Goal: Task Accomplishment & Management: Complete application form

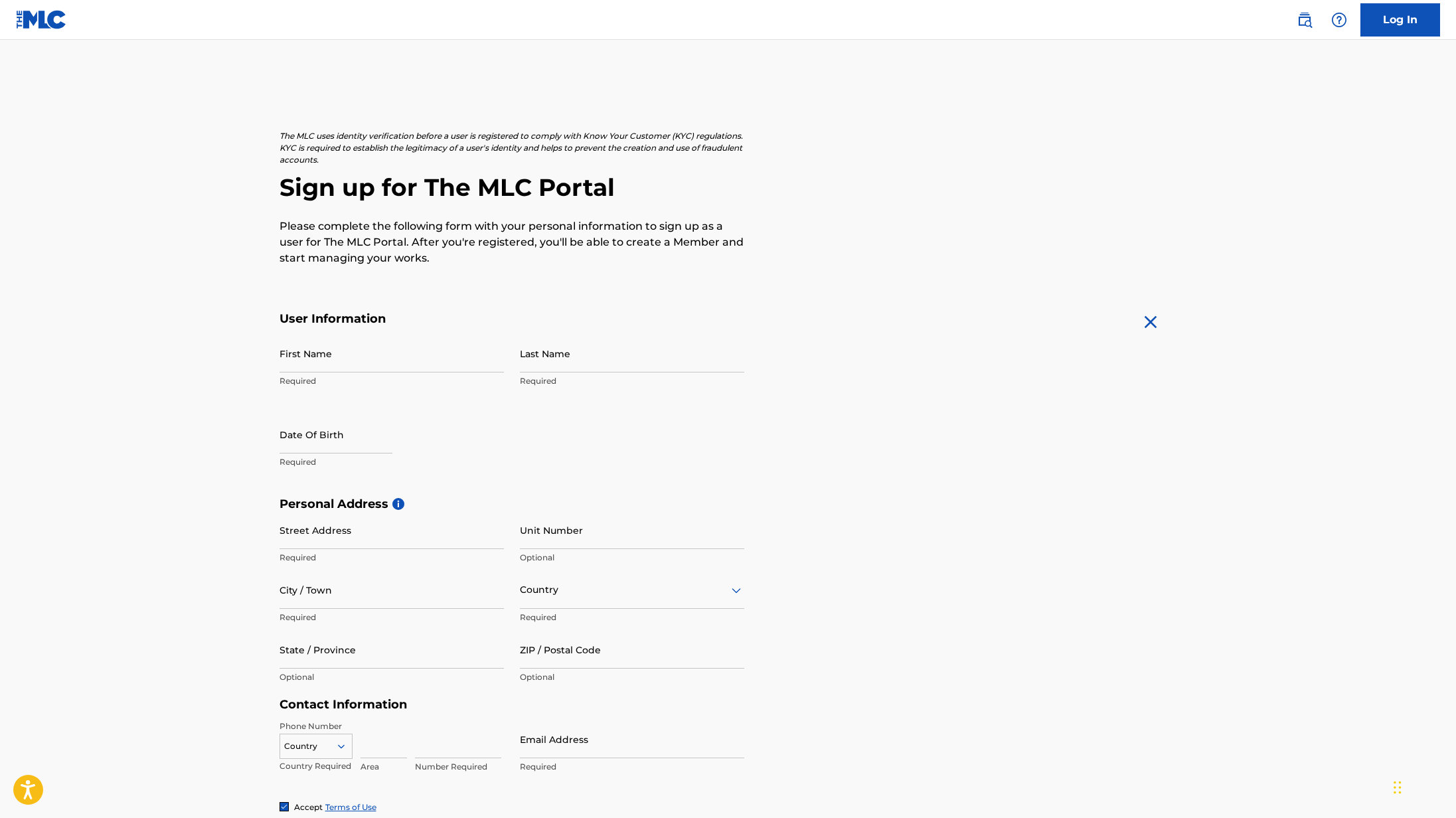
click at [318, 351] on input "First Name" at bounding box center [391, 354] width 225 height 38
type input "Boni"
type input "[PERSON_NAME]"
select select "7"
click at [395, 470] on select "1899 1900 1901 1902 1903 1904 1905 1906 1907 1908 1909 1910 1911 1912 1913 1914…" at bounding box center [415, 477] width 42 height 15
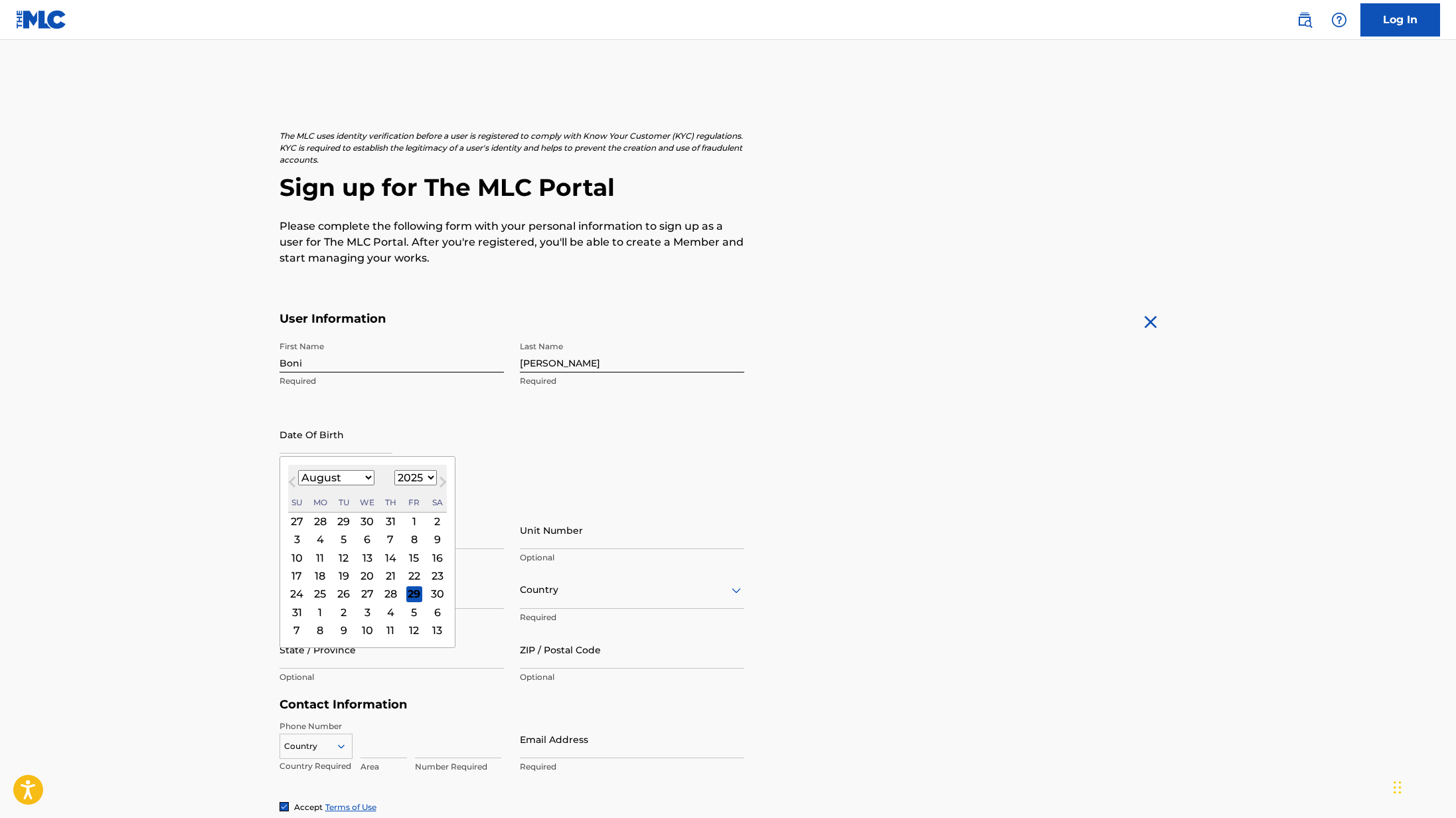
select select "1969"
click option "1969" at bounding box center [0, 0] width 0 height 0
click at [298, 470] on select "January February March April May June July August September October November De…" at bounding box center [336, 477] width 76 height 15
select select "8"
click option "September" at bounding box center [0, 0] width 0 height 0
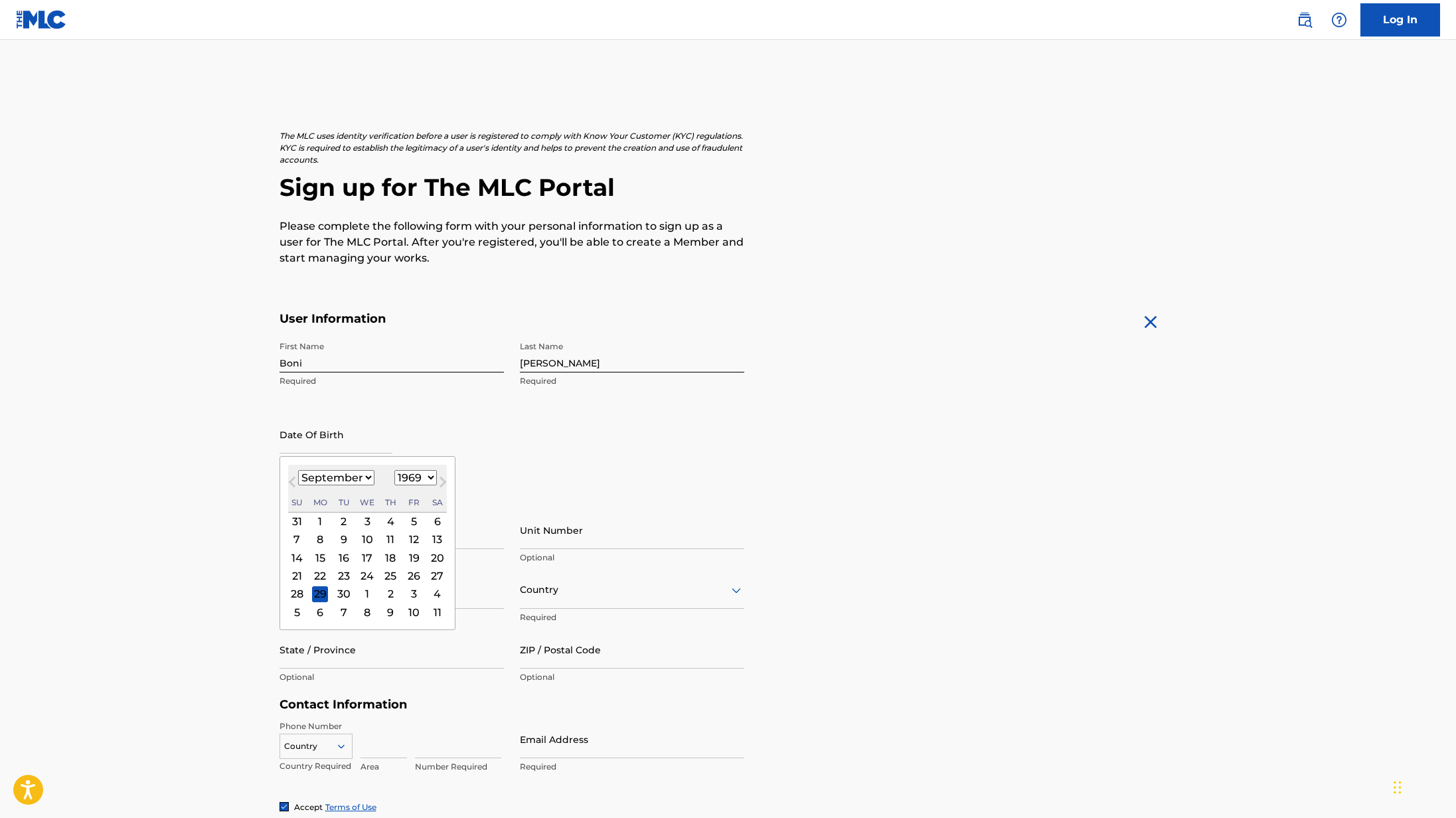
click at [391, 540] on div "11" at bounding box center [390, 540] width 16 height 16
click at [414, 542] on input "Street Address" at bounding box center [391, 530] width 225 height 38
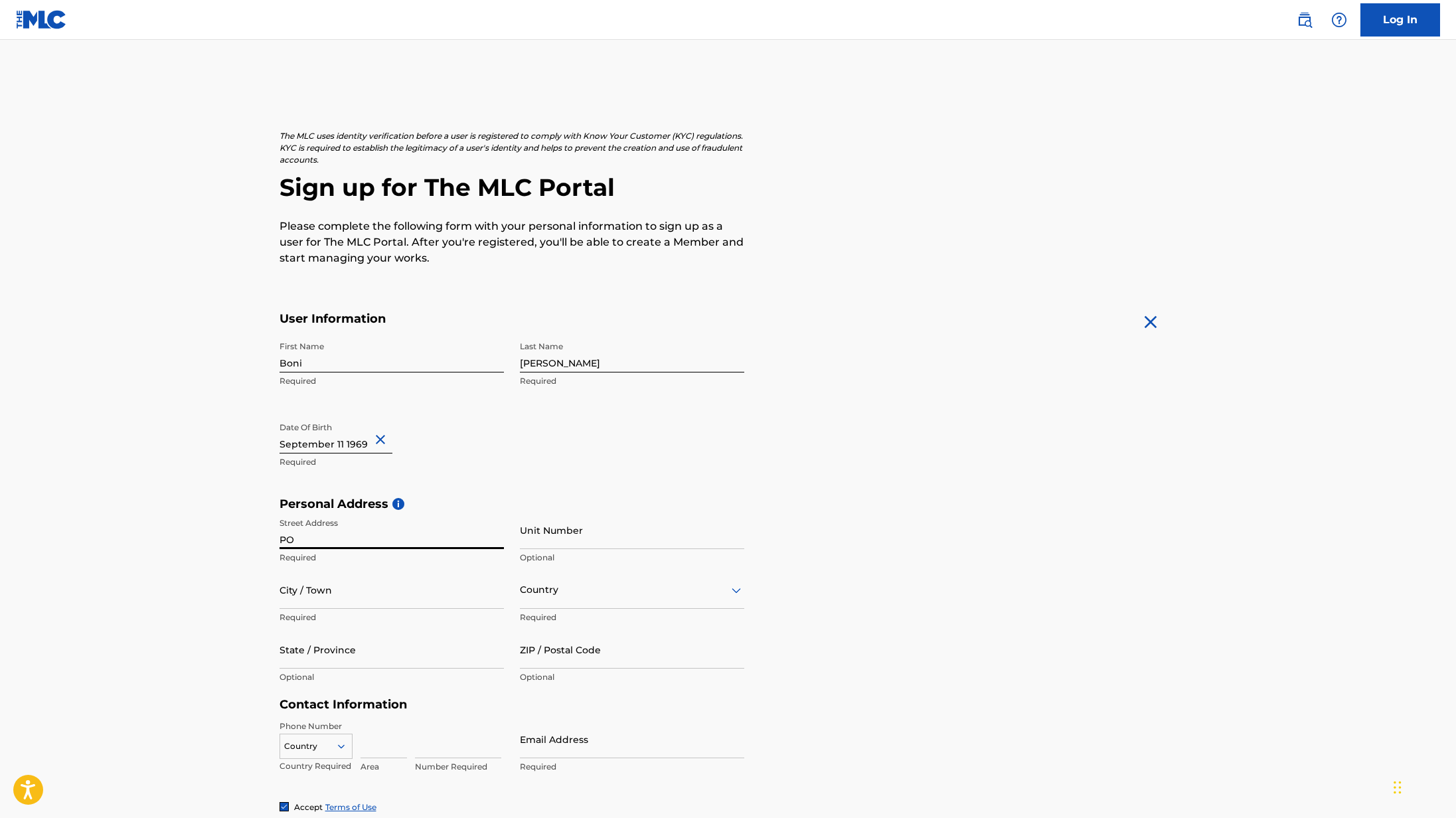
type input "po box 8561"
type input "calabasas"
type input "US"
type input "CA"
type input "91372-8561"
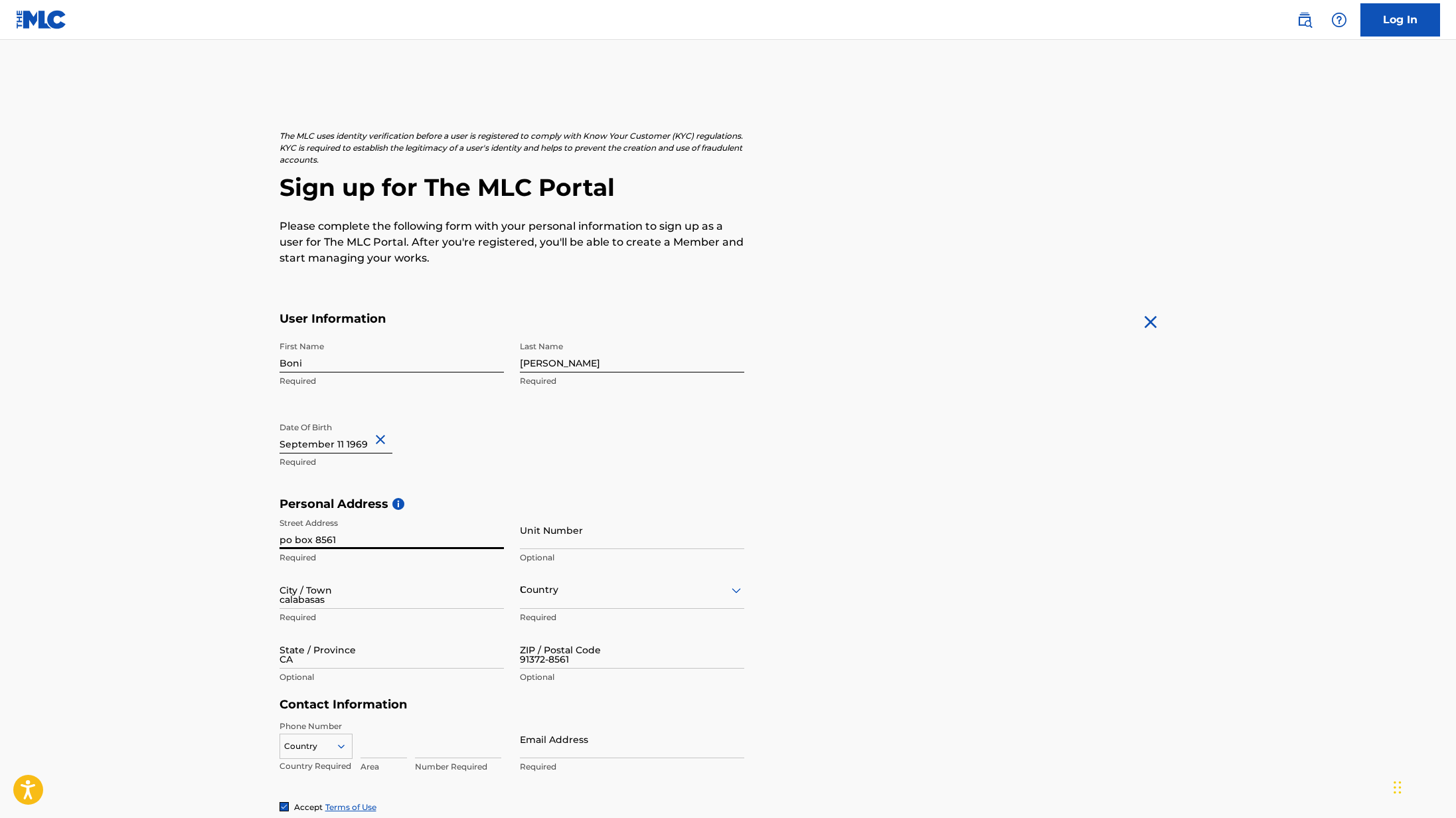
type input "[EMAIL_ADDRESS][DOMAIN_NAME]"
type input "US"
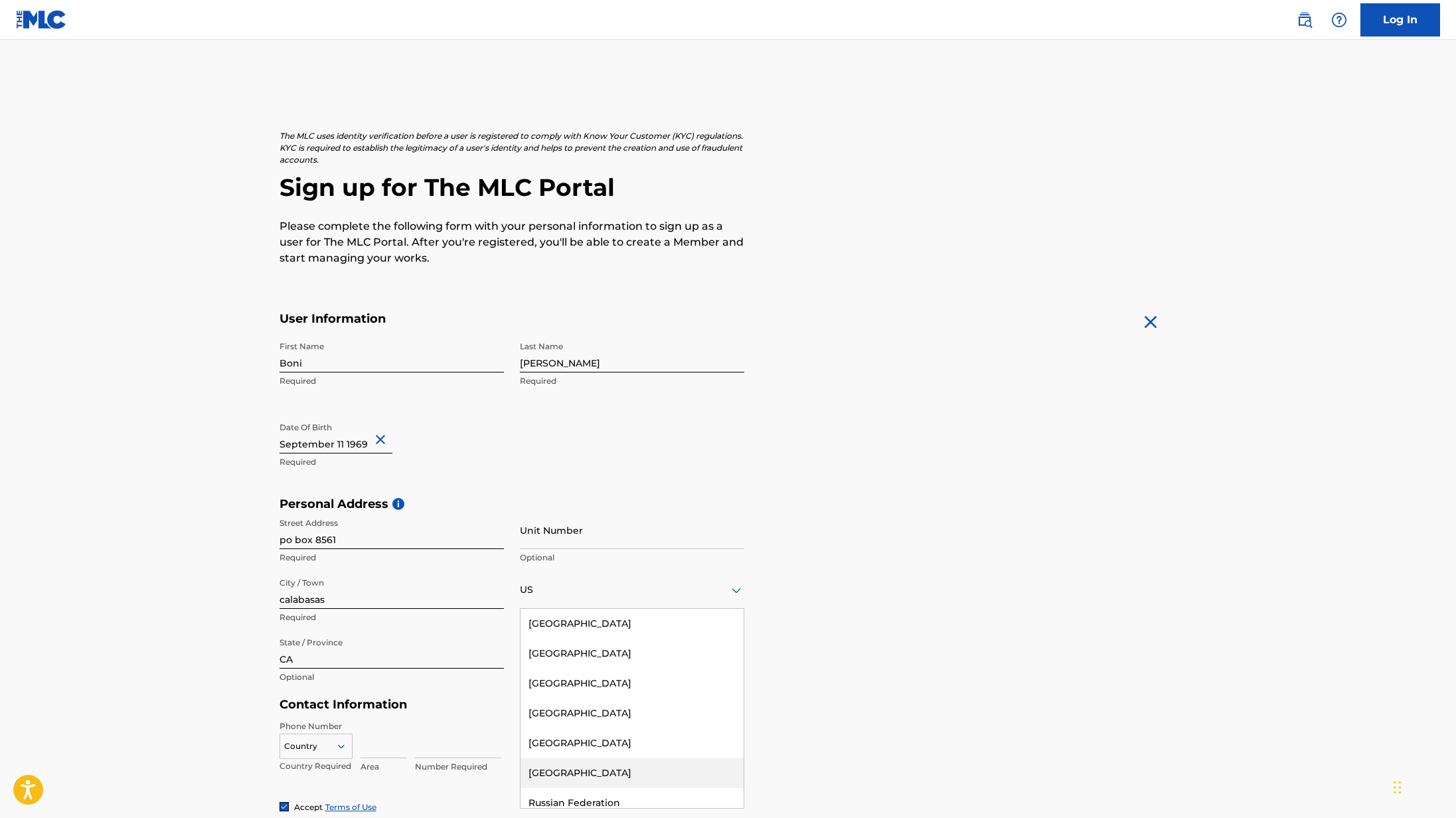
click at [1049, 706] on form "User Information First Name Boni Required Last Name Bruno Required Date Of Birt…" at bounding box center [728, 606] width 898 height 589
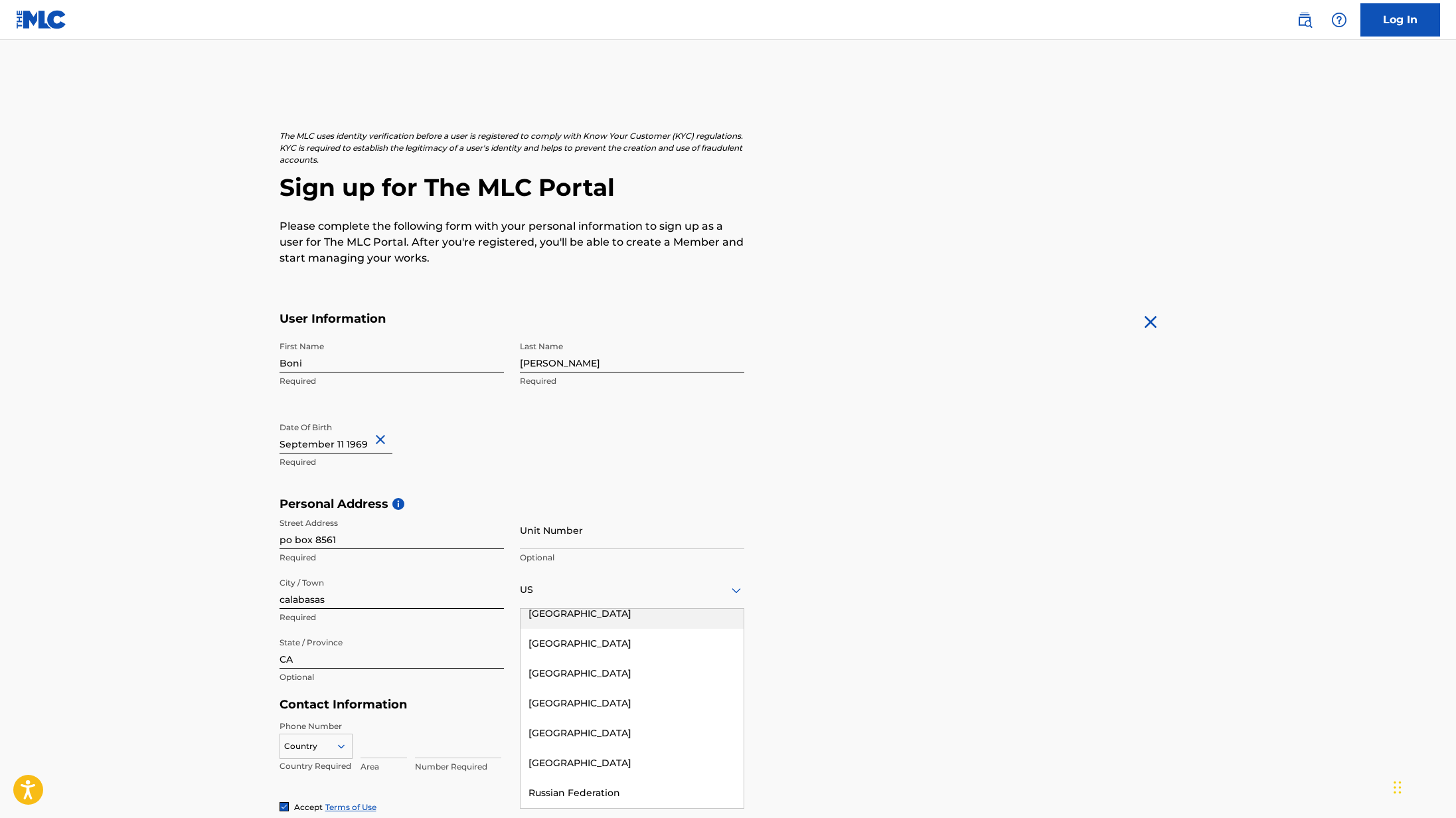
click at [882, 613] on div "Personal Address i Street Address po box 8561 Required Unit Number Optional Cit…" at bounding box center [728, 597] width 898 height 201
click at [600, 592] on div "US" at bounding box center [632, 590] width 225 height 17
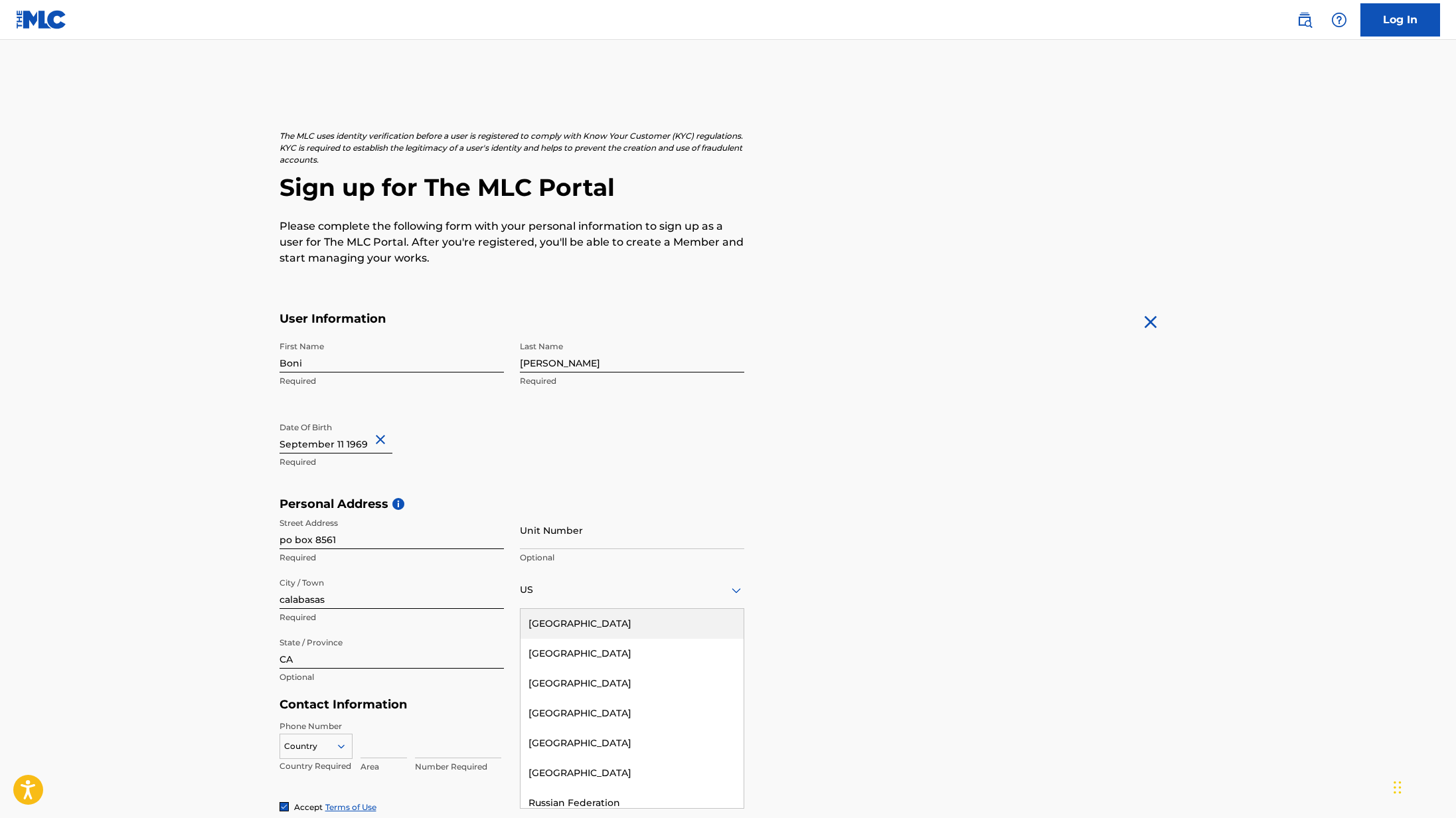
click at [445, 667] on input "CA" at bounding box center [391, 650] width 225 height 38
click at [737, 592] on icon at bounding box center [737, 591] width 9 height 5
click at [714, 620] on div "[GEOGRAPHIC_DATA]" at bounding box center [632, 623] width 223 height 30
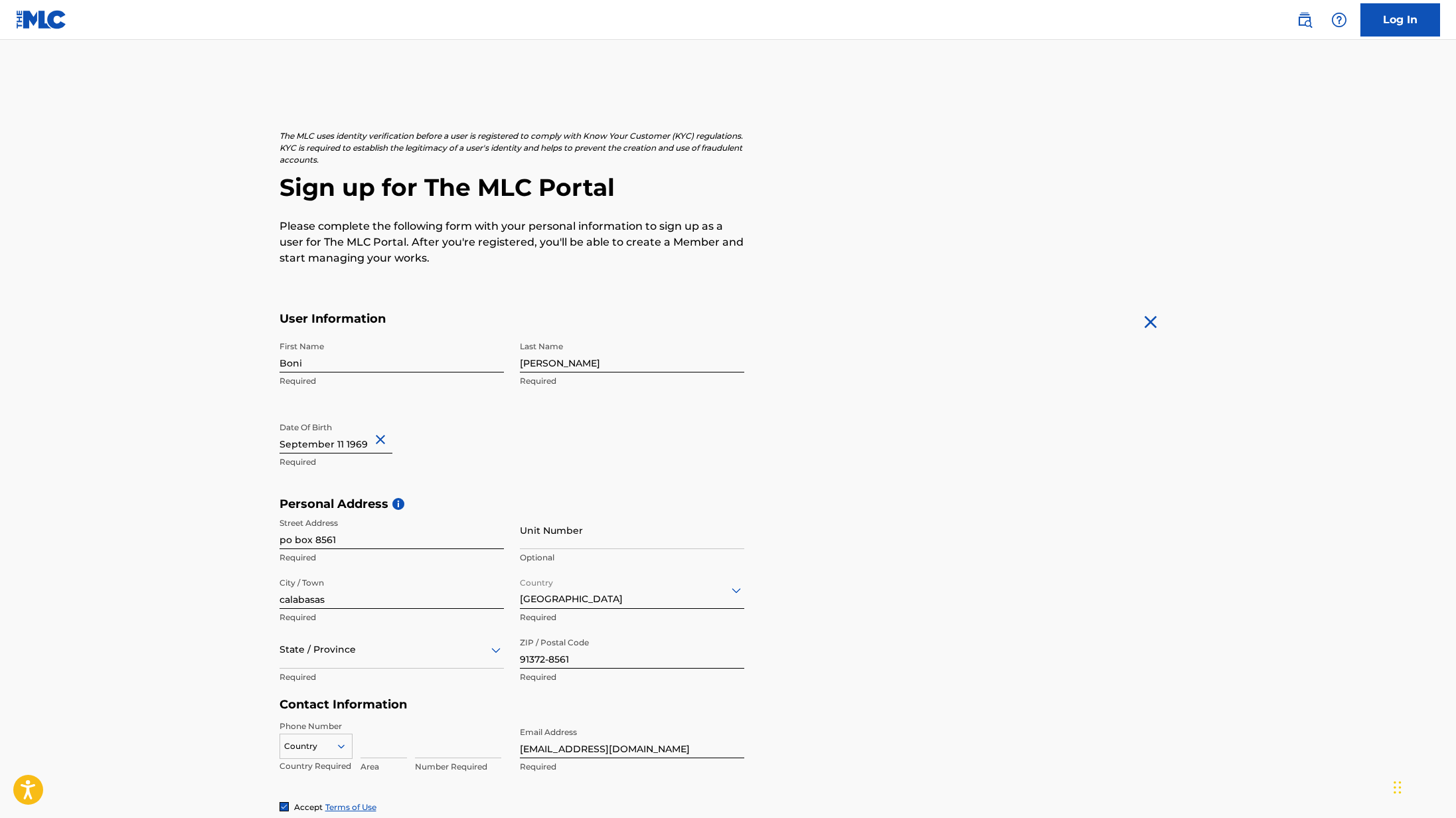
click at [481, 660] on div "State / Province" at bounding box center [391, 650] width 225 height 38
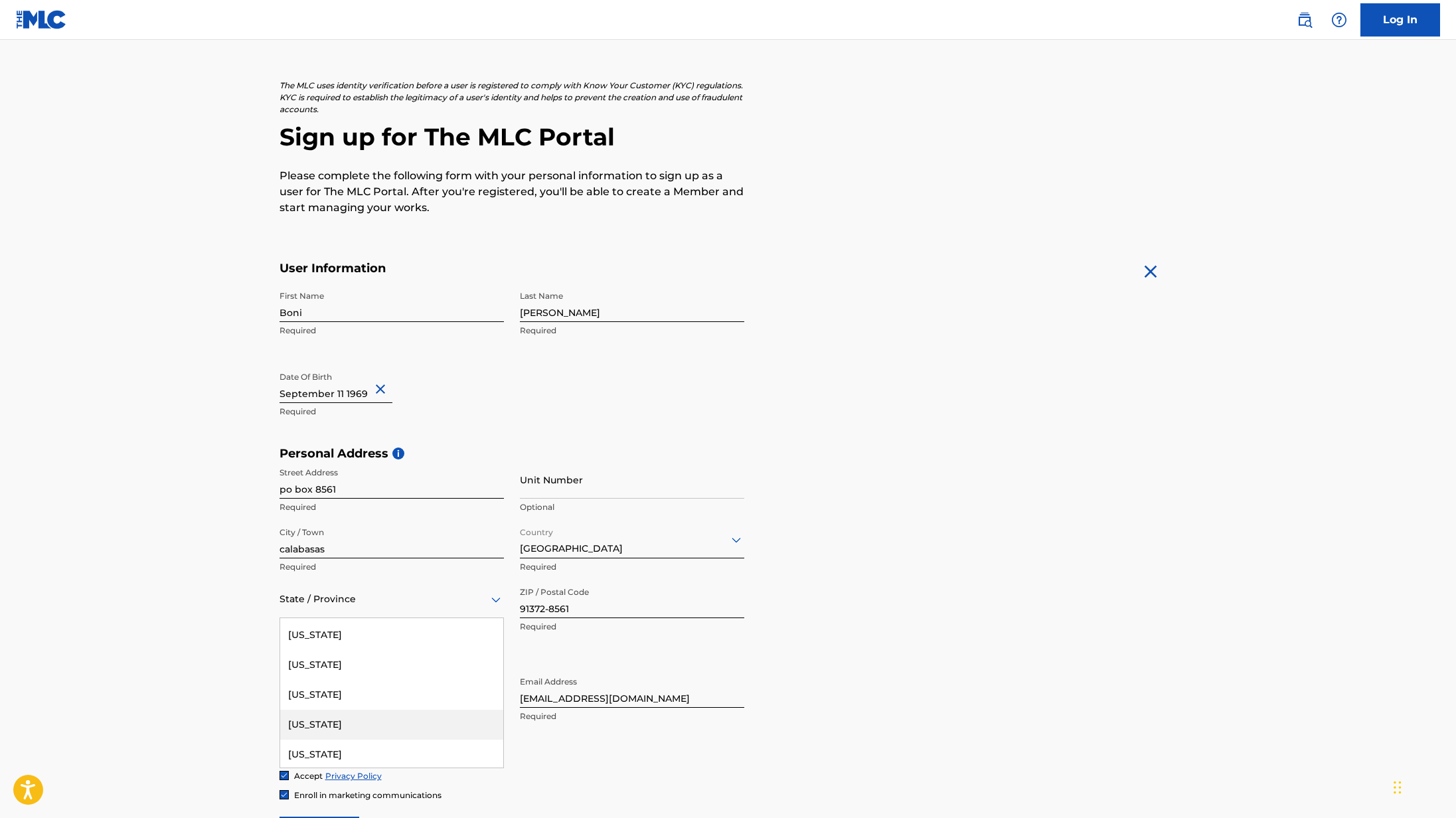
scroll to position [151, 0]
click at [338, 642] on div "[US_STATE]" at bounding box center [391, 630] width 223 height 30
click at [341, 696] on div "Country" at bounding box center [316, 693] width 73 height 20
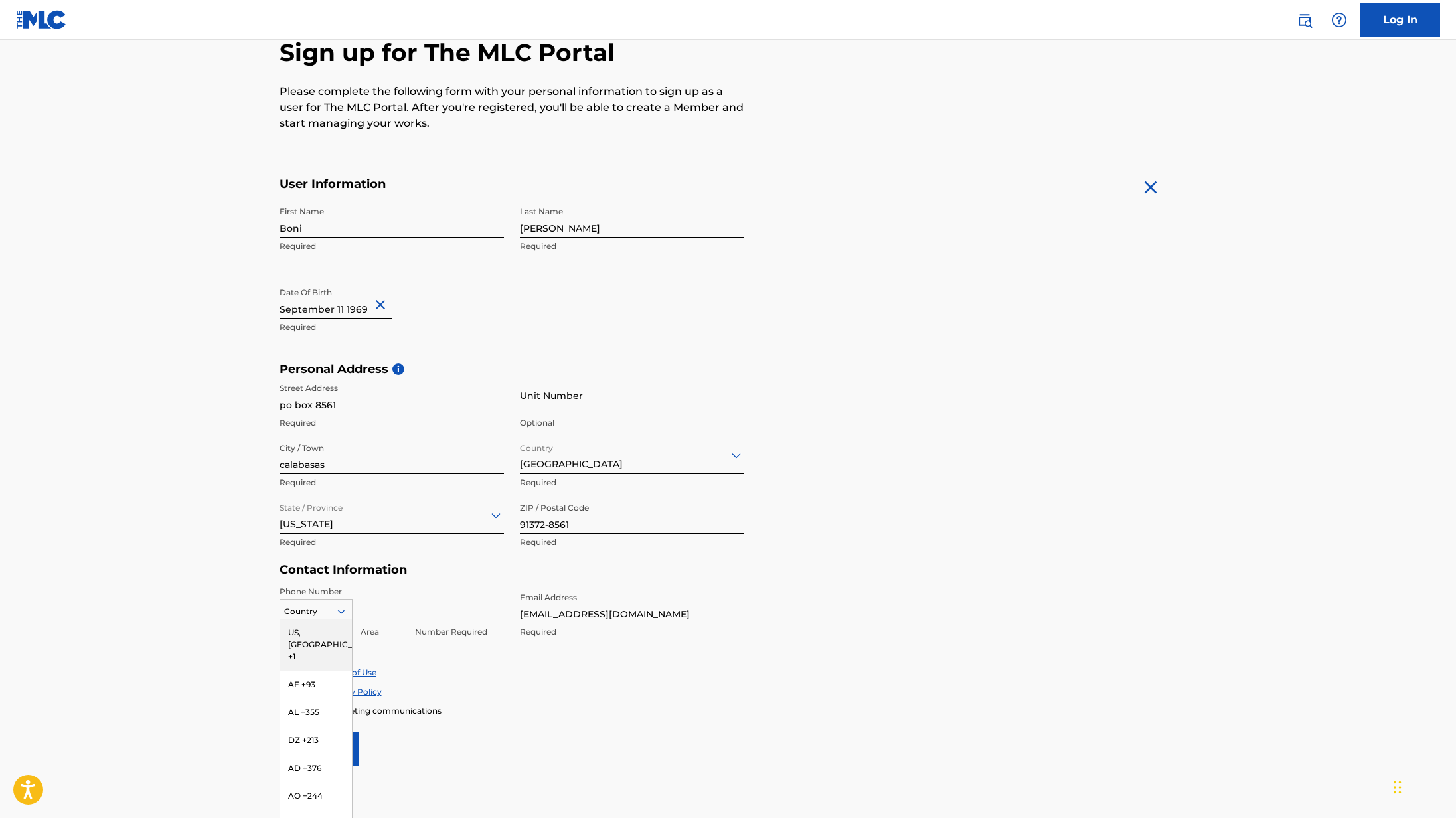
click at [306, 638] on div "US, [GEOGRAPHIC_DATA] +1" at bounding box center [316, 644] width 72 height 52
click at [392, 614] on input at bounding box center [384, 604] width 47 height 38
type input "818"
type input "3502664"
click at [551, 707] on div "Enroll in marketing communications" at bounding box center [728, 711] width 898 height 12
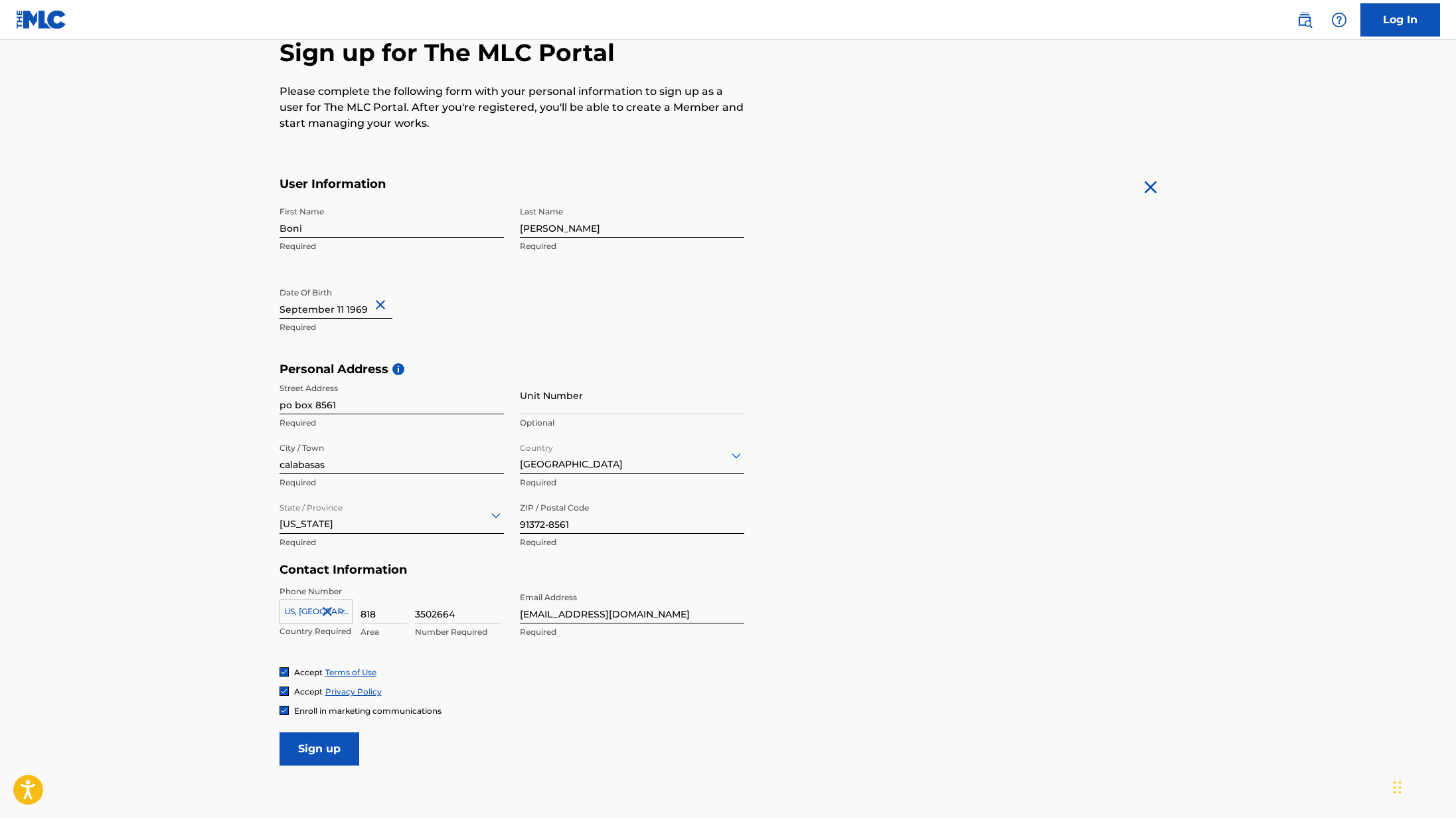
click at [331, 749] on input "Sign up" at bounding box center [319, 748] width 80 height 33
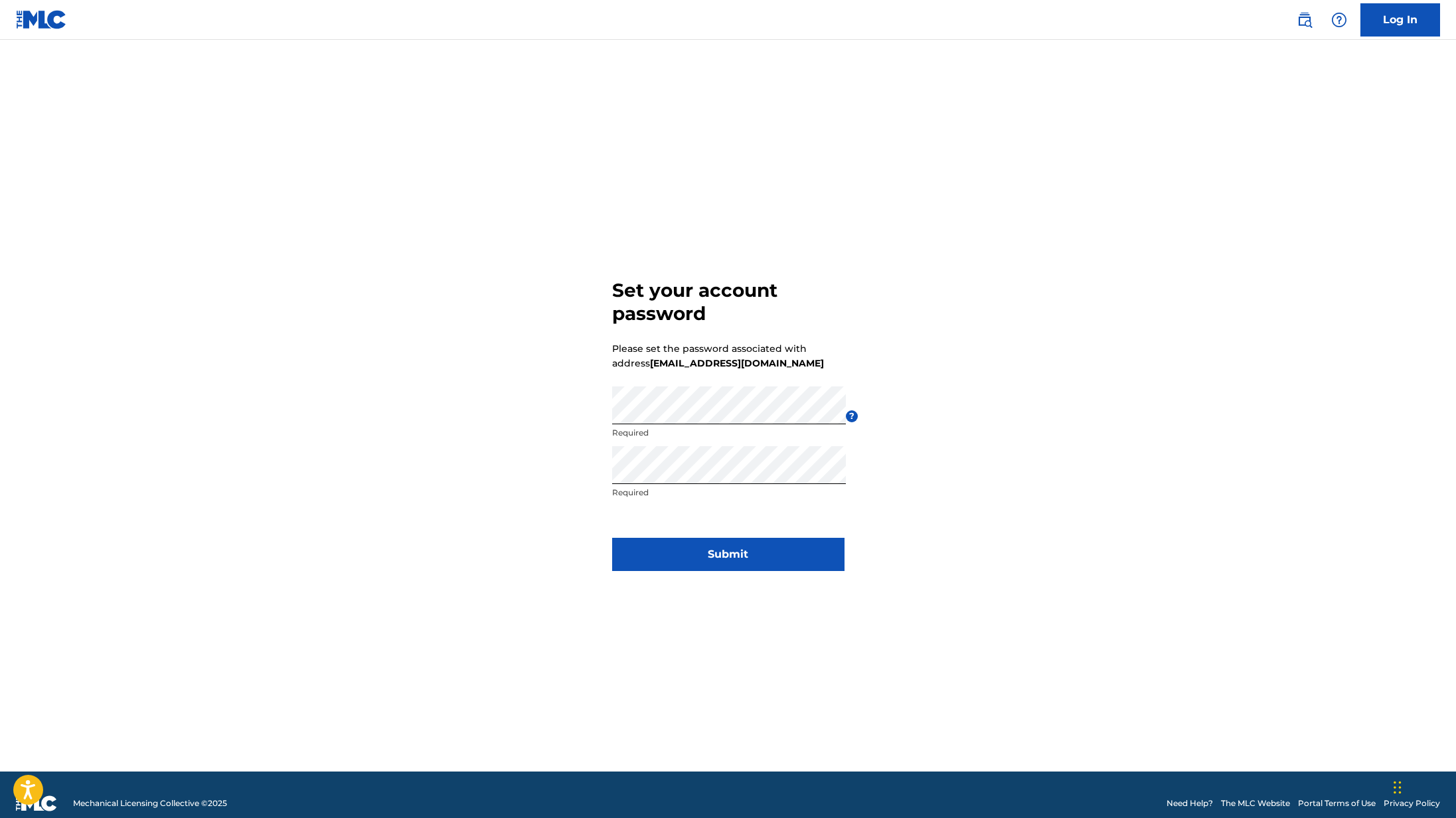
click at [696, 555] on button "Submit" at bounding box center [728, 554] width 233 height 33
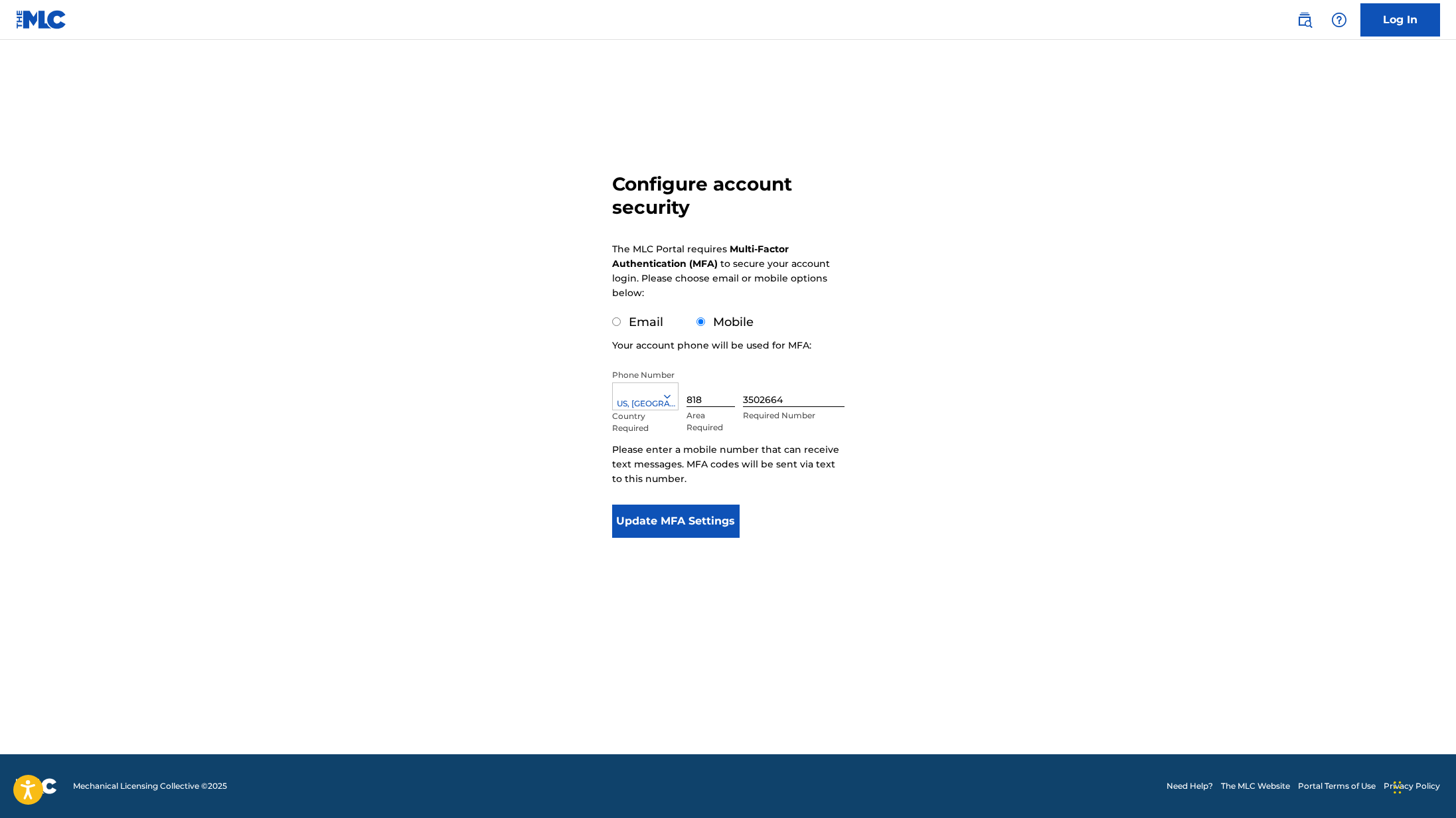
click at [430, 289] on div "Configure account security The MLC Portal requires Multi-Factor Authentication …" at bounding box center [728, 324] width 930 height 502
click at [966, 423] on div "Configure account security The MLC Portal requires Multi-Factor Authentication …" at bounding box center [728, 324] width 930 height 502
click at [616, 326] on input "Email" at bounding box center [617, 322] width 9 height 9
radio input "true"
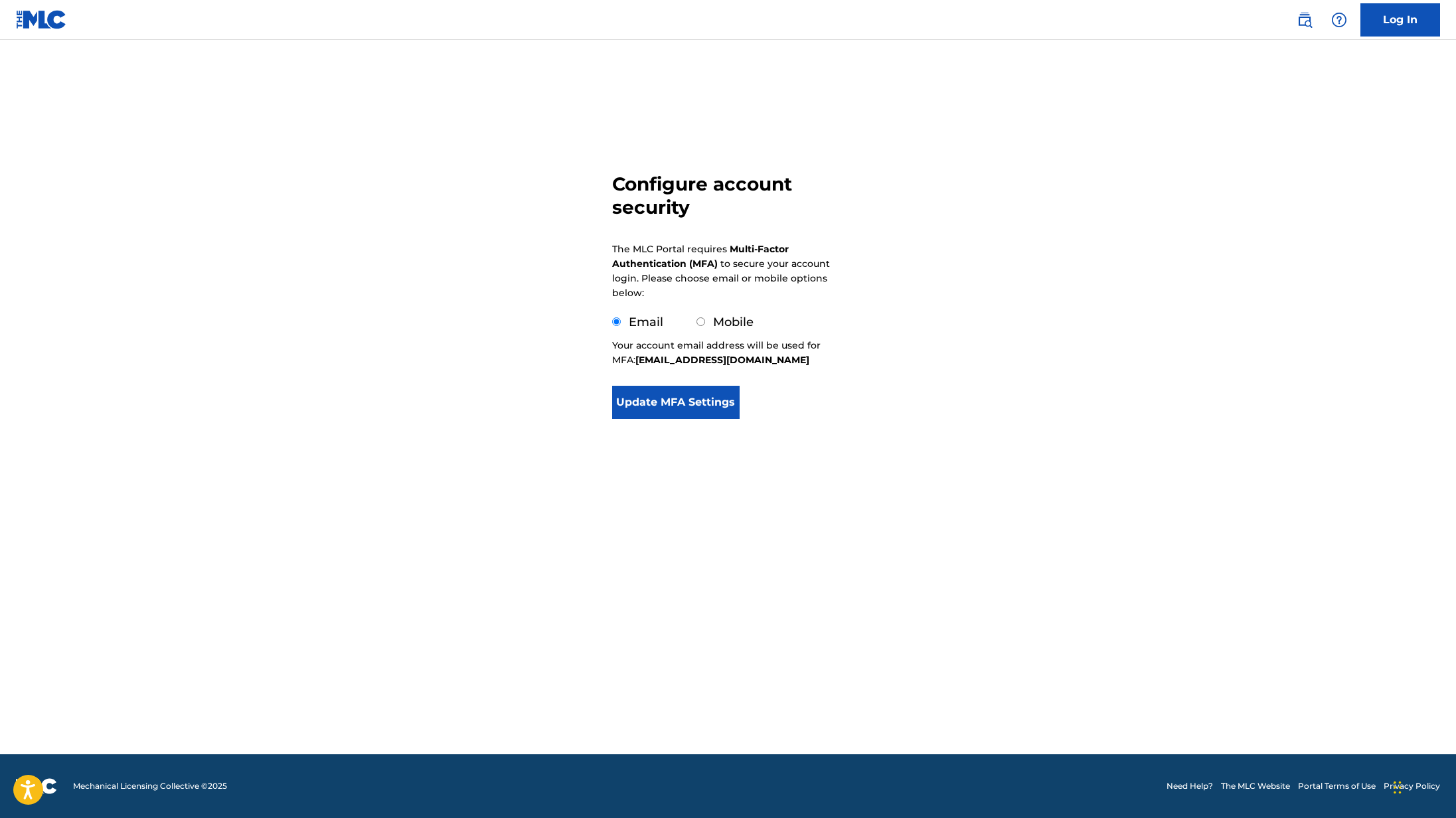
click at [649, 407] on button "Update MFA Settings" at bounding box center [676, 402] width 128 height 33
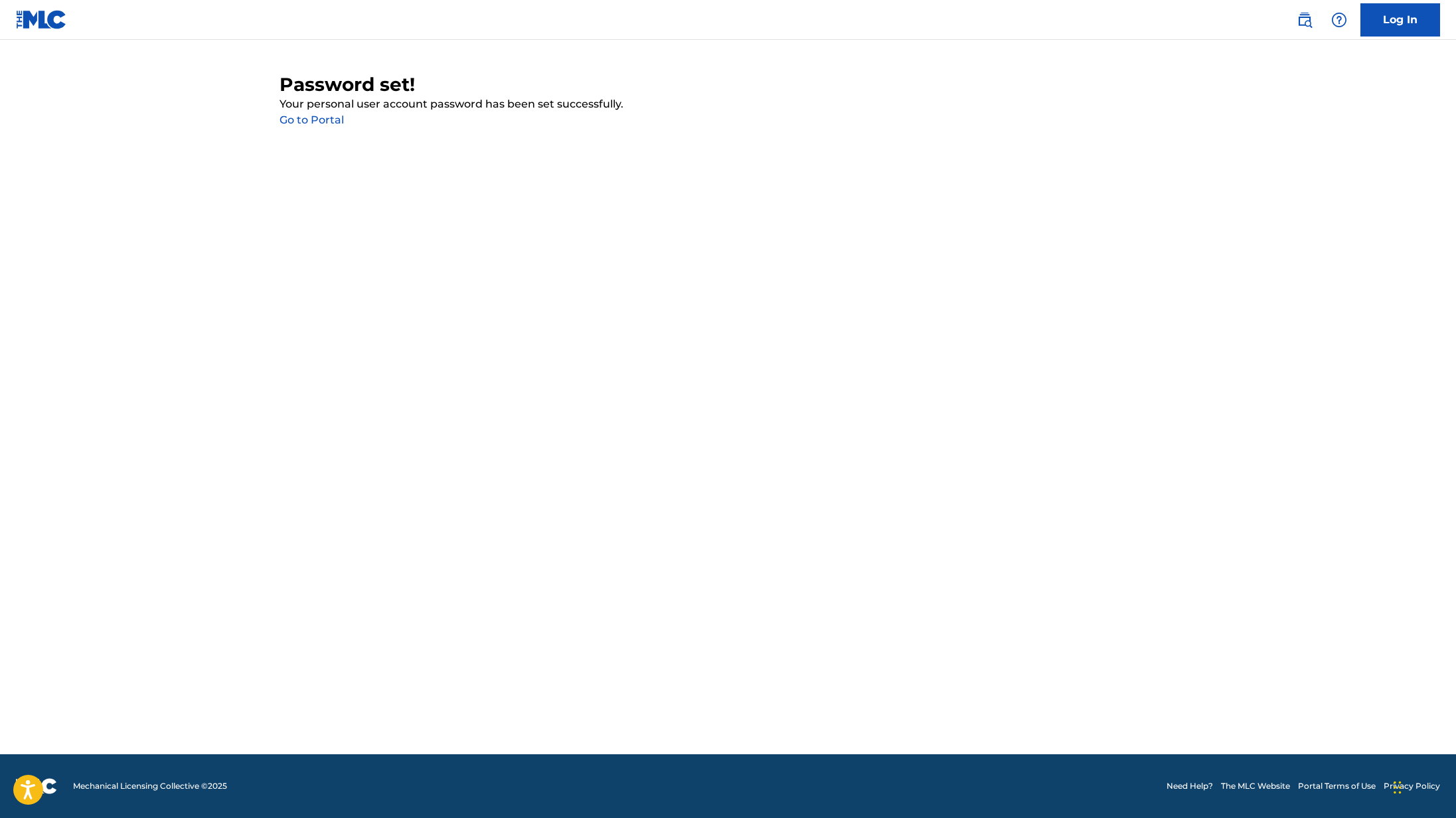
click at [328, 115] on link "Go to Portal" at bounding box center [311, 120] width 64 height 13
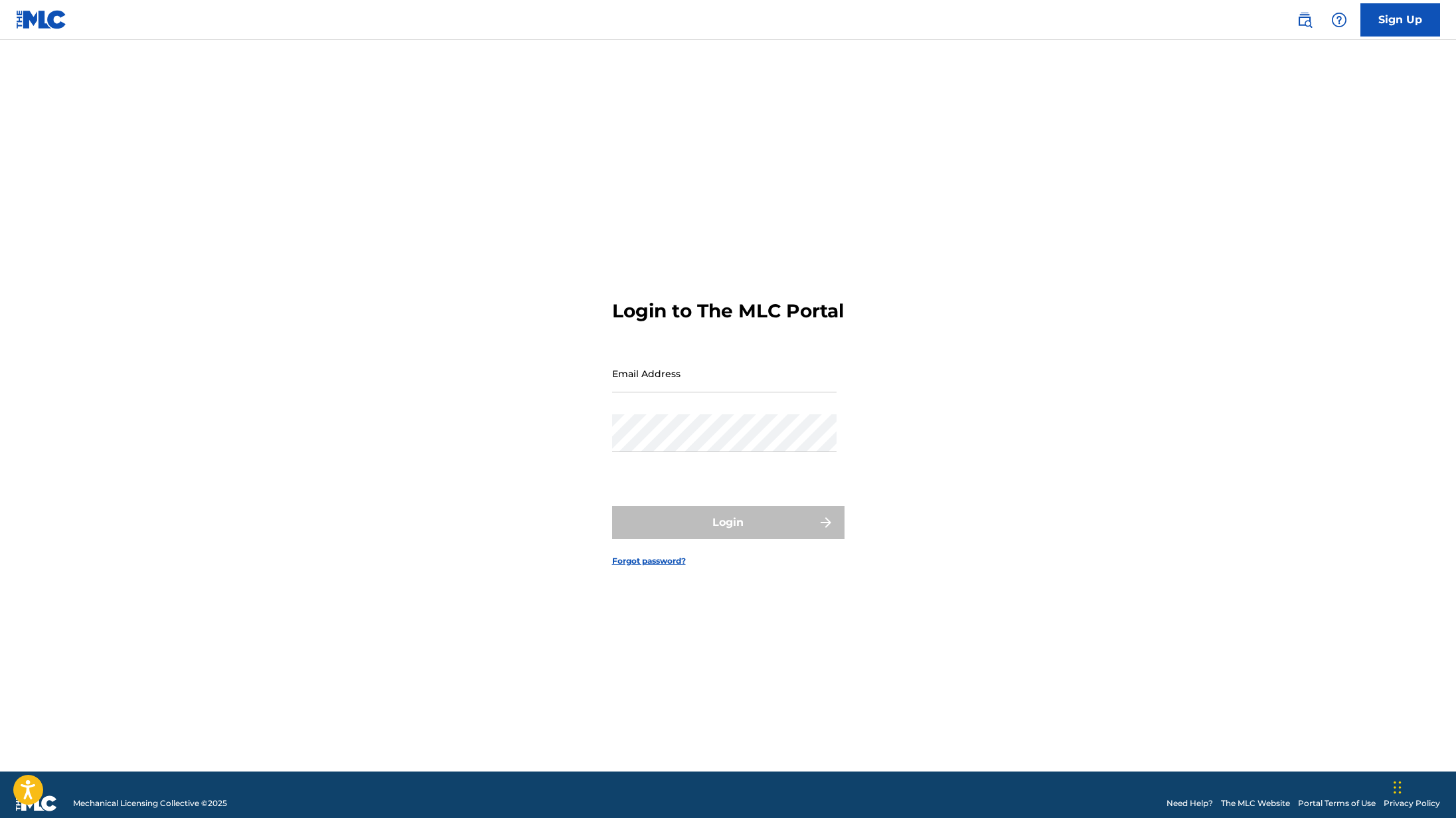
click at [723, 392] on input "Email Address" at bounding box center [724, 373] width 225 height 38
type input "[EMAIL_ADDRESS][DOMAIN_NAME]"
click at [737, 536] on button "Login" at bounding box center [728, 522] width 233 height 33
click at [684, 446] on input "Code" at bounding box center [724, 431] width 225 height 38
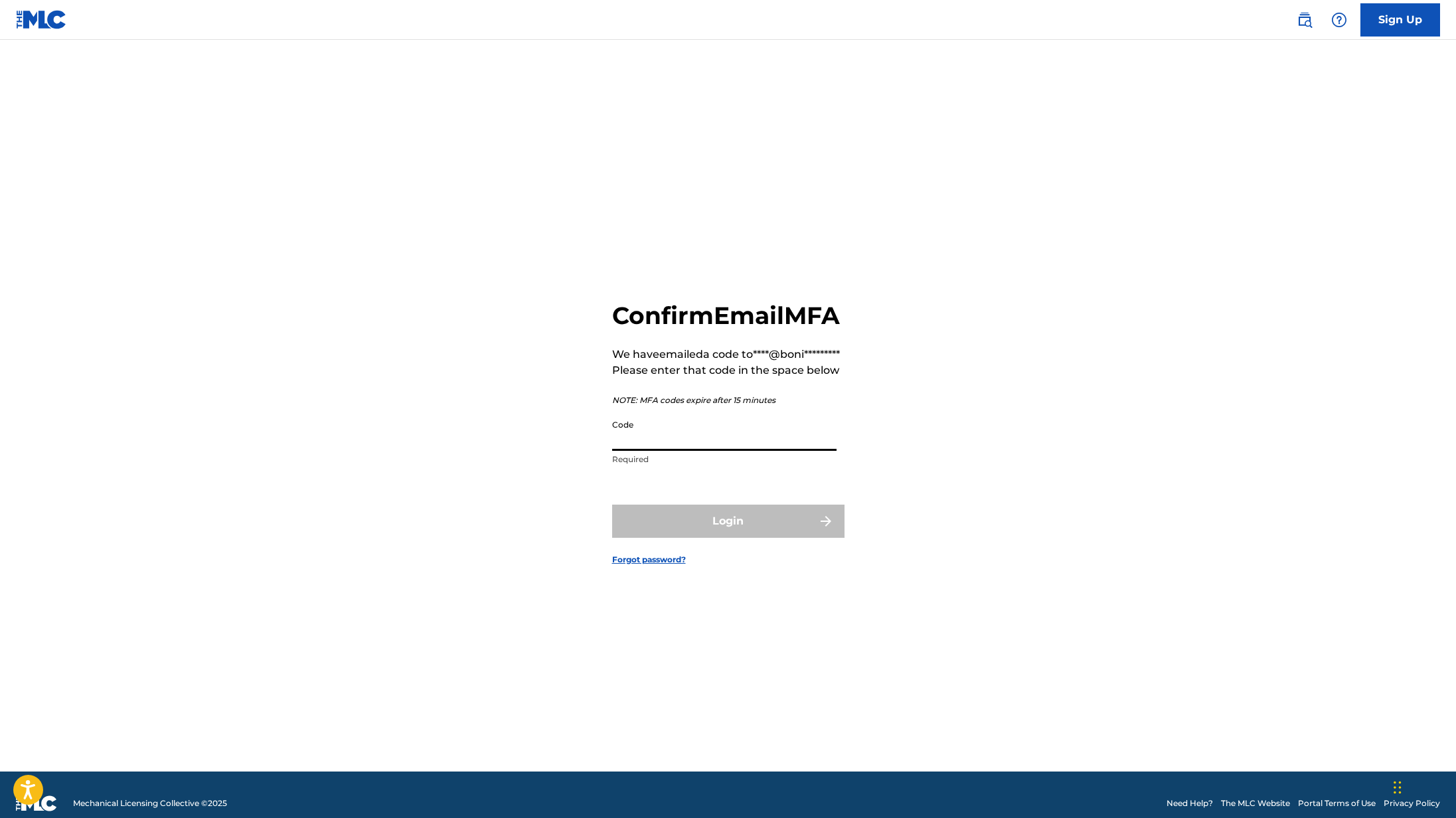
paste input "540576"
type input "540576"
click at [726, 538] on button "Login" at bounding box center [728, 521] width 233 height 33
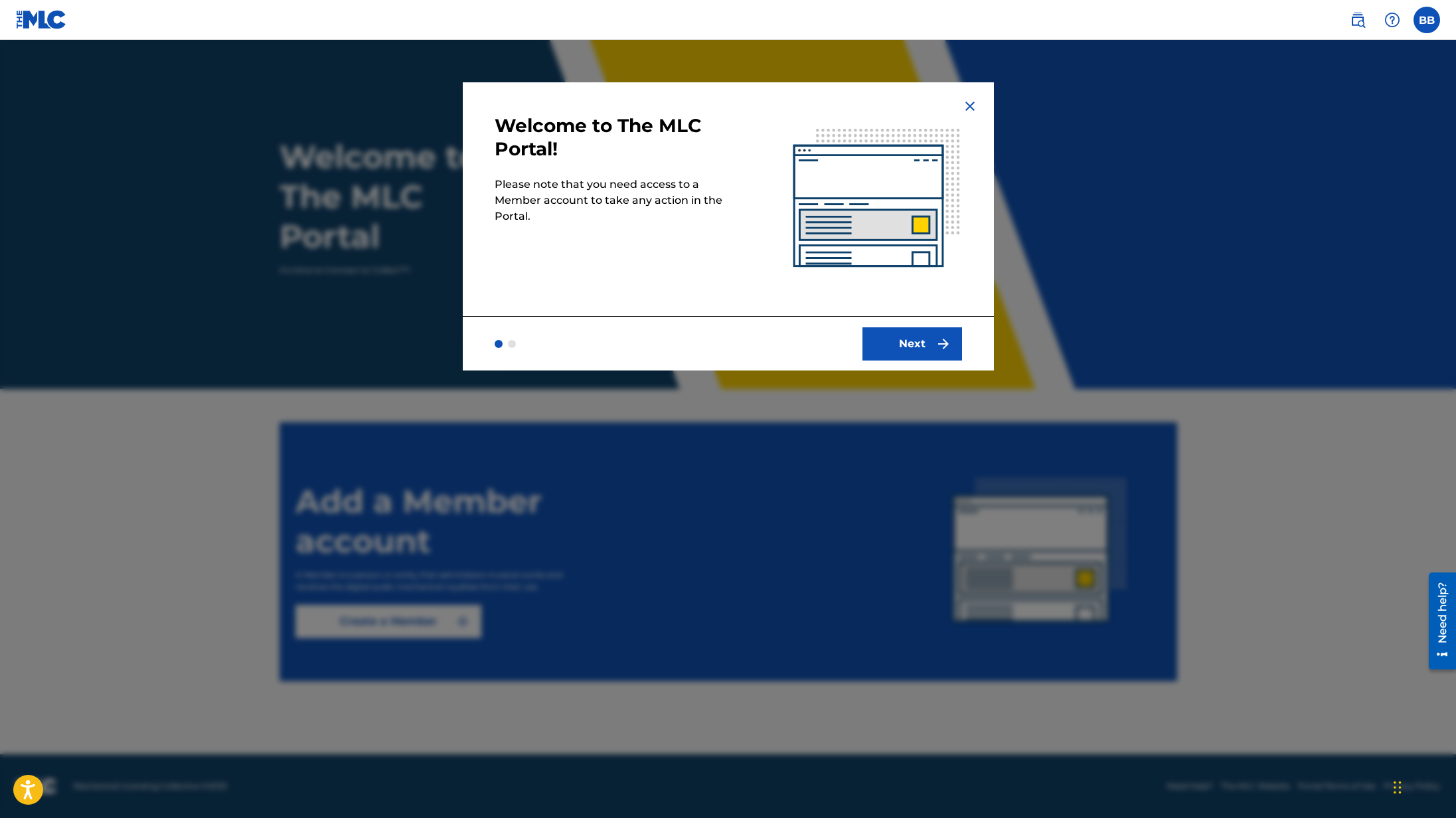
click at [923, 352] on button "Next" at bounding box center [912, 344] width 99 height 33
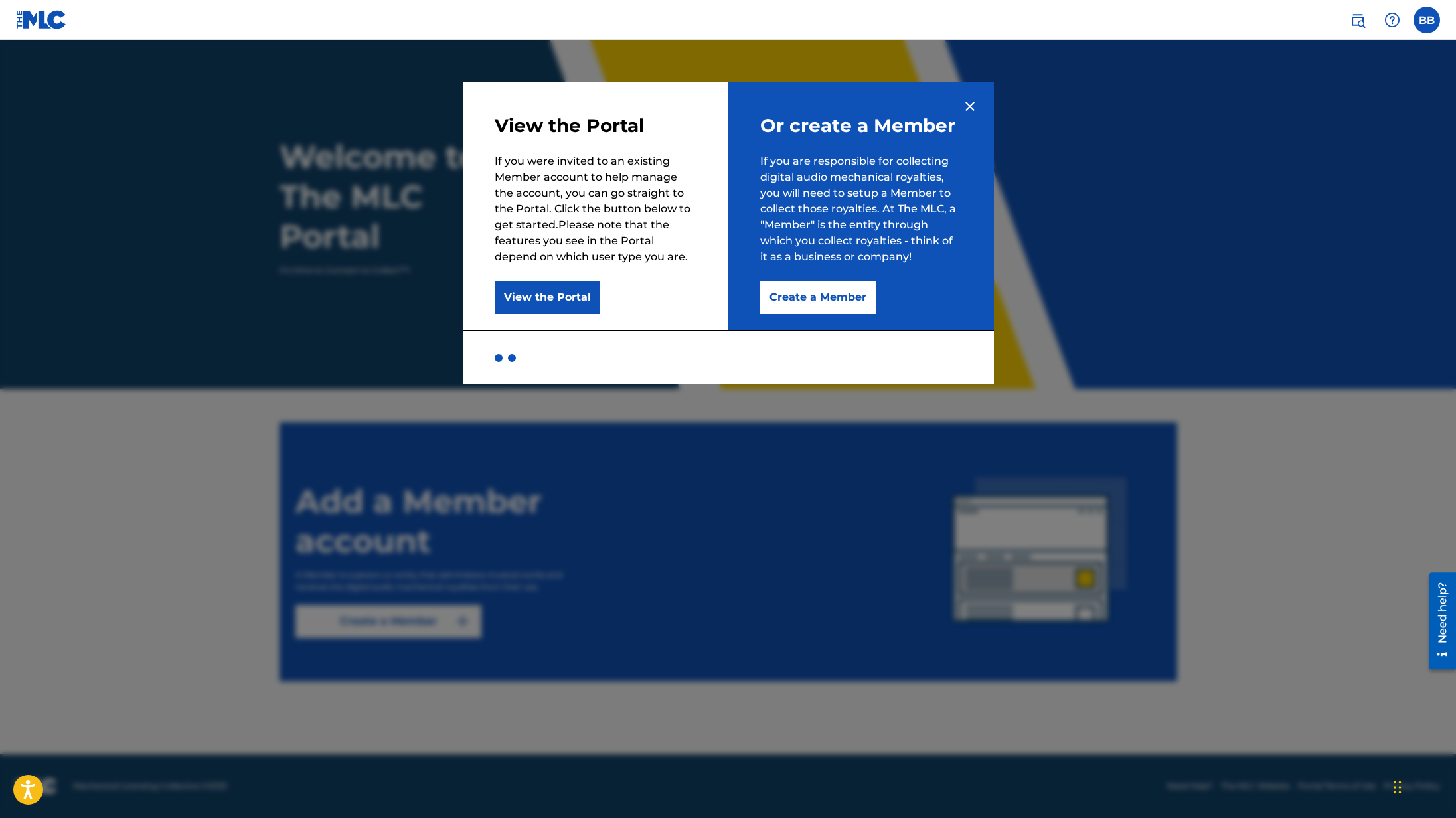
click at [812, 297] on button "Create a Member" at bounding box center [817, 297] width 115 height 33
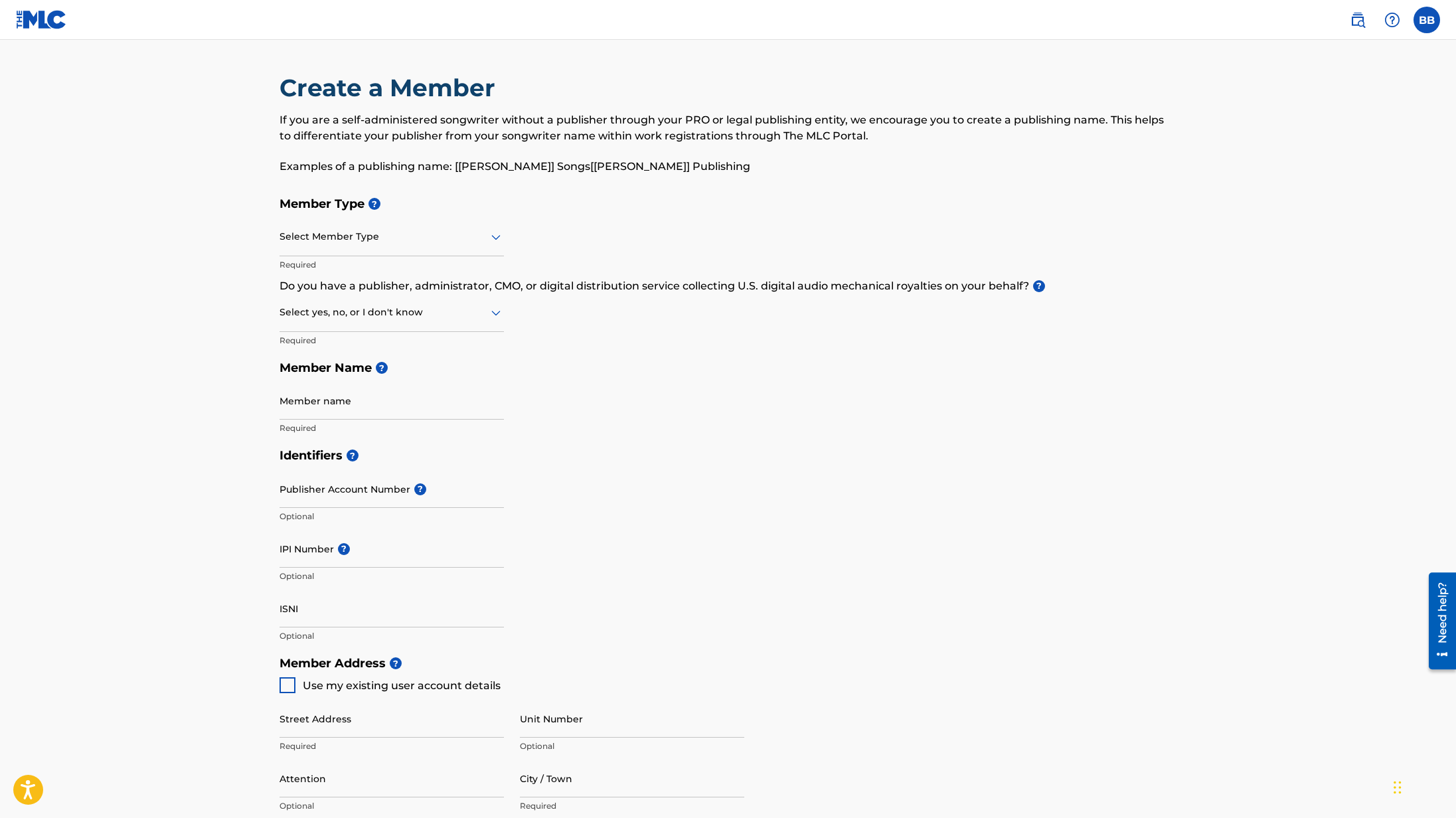
click at [370, 233] on div at bounding box center [391, 236] width 225 height 17
click at [403, 268] on div "Self-Administered Songwriter" at bounding box center [391, 270] width 223 height 30
click at [492, 312] on icon at bounding box center [496, 313] width 9 height 5
click at [436, 367] on div "No" at bounding box center [391, 376] width 223 height 30
click at [469, 403] on input "Member name" at bounding box center [391, 401] width 225 height 38
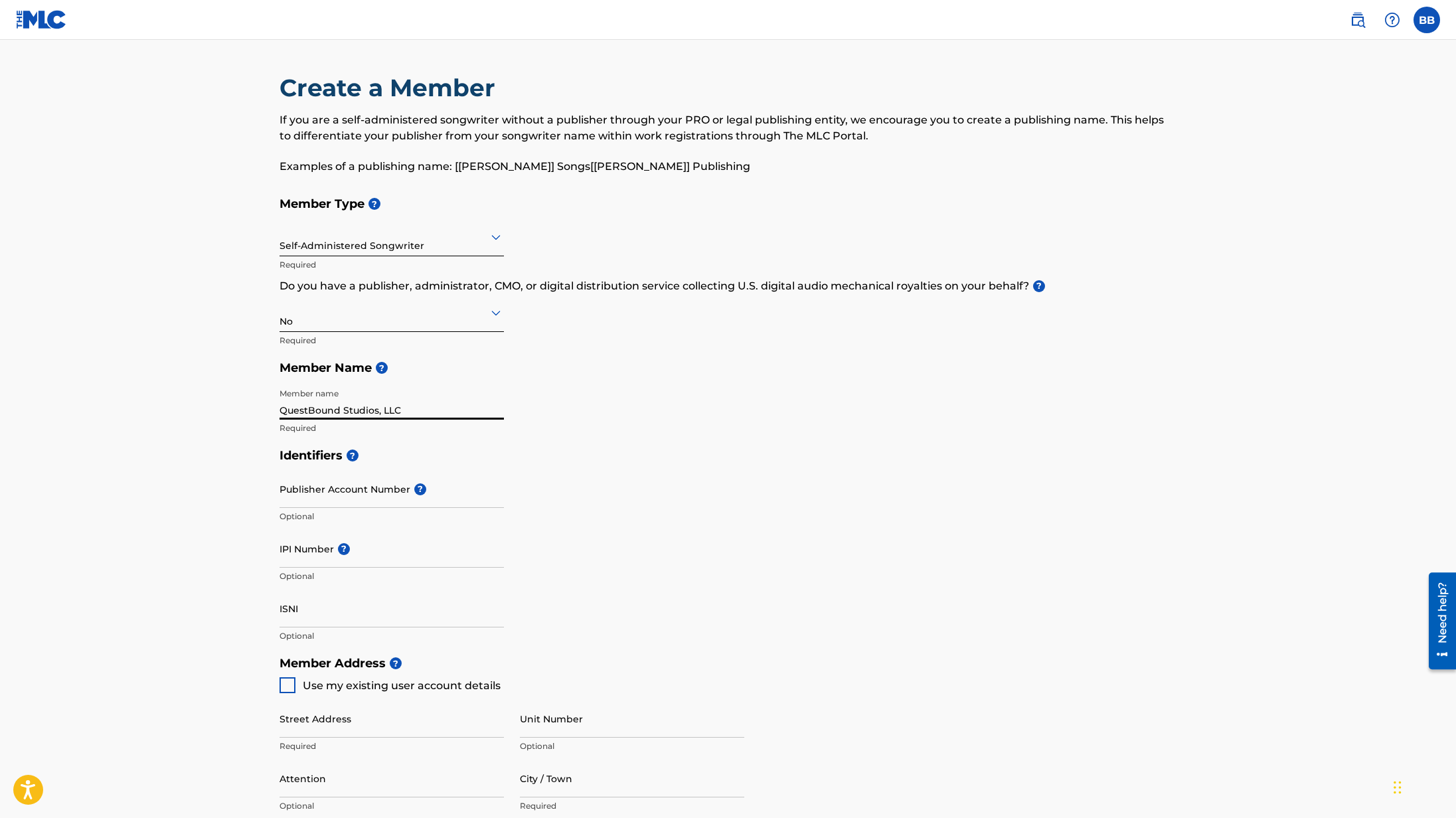
type input "QuestBound Studios, LLC"
click at [633, 490] on div "Identifiers ? Publisher Account Number ? Optional IPI Number ? Optional ISNI Op…" at bounding box center [728, 545] width 898 height 208
click at [338, 491] on input "Publisher Account Number ?" at bounding box center [391, 489] width 225 height 38
paste input "1308758924"
type input "1308758924"
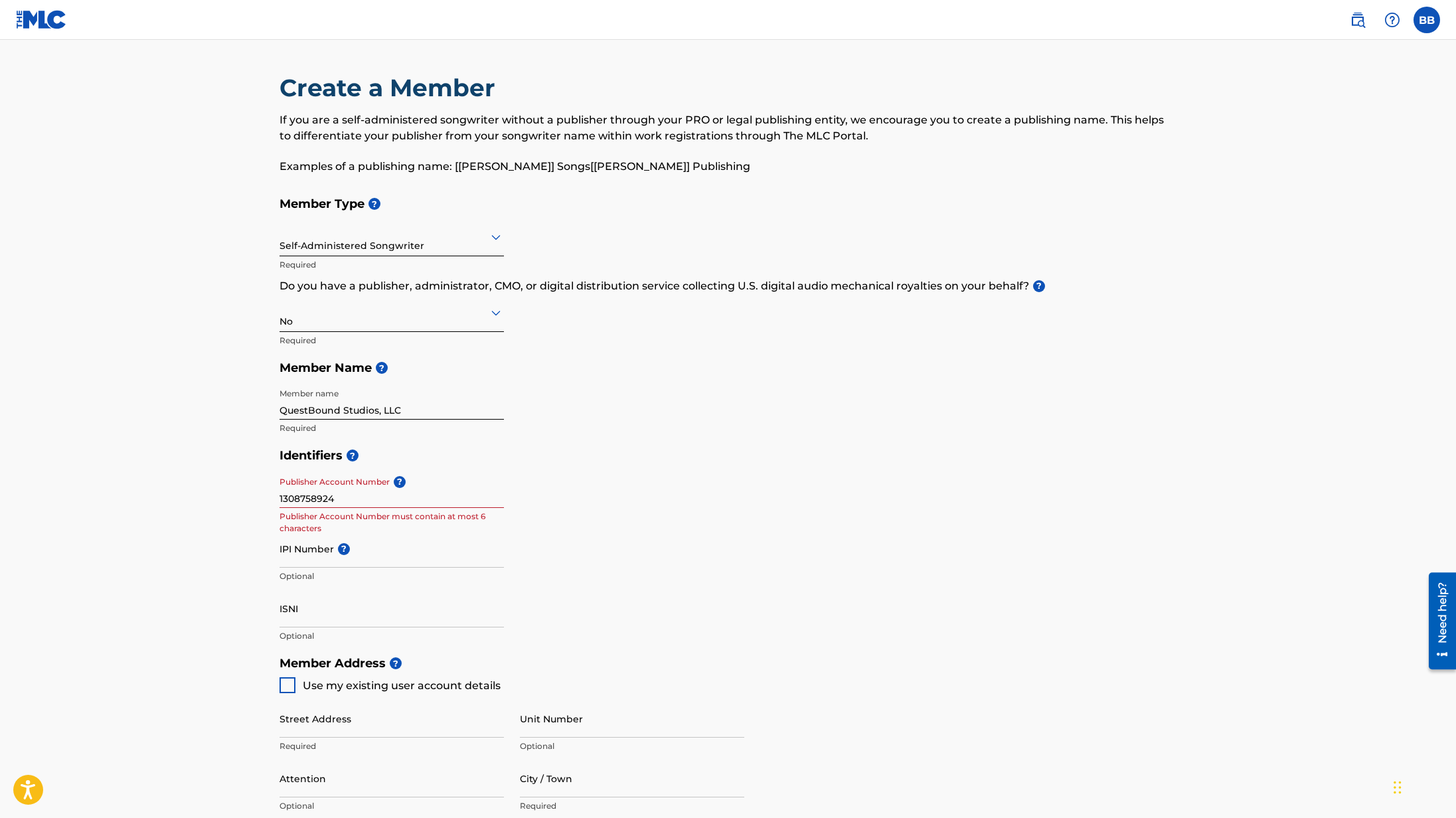
click at [451, 550] on input "IPI Number ?" at bounding box center [391, 549] width 225 height 38
click at [386, 554] on input "IPI Number ?" at bounding box center [391, 549] width 225 height 38
drag, startPoint x: 336, startPoint y: 495, endPoint x: 279, endPoint y: 490, distance: 57.2
click at [279, 490] on input "1308758924" at bounding box center [391, 489] width 225 height 38
click at [317, 560] on input "IPI Number ?" at bounding box center [391, 549] width 225 height 38
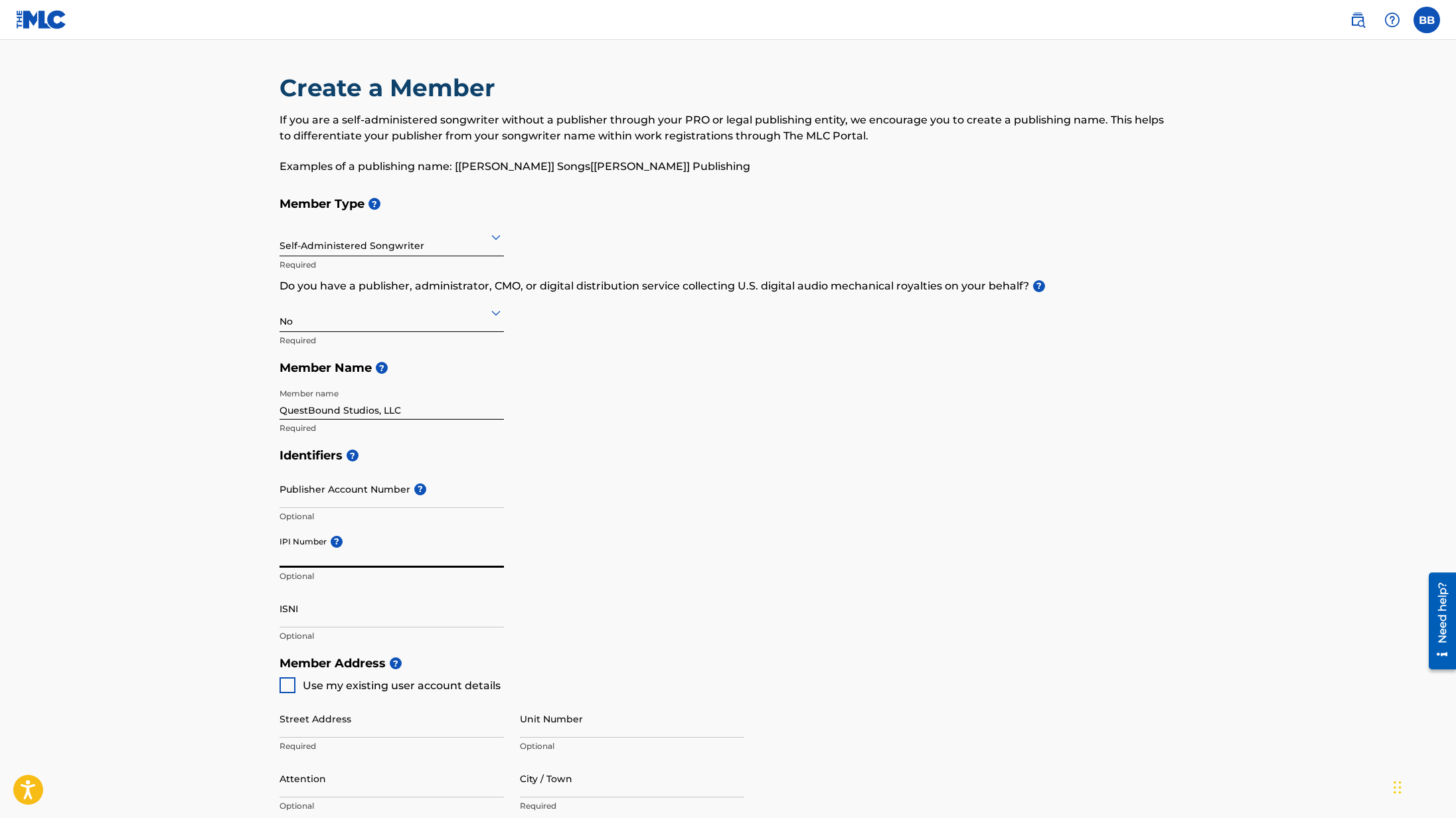
paste input "1308758924"
type input "1308758924"
click at [326, 500] on input "Publisher Account Number ?" at bounding box center [391, 489] width 225 height 38
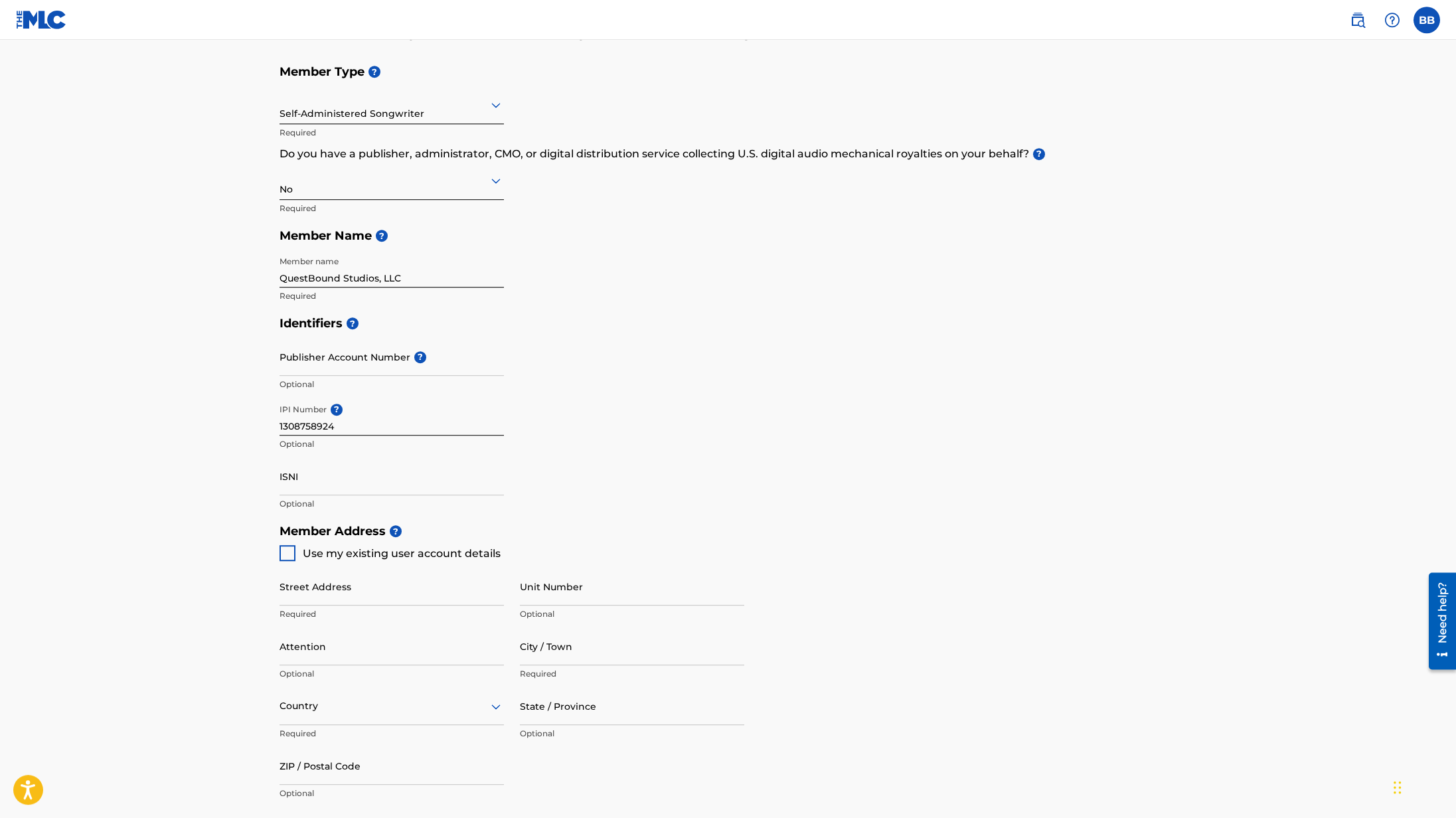
scroll to position [135, 0]
click at [326, 475] on input "ISNI" at bounding box center [391, 473] width 225 height 38
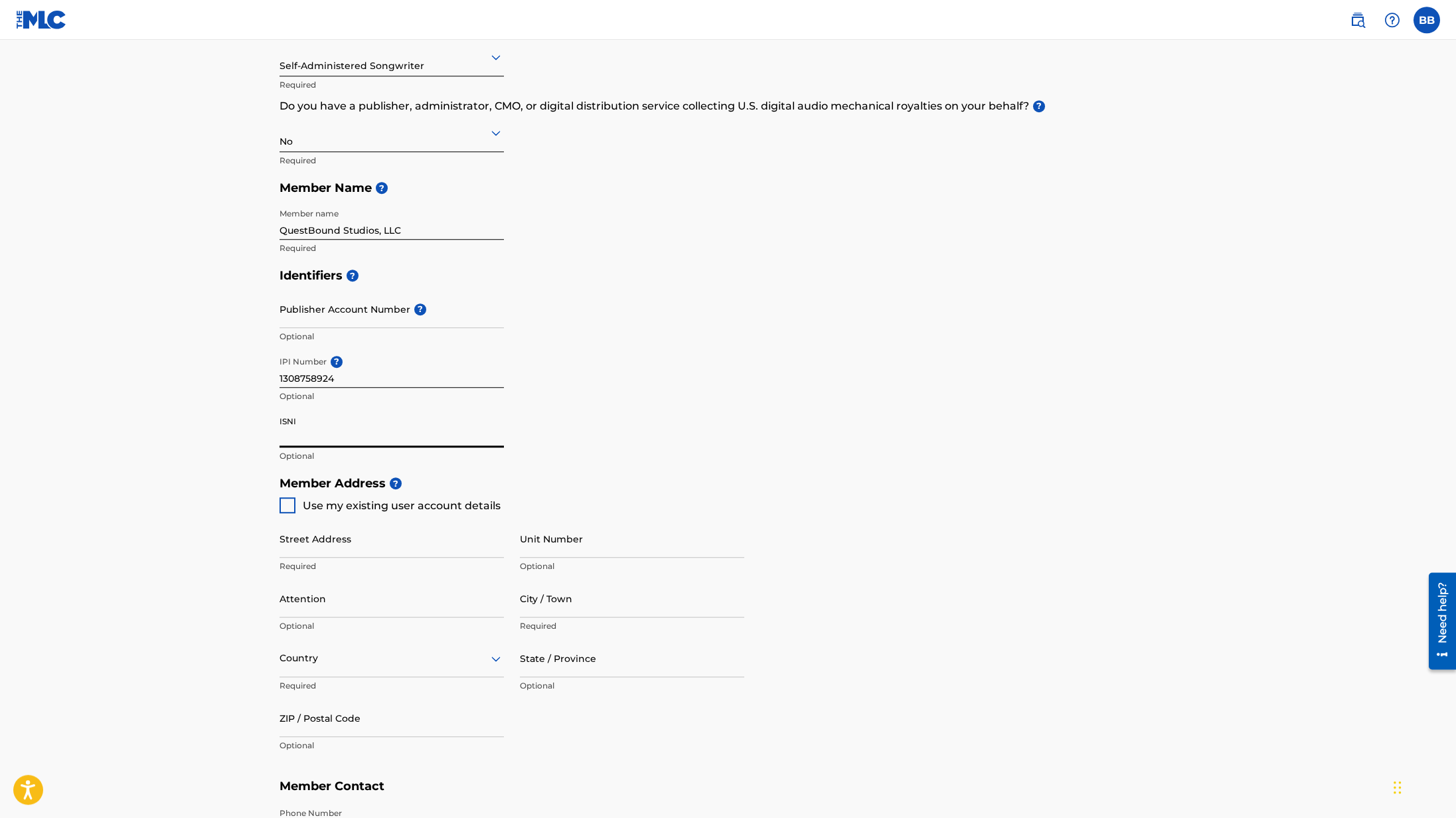
scroll to position [203, 0]
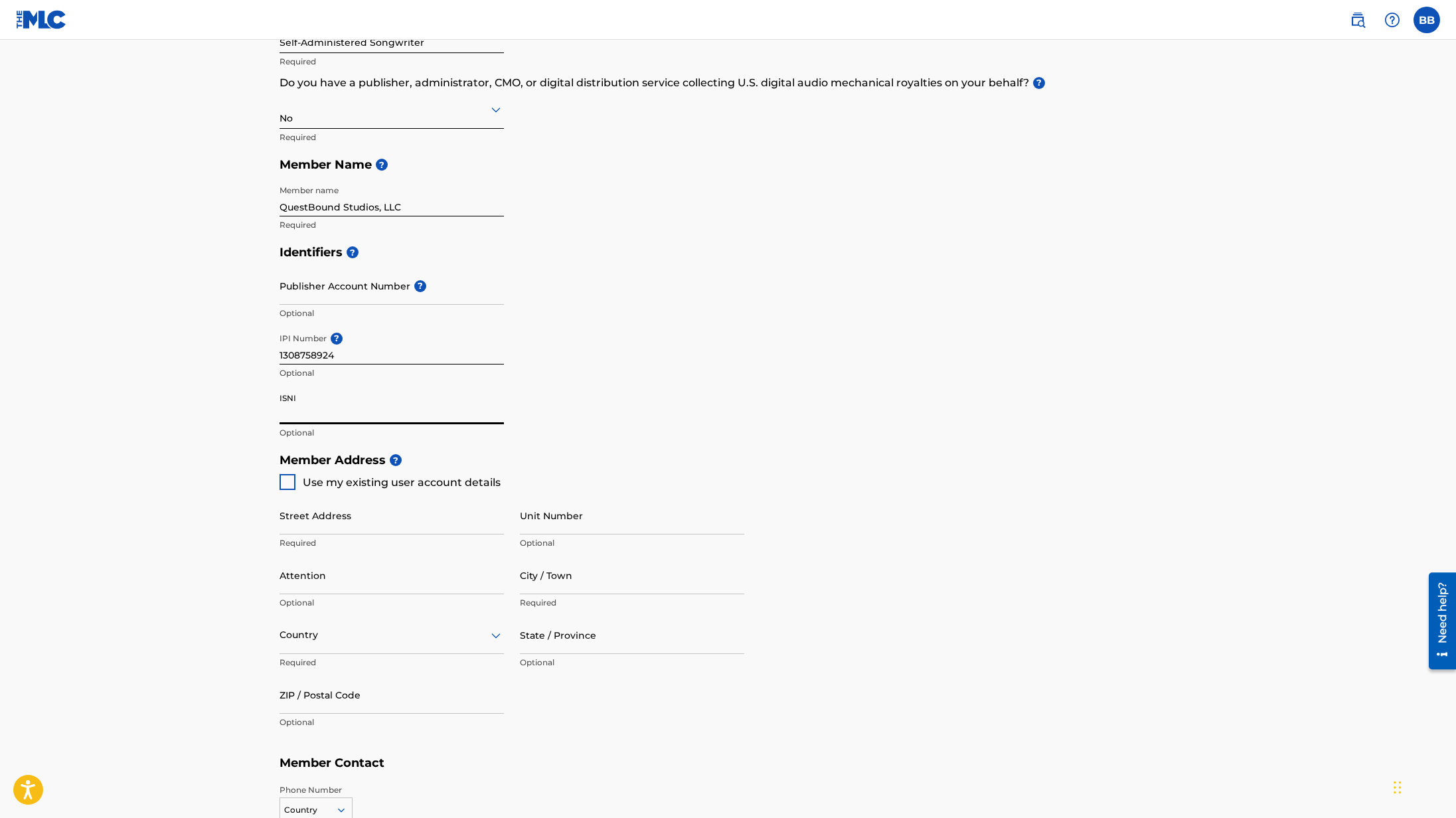
click at [289, 485] on div at bounding box center [287, 482] width 16 height 16
type input "po box 8561"
type input "calabasas"
type input "91372-8561"
type input "818"
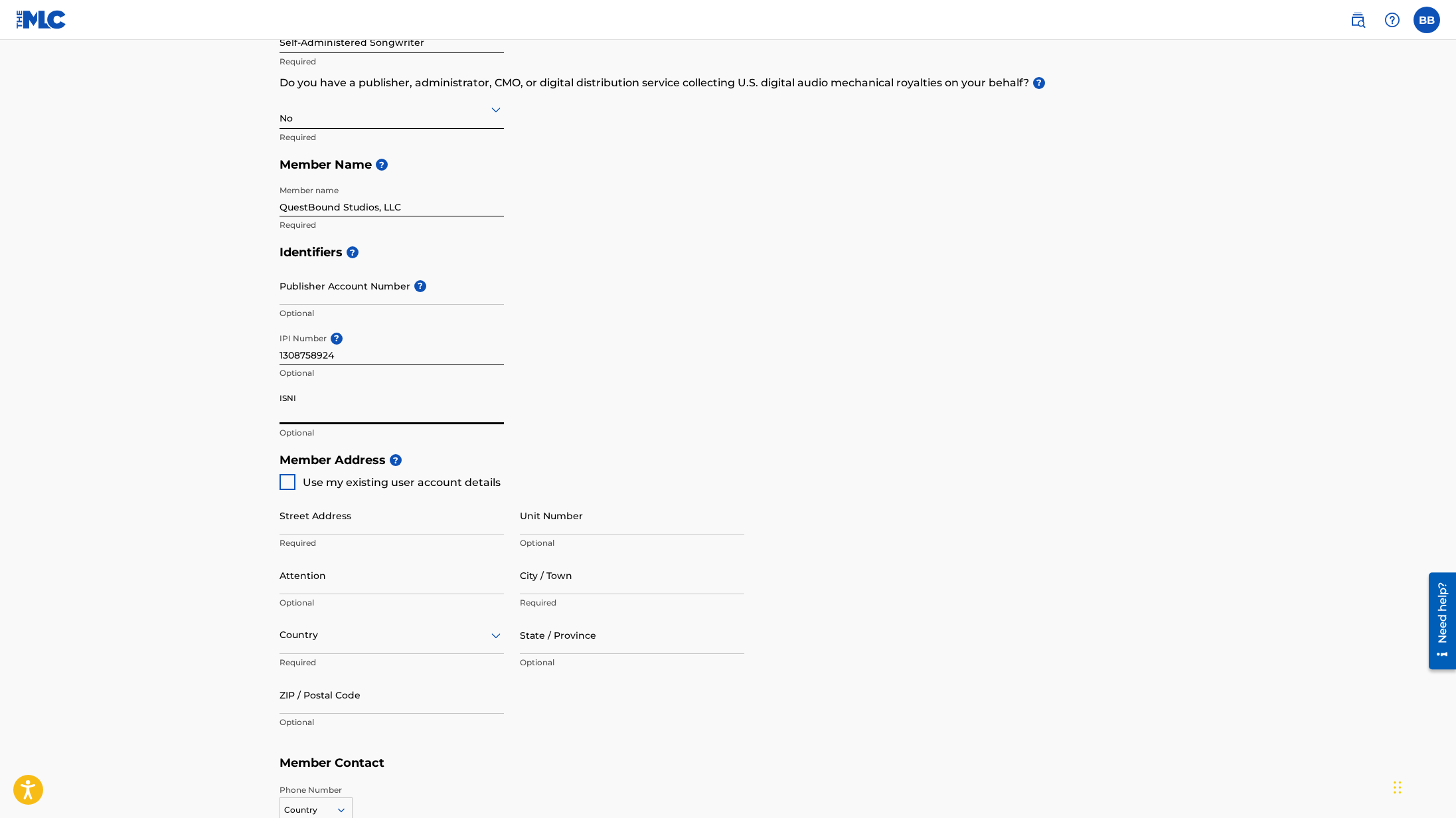
type input "3502664"
type input "[EMAIL_ADDRESS][DOMAIN_NAME]"
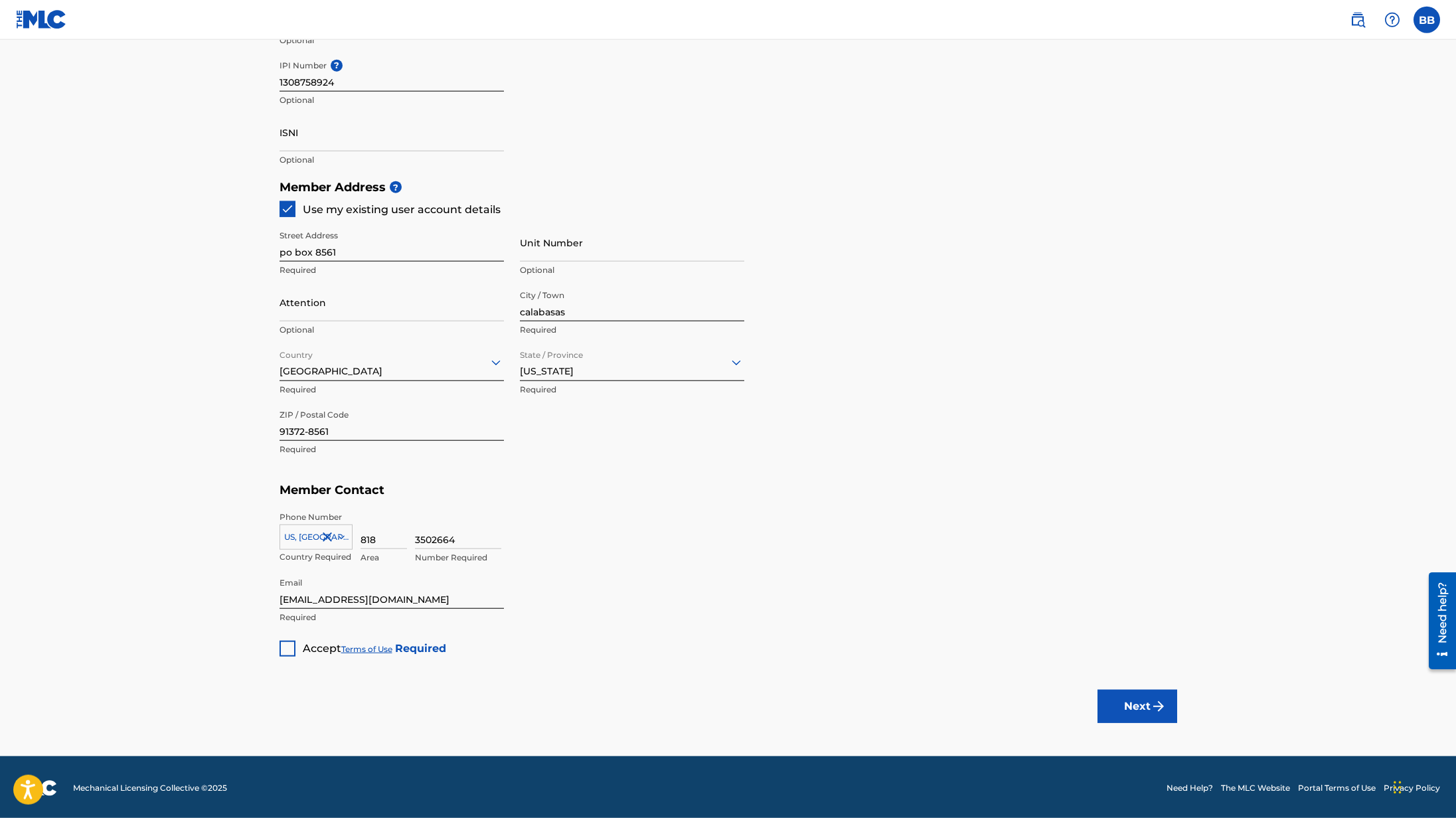
scroll to position [478, 0]
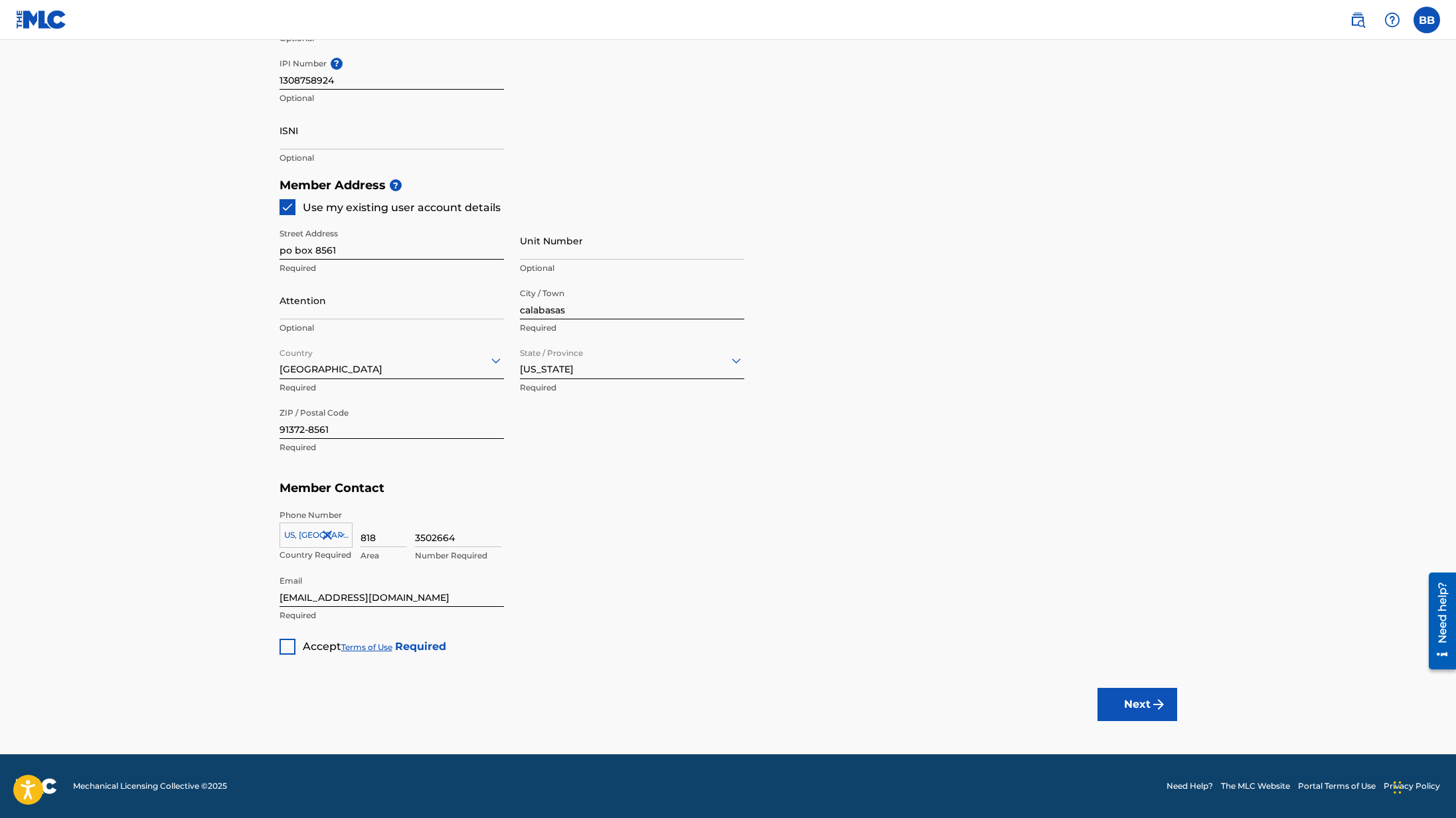
click at [285, 647] on div at bounding box center [287, 647] width 16 height 16
click at [1135, 698] on button "Next" at bounding box center [1137, 704] width 80 height 33
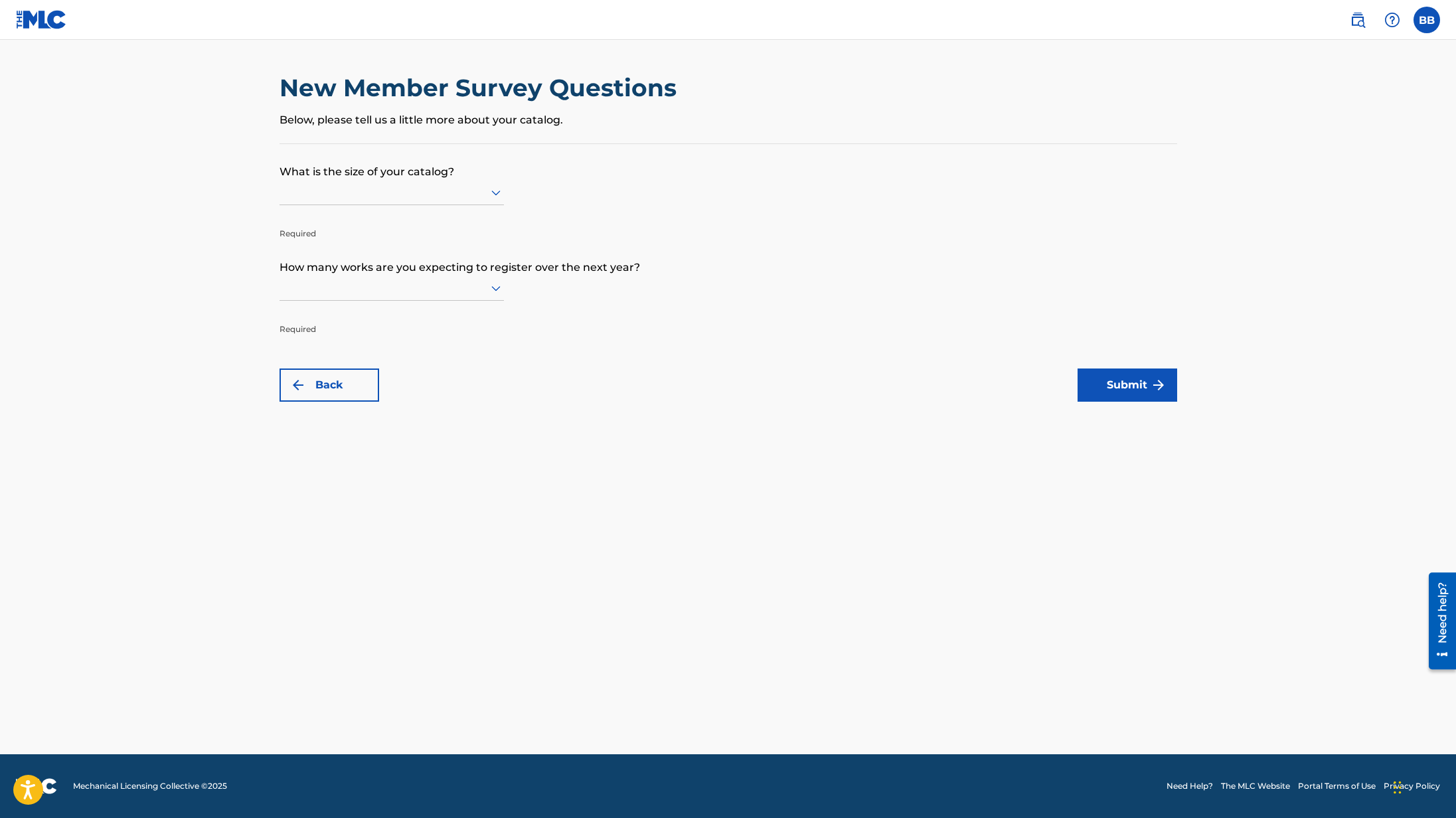
click at [490, 189] on icon at bounding box center [496, 192] width 16 height 16
click at [460, 213] on div "Up to 100" at bounding box center [391, 219] width 223 height 30
click at [498, 287] on icon at bounding box center [496, 289] width 9 height 5
click at [464, 308] on div "Up to 100" at bounding box center [391, 315] width 223 height 30
click at [1120, 380] on button "Submit" at bounding box center [1127, 385] width 99 height 33
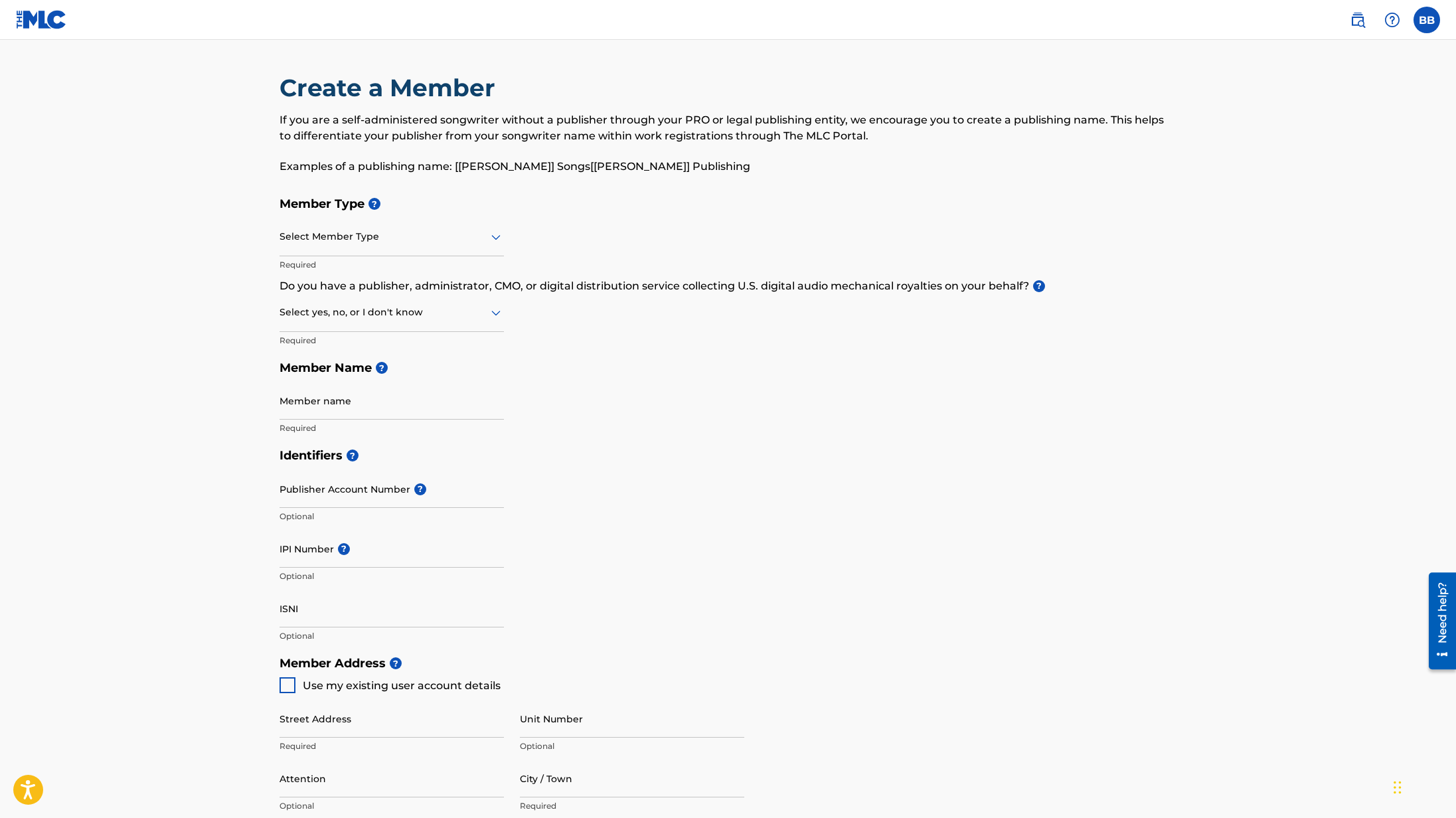
click at [483, 241] on div at bounding box center [391, 236] width 225 height 17
click at [779, 429] on div "Member Type ? Select Member Type Required Do you have a publisher, administrato…" at bounding box center [728, 315] width 898 height 251
click at [482, 243] on div at bounding box center [391, 236] width 225 height 17
click at [450, 268] on div "Self-Administered Songwriter" at bounding box center [391, 270] width 223 height 30
click at [481, 314] on div at bounding box center [391, 312] width 225 height 17
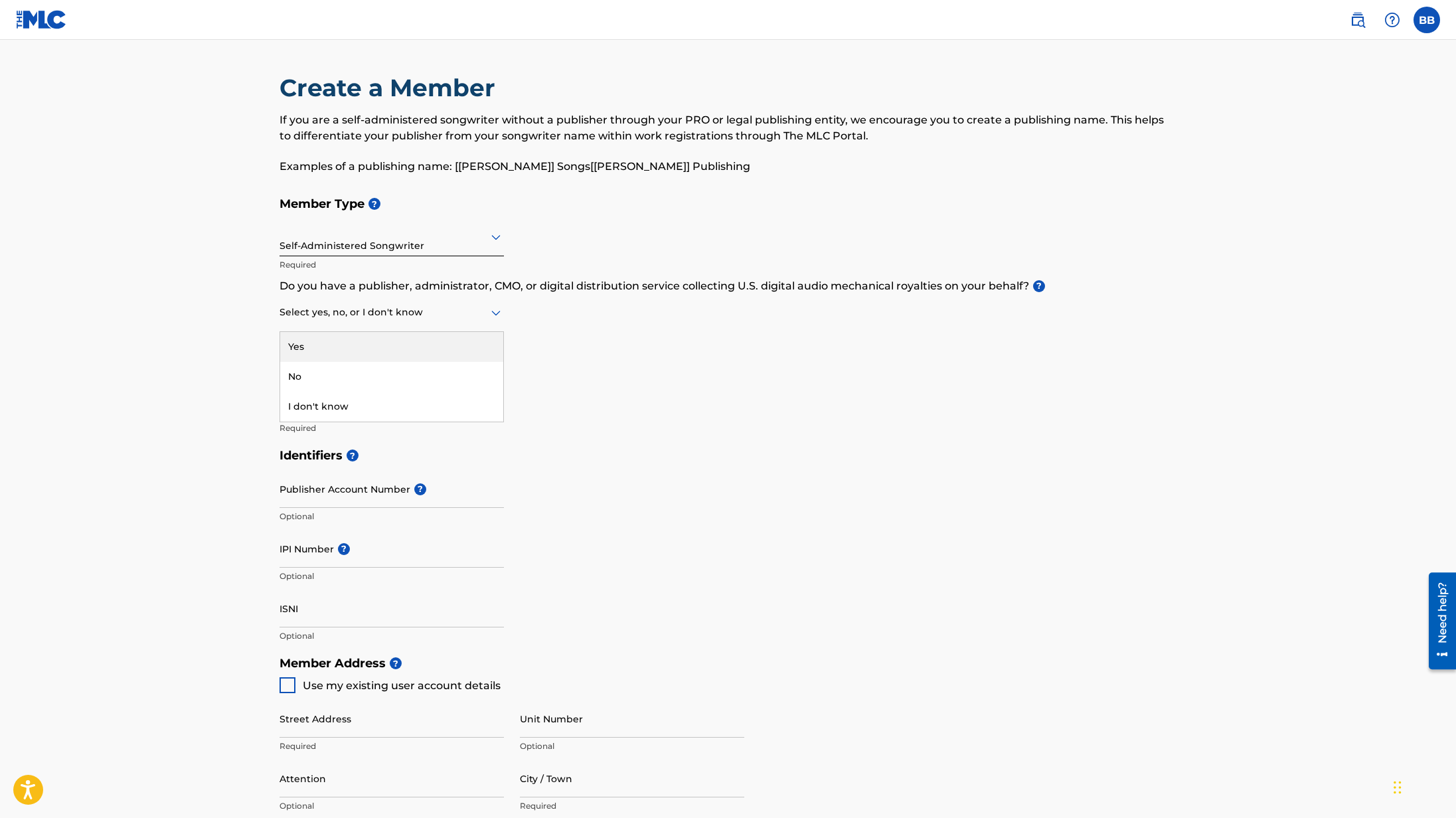
click at [457, 341] on div "Yes" at bounding box center [391, 346] width 223 height 30
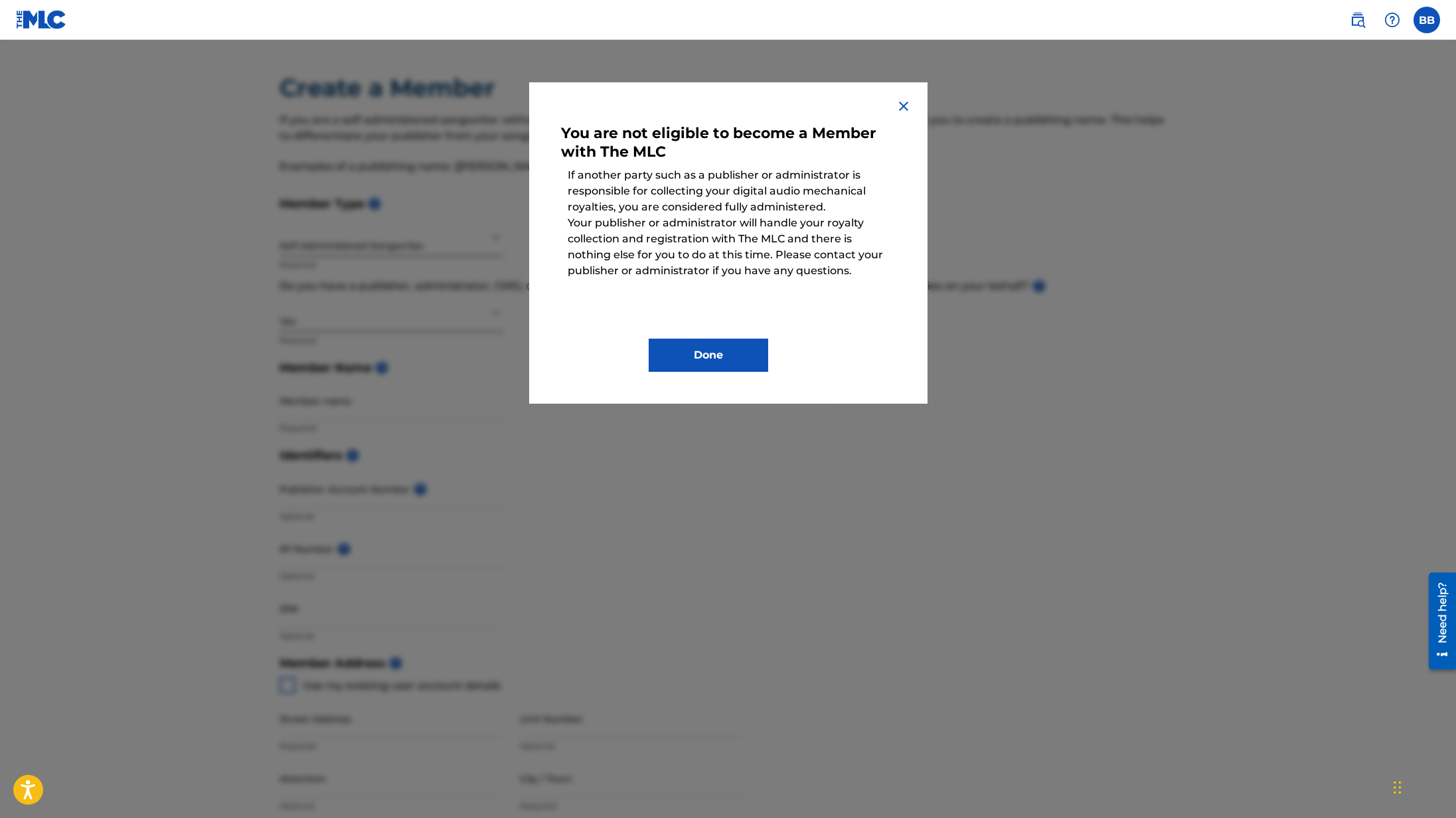
click at [901, 109] on img at bounding box center [904, 107] width 16 height 16
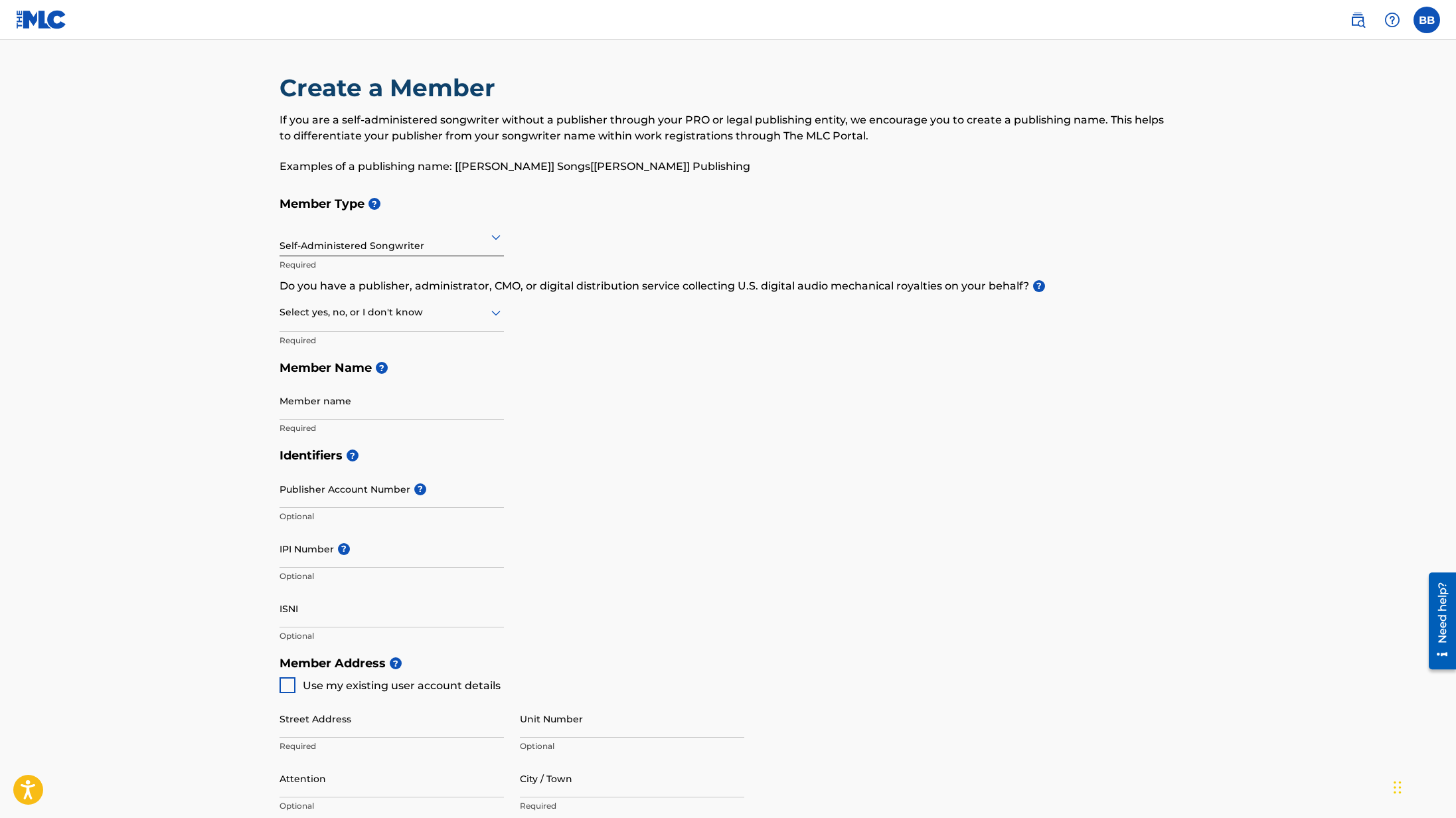
click at [488, 312] on div at bounding box center [391, 312] width 225 height 17
click at [433, 377] on div "No" at bounding box center [391, 376] width 223 height 30
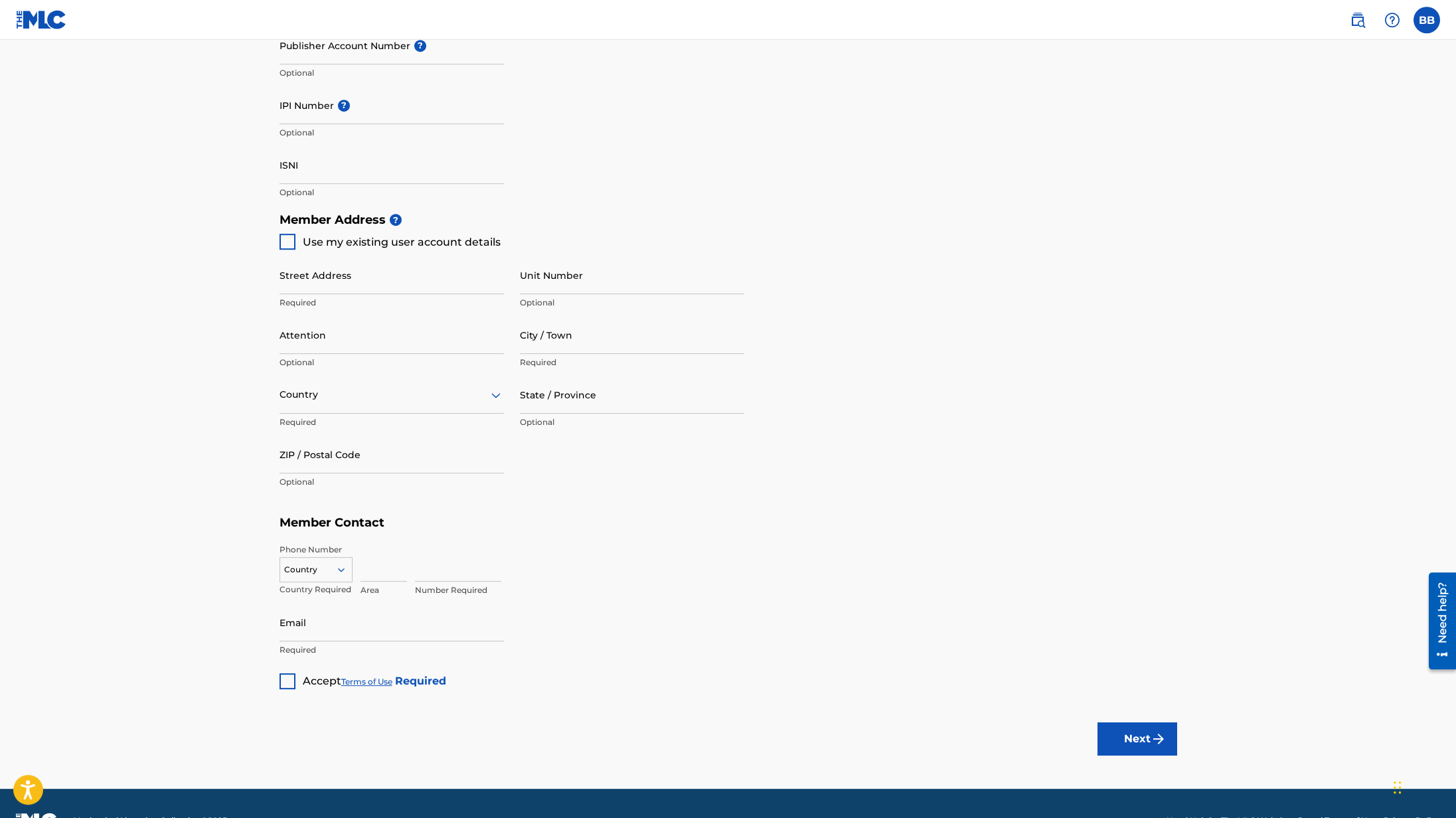
scroll to position [410, 0]
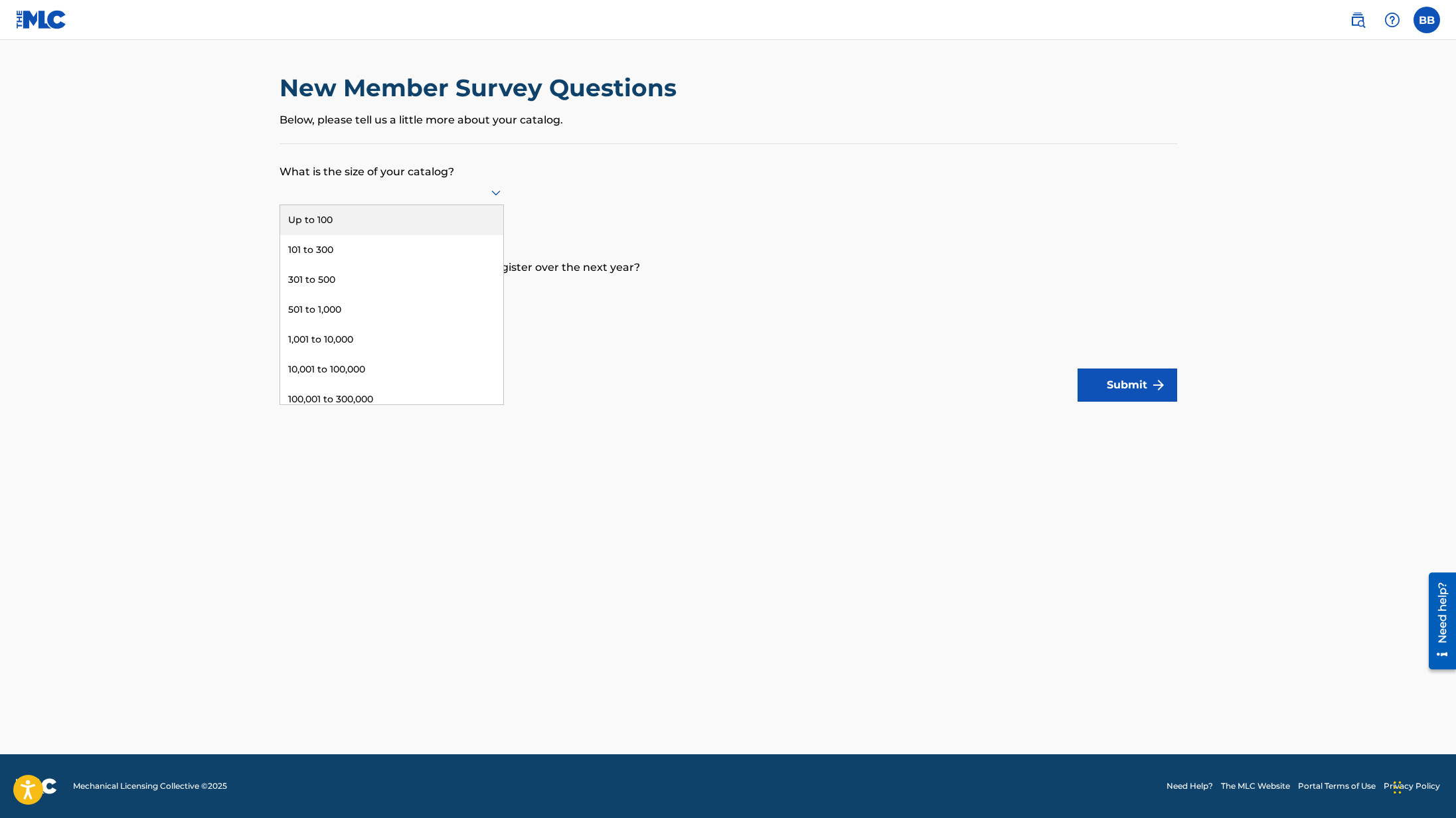
click at [495, 192] on icon at bounding box center [496, 193] width 9 height 5
click at [430, 221] on div "Up to 100" at bounding box center [391, 219] width 223 height 30
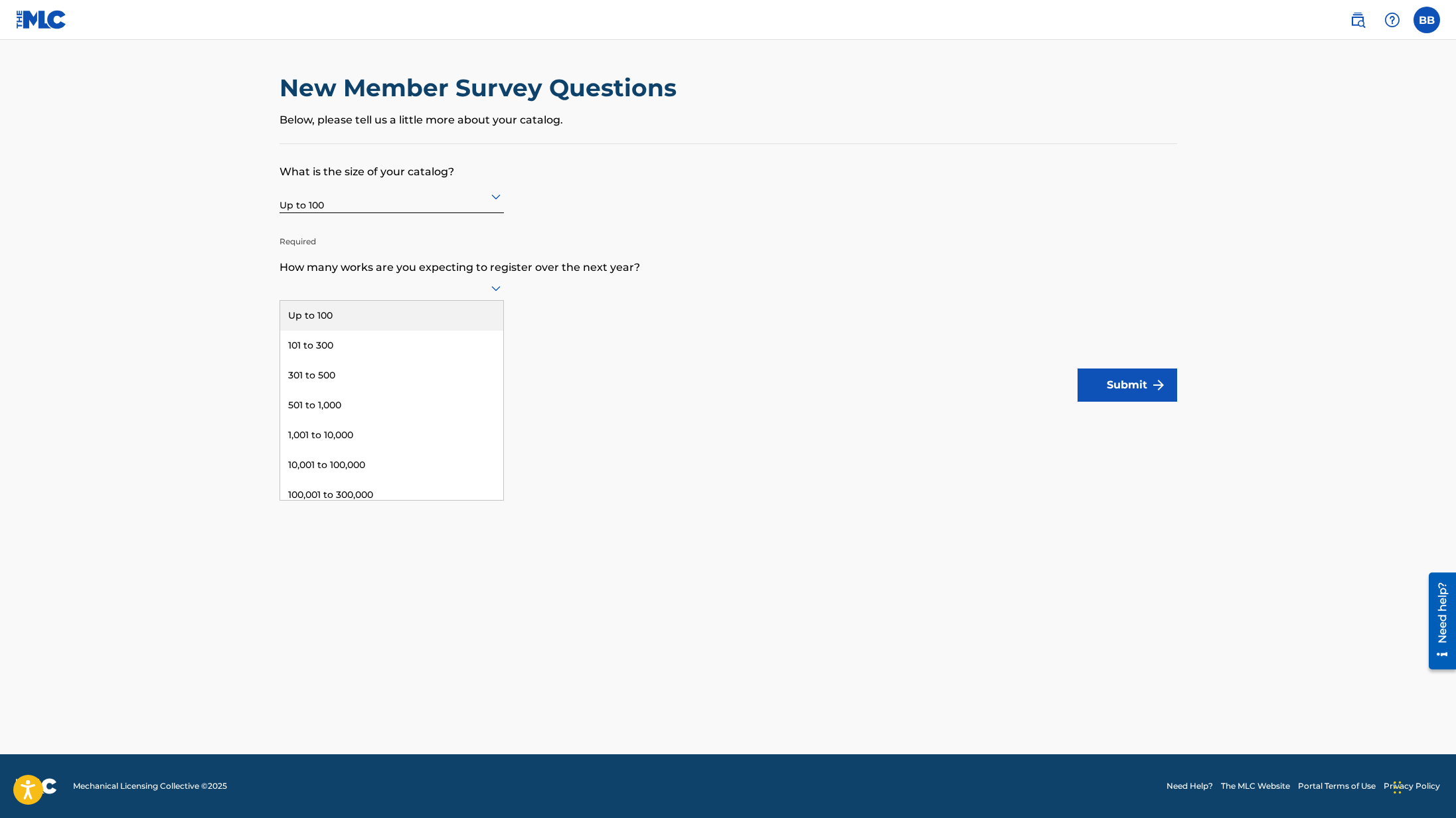
click at [484, 286] on div at bounding box center [391, 287] width 225 height 17
click at [430, 316] on div "Up to 100" at bounding box center [391, 315] width 223 height 30
click at [1426, 16] on label at bounding box center [1426, 20] width 27 height 27
click at [1426, 20] on input "BB [PERSON_NAME] [PERSON_NAME][EMAIL_ADDRESS][DOMAIN_NAME] Notification Prefere…" at bounding box center [1426, 20] width 0 height 0
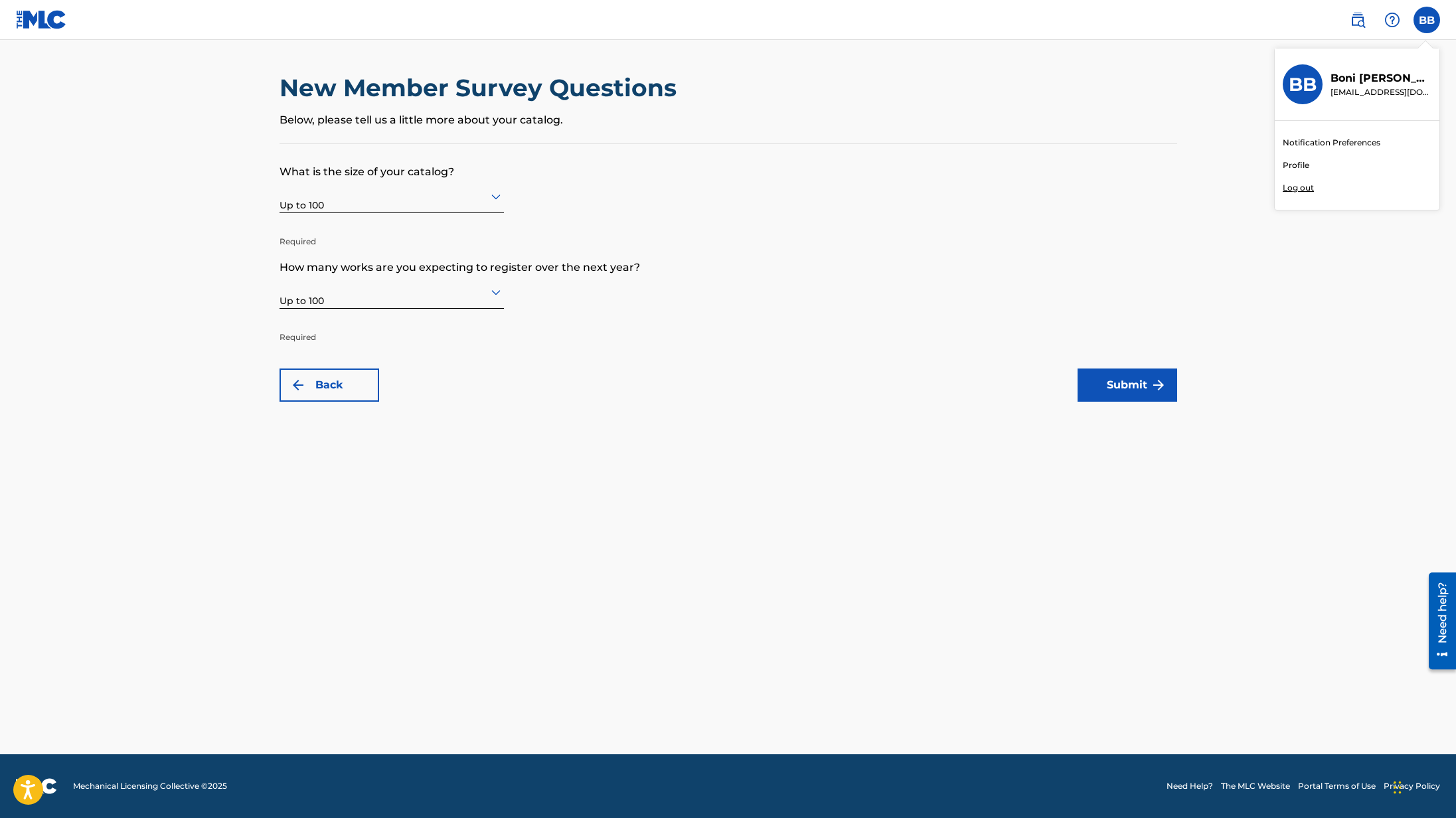
click at [1302, 162] on link "Profile" at bounding box center [1296, 165] width 27 height 12
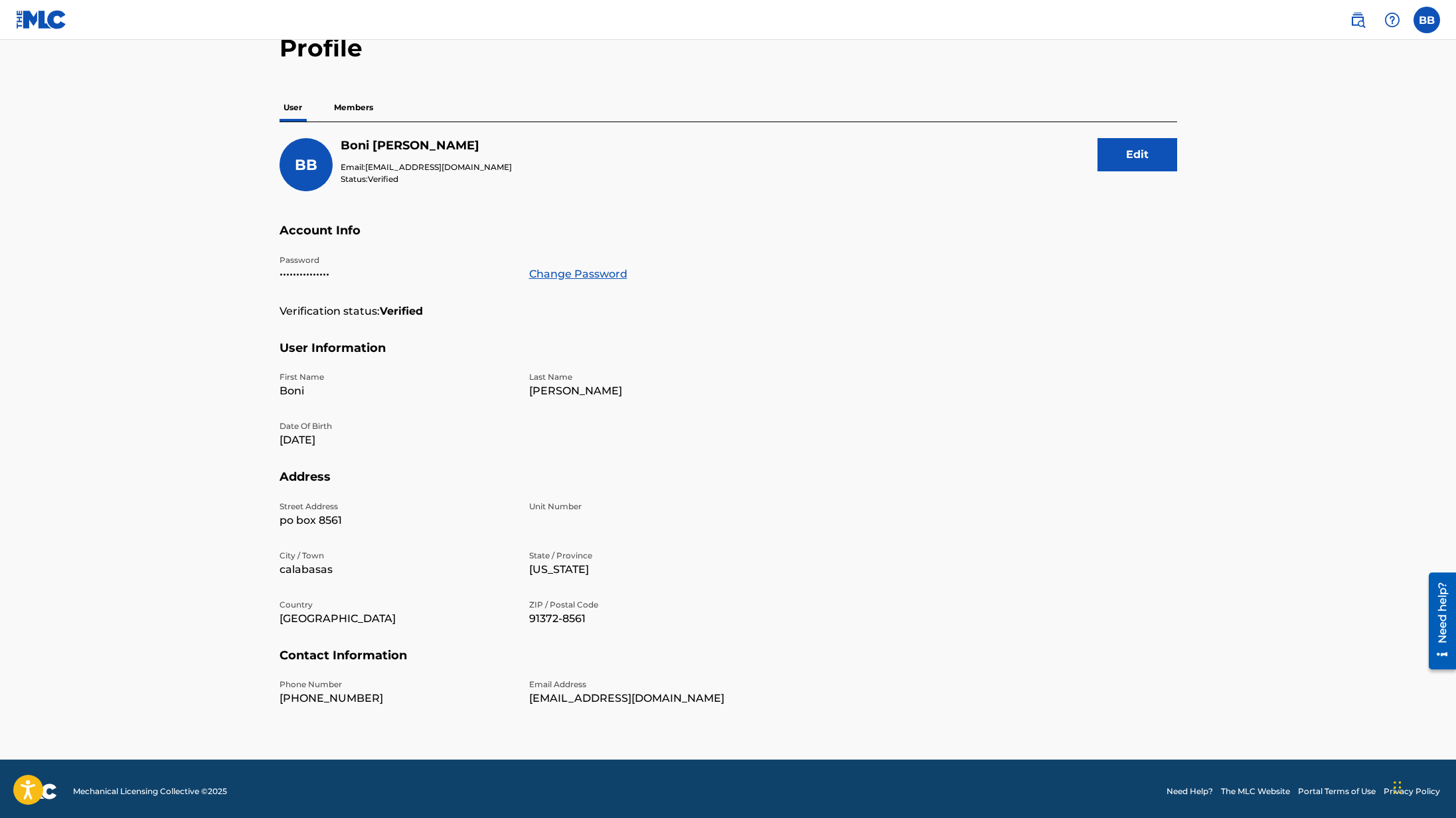
scroll to position [76, 0]
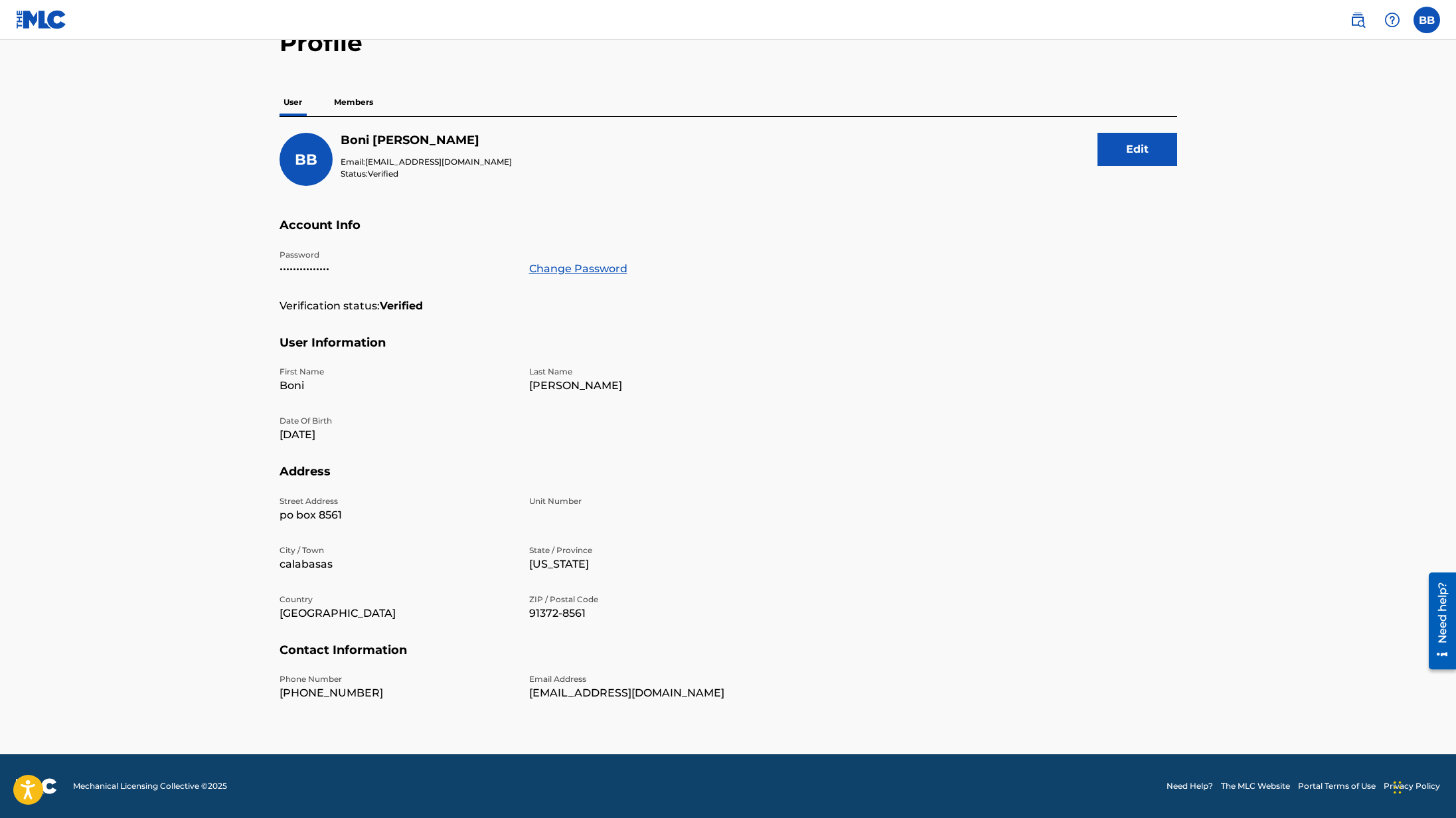
click at [365, 103] on p "Members" at bounding box center [353, 102] width 47 height 28
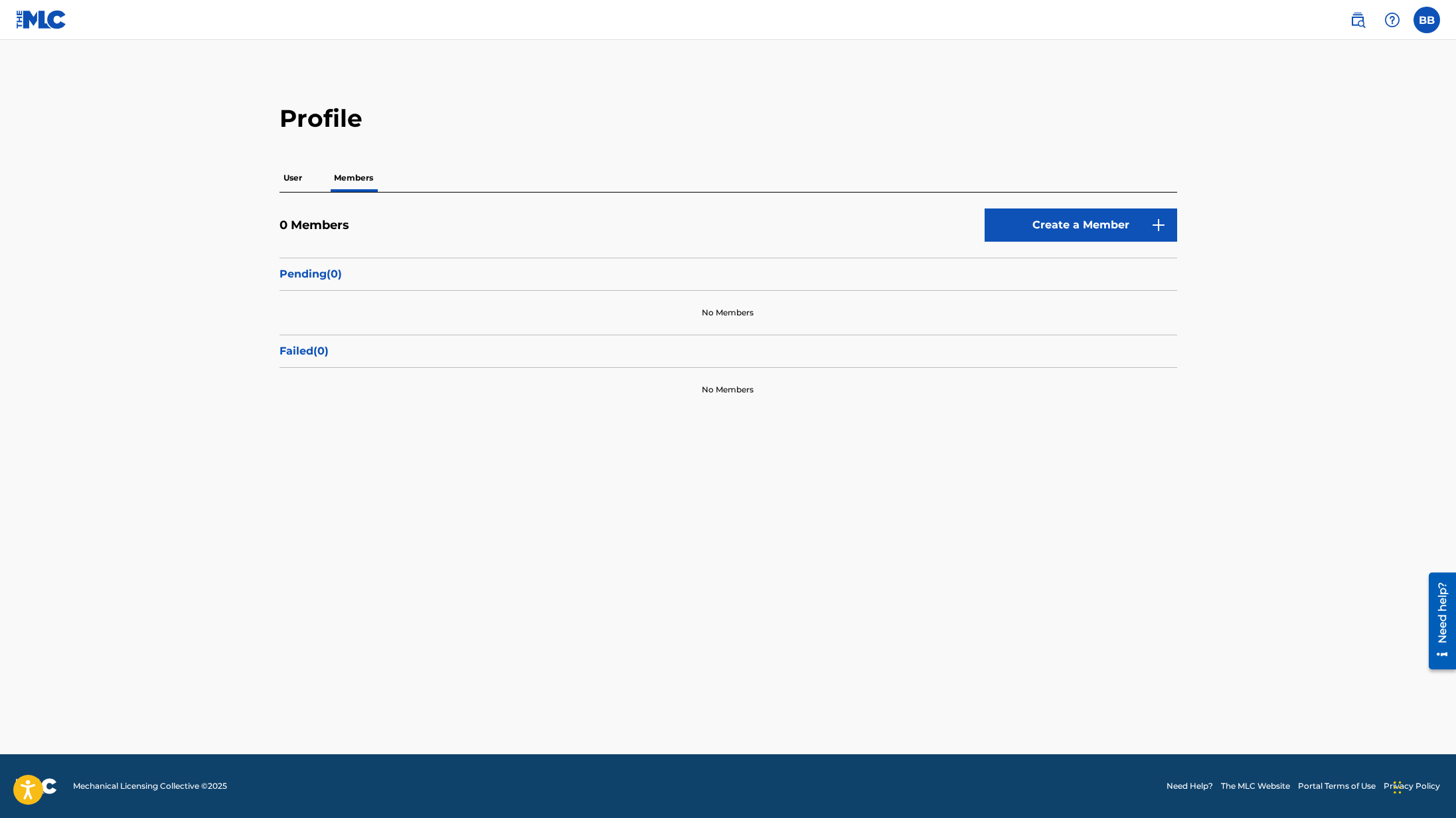
click at [1427, 26] on label at bounding box center [1426, 20] width 27 height 27
click at [1426, 20] on input "BB [PERSON_NAME] [PERSON_NAME][EMAIL_ADDRESS][DOMAIN_NAME] Notification Prefere…" at bounding box center [1426, 20] width 0 height 0
click at [1316, 144] on link "Notification Preferences" at bounding box center [1331, 142] width 98 height 12
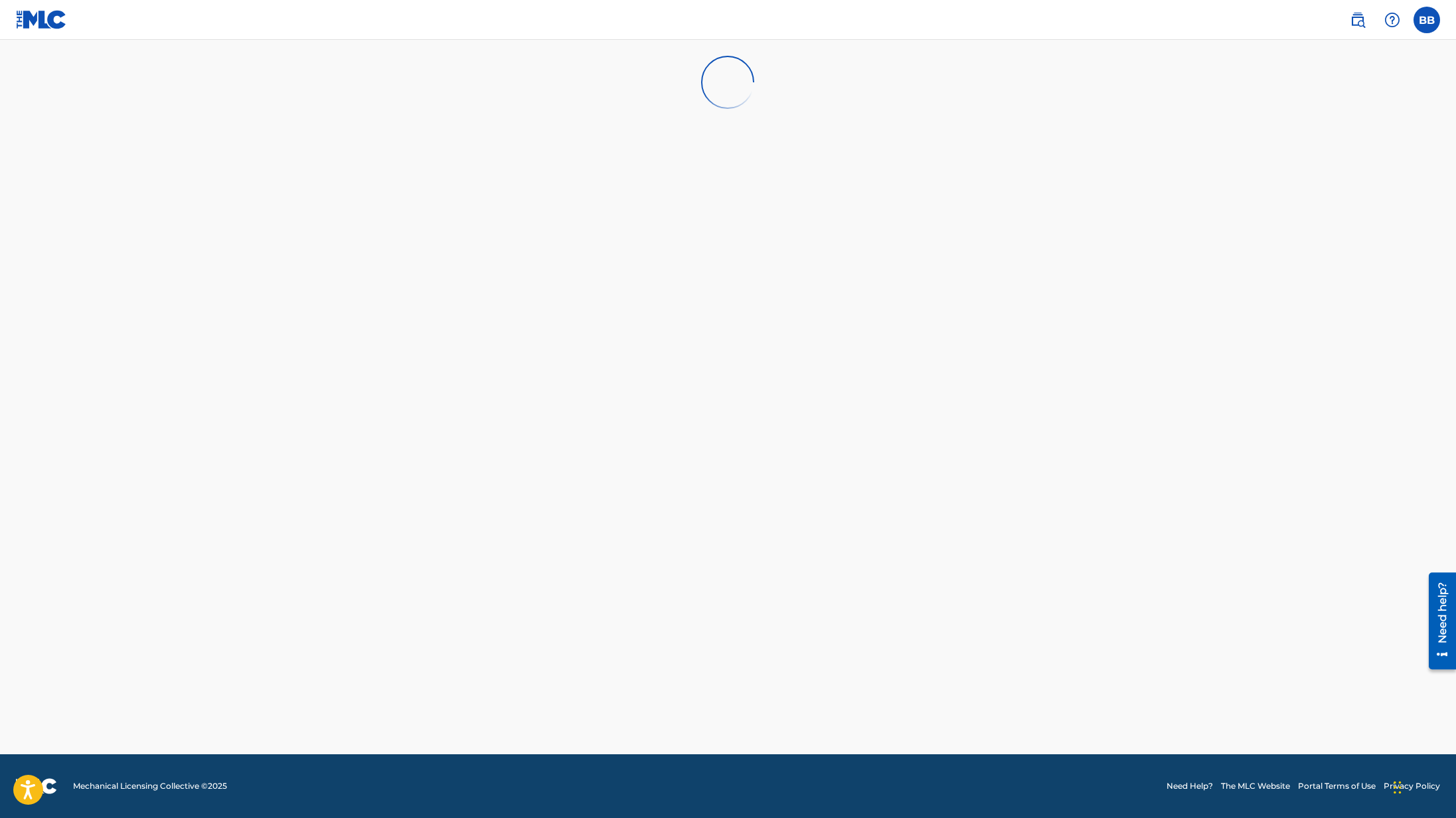
click at [1425, 21] on label at bounding box center [1426, 20] width 27 height 27
click at [1426, 20] on input "BB [PERSON_NAME] [PERSON_NAME][EMAIL_ADDRESS][DOMAIN_NAME] Notification Prefere…" at bounding box center [1426, 20] width 0 height 0
click at [1295, 166] on link "Profile" at bounding box center [1296, 165] width 27 height 12
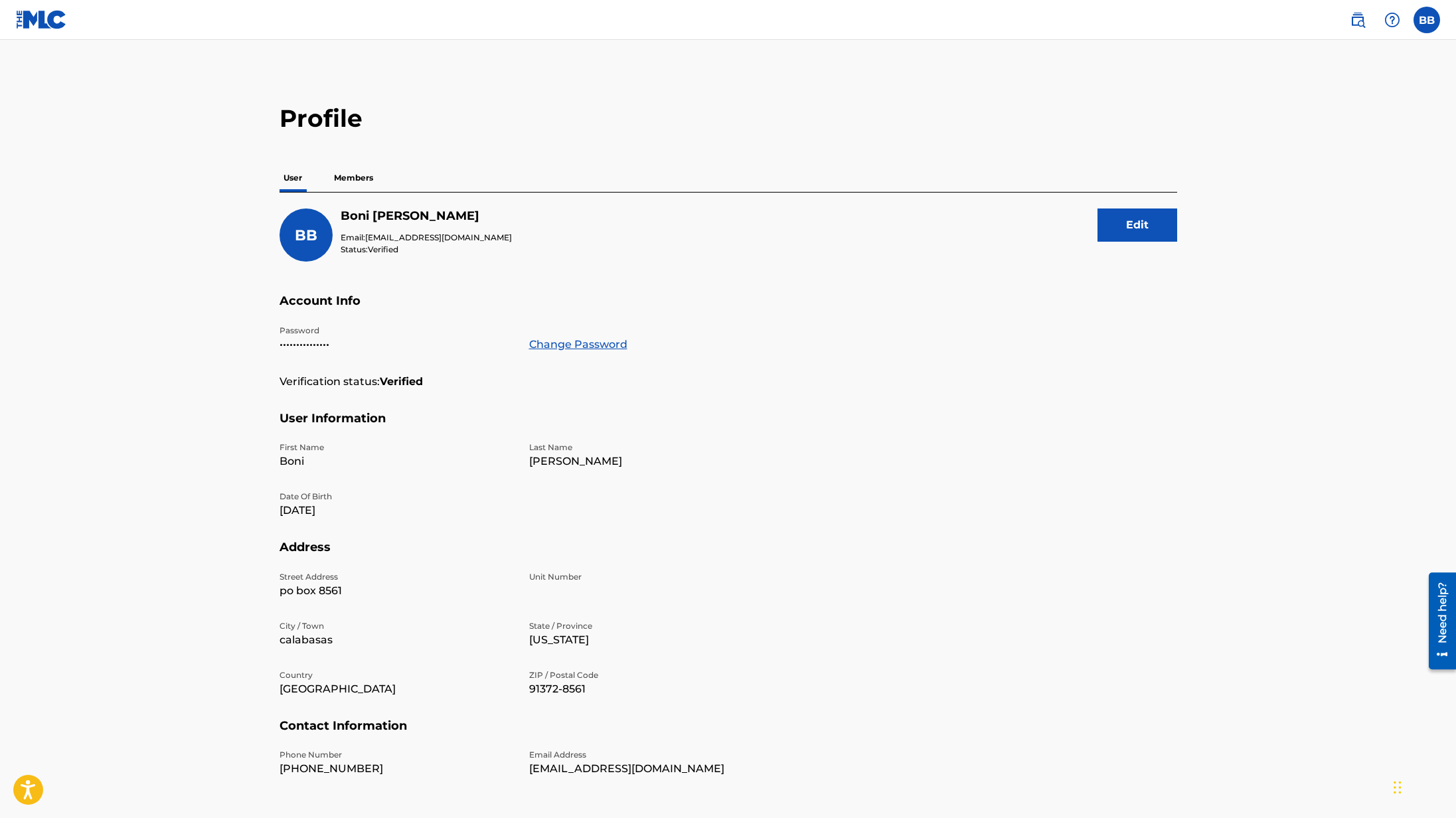
click at [1362, 25] on img at bounding box center [1358, 20] width 16 height 16
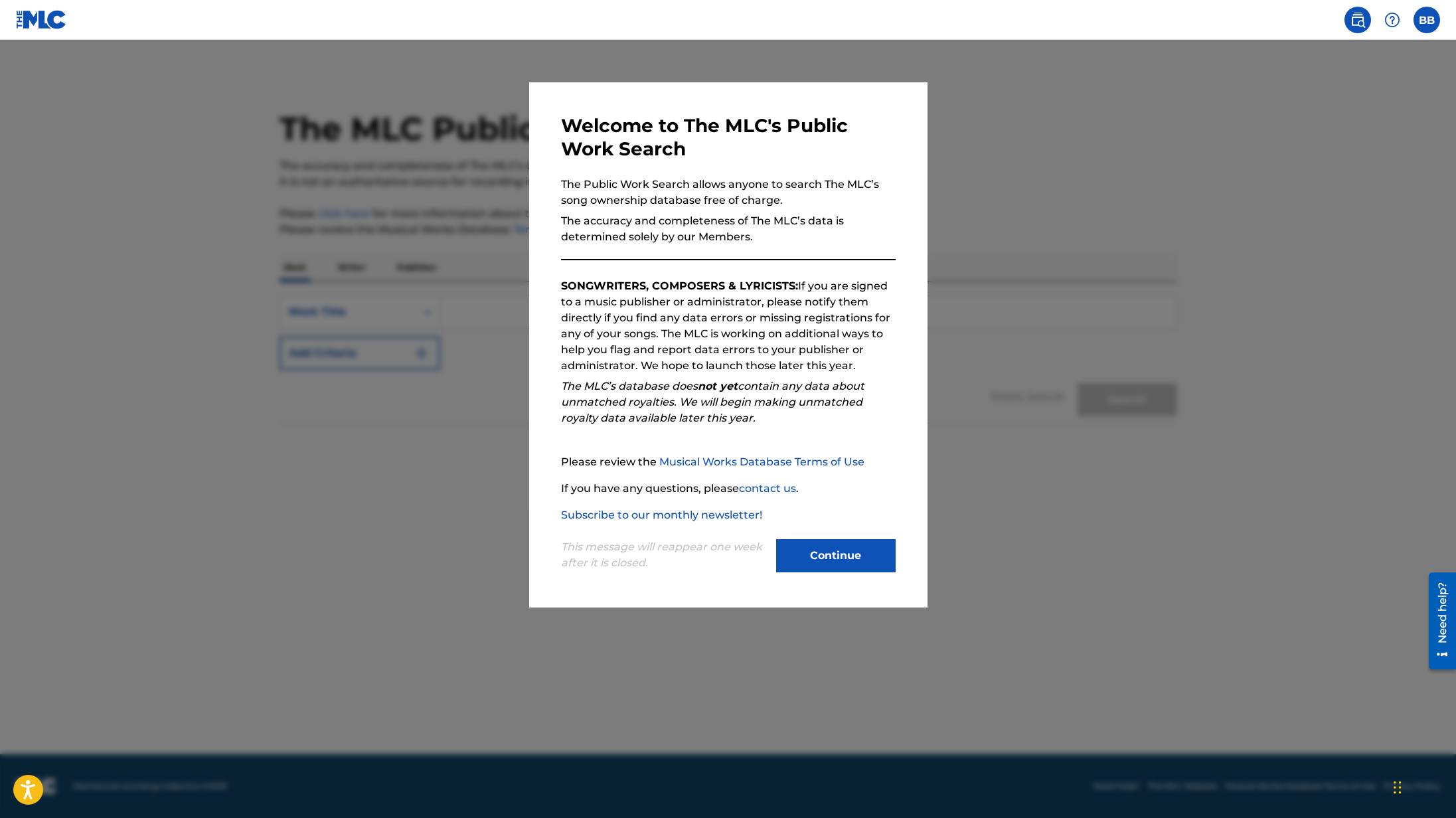
click at [865, 555] on button "Continue" at bounding box center [836, 555] width 120 height 33
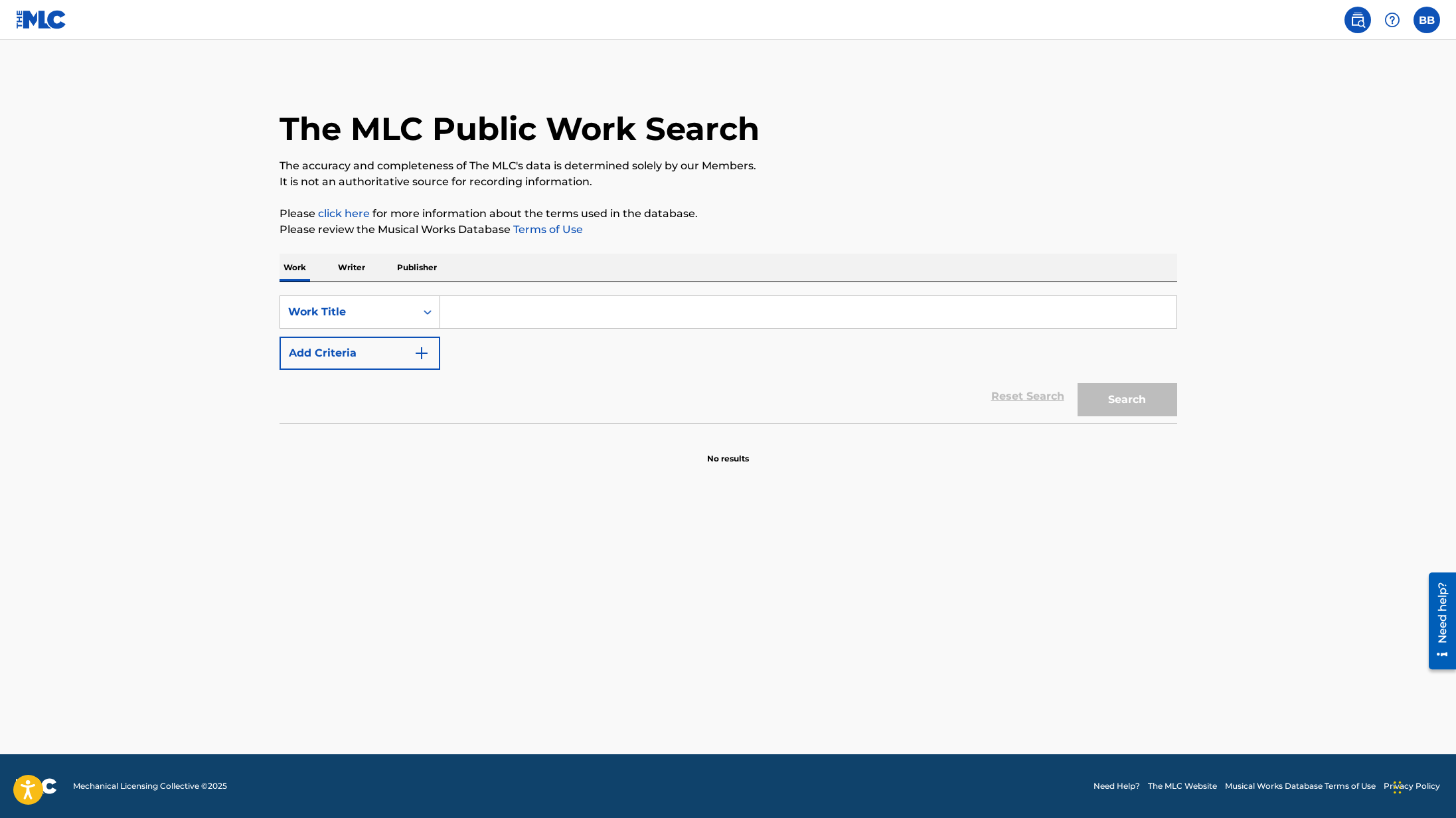
click at [467, 316] on input "Search Form" at bounding box center [808, 312] width 737 height 32
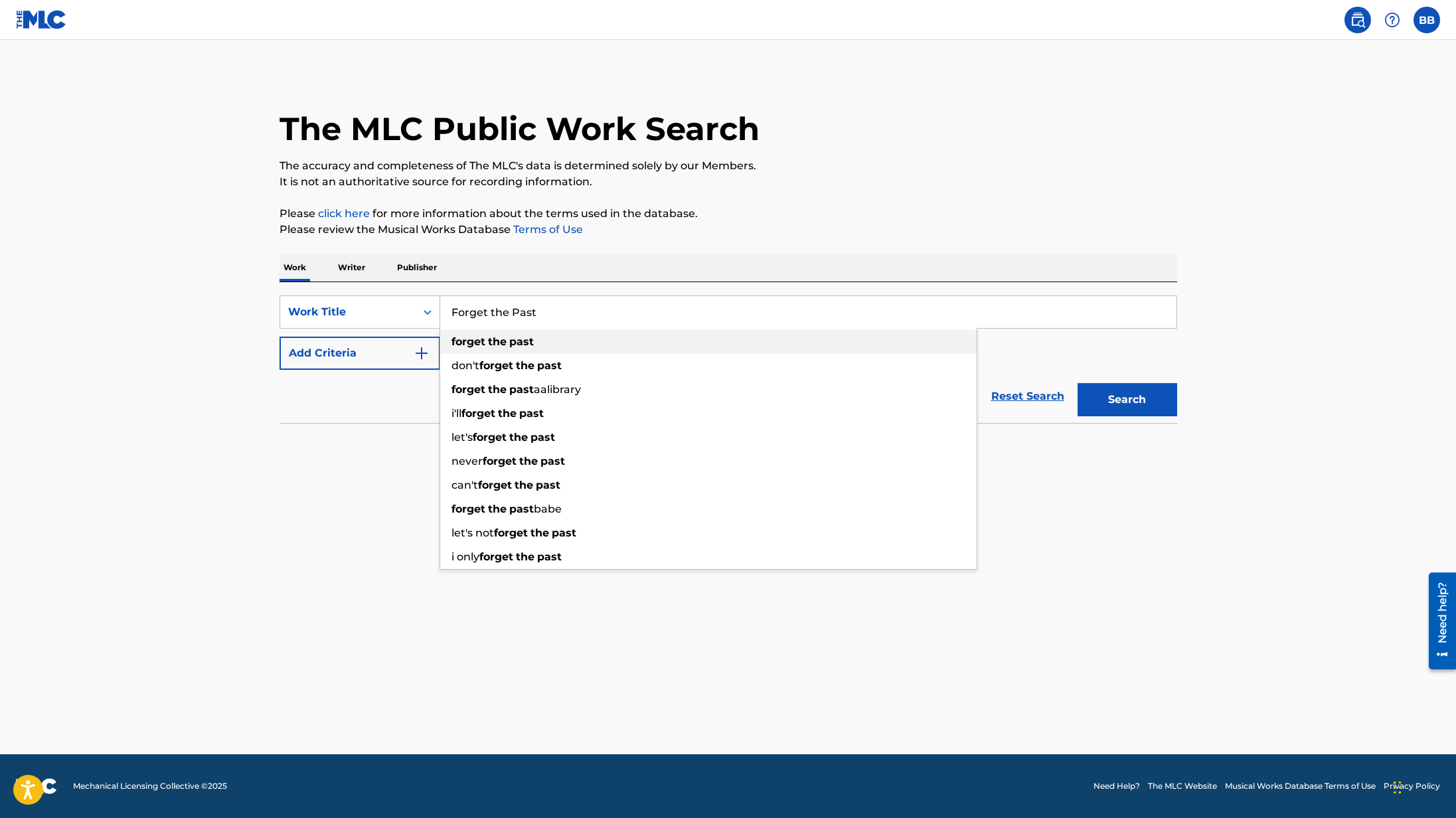
click at [459, 351] on div "forget the past" at bounding box center [708, 342] width 536 height 24
type input "forget the past"
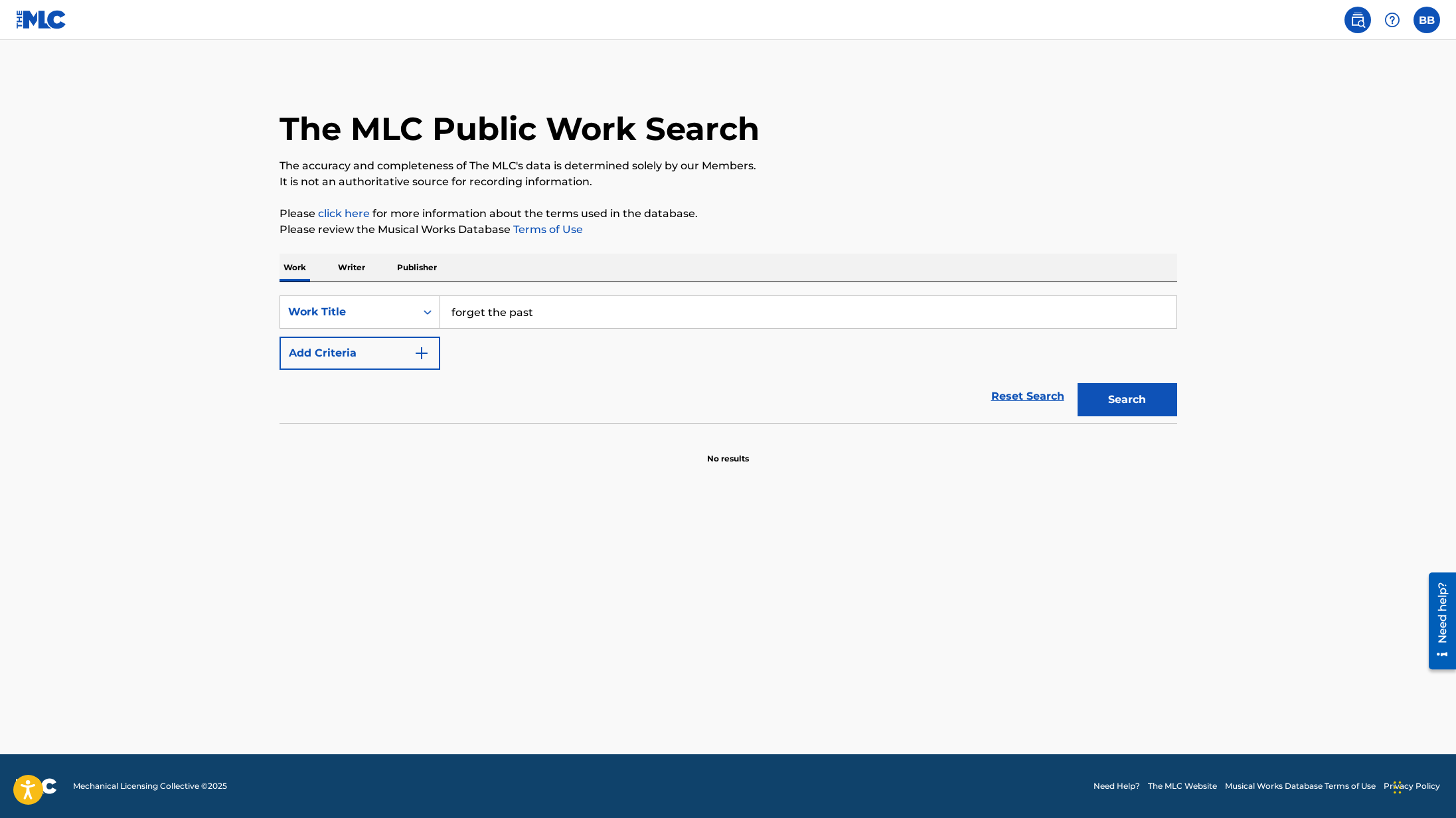
click at [1154, 399] on button "Search" at bounding box center [1127, 399] width 99 height 33
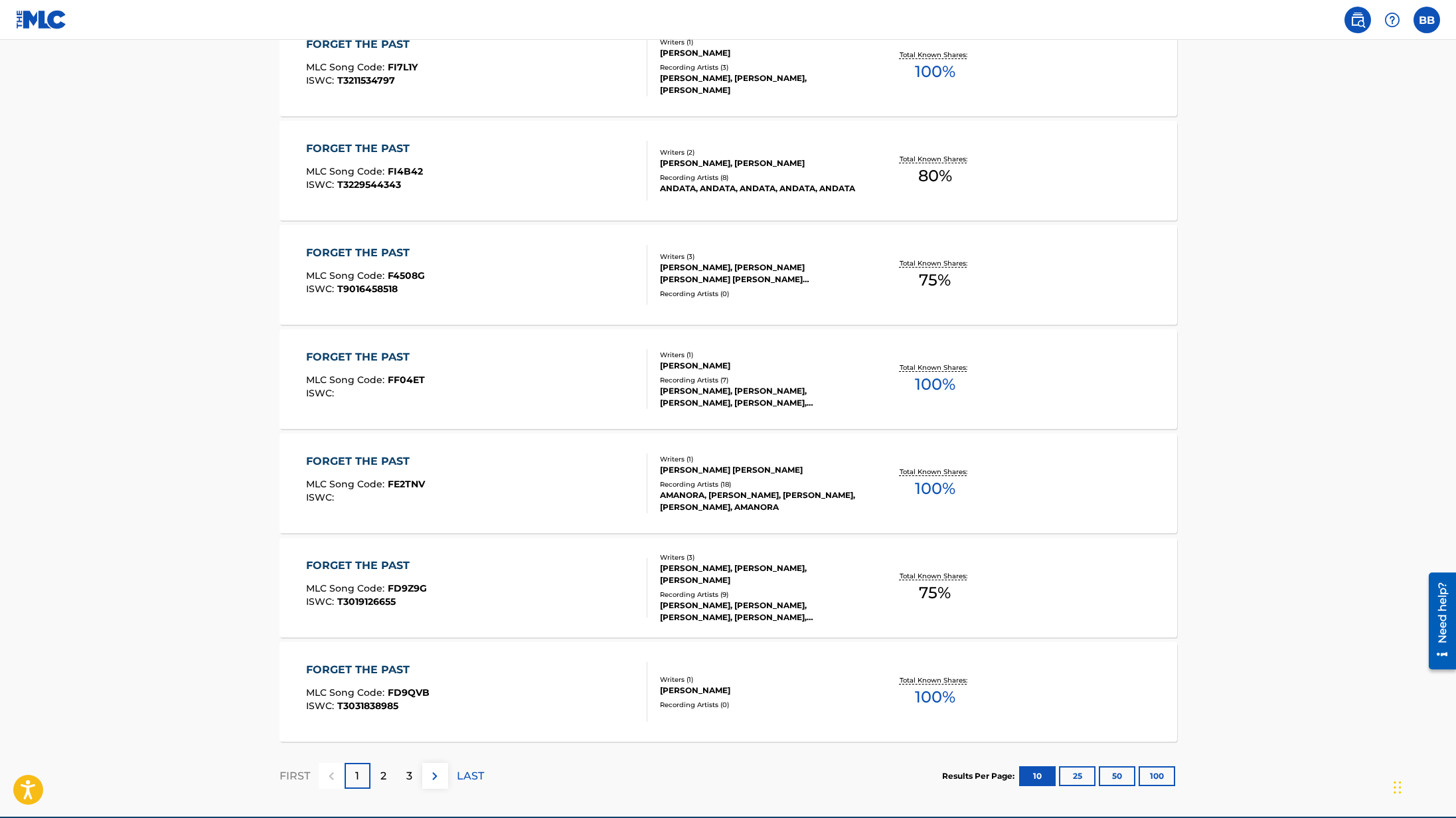
scroll to position [807, 0]
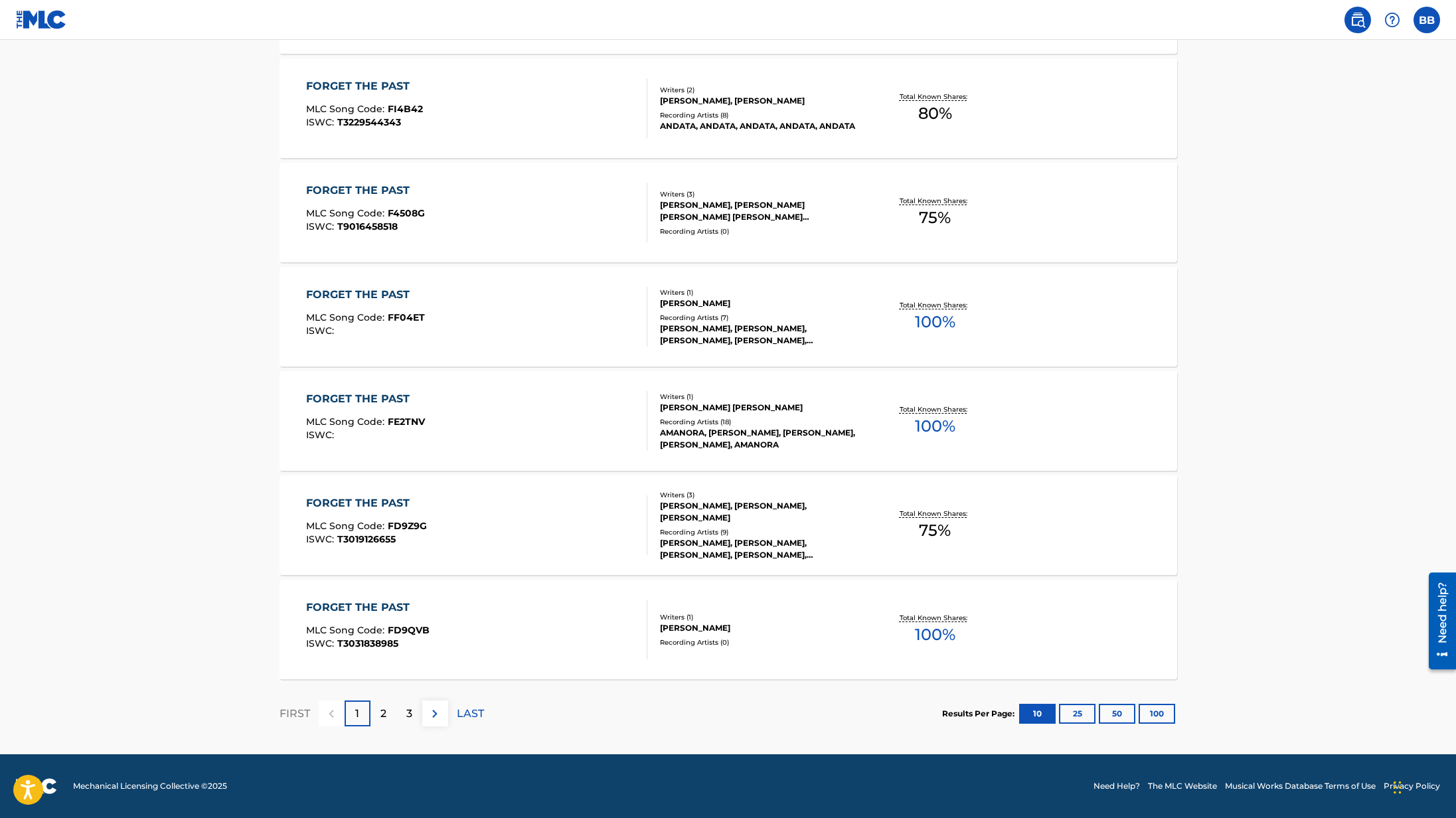
click at [378, 714] on div "2" at bounding box center [383, 713] width 26 height 26
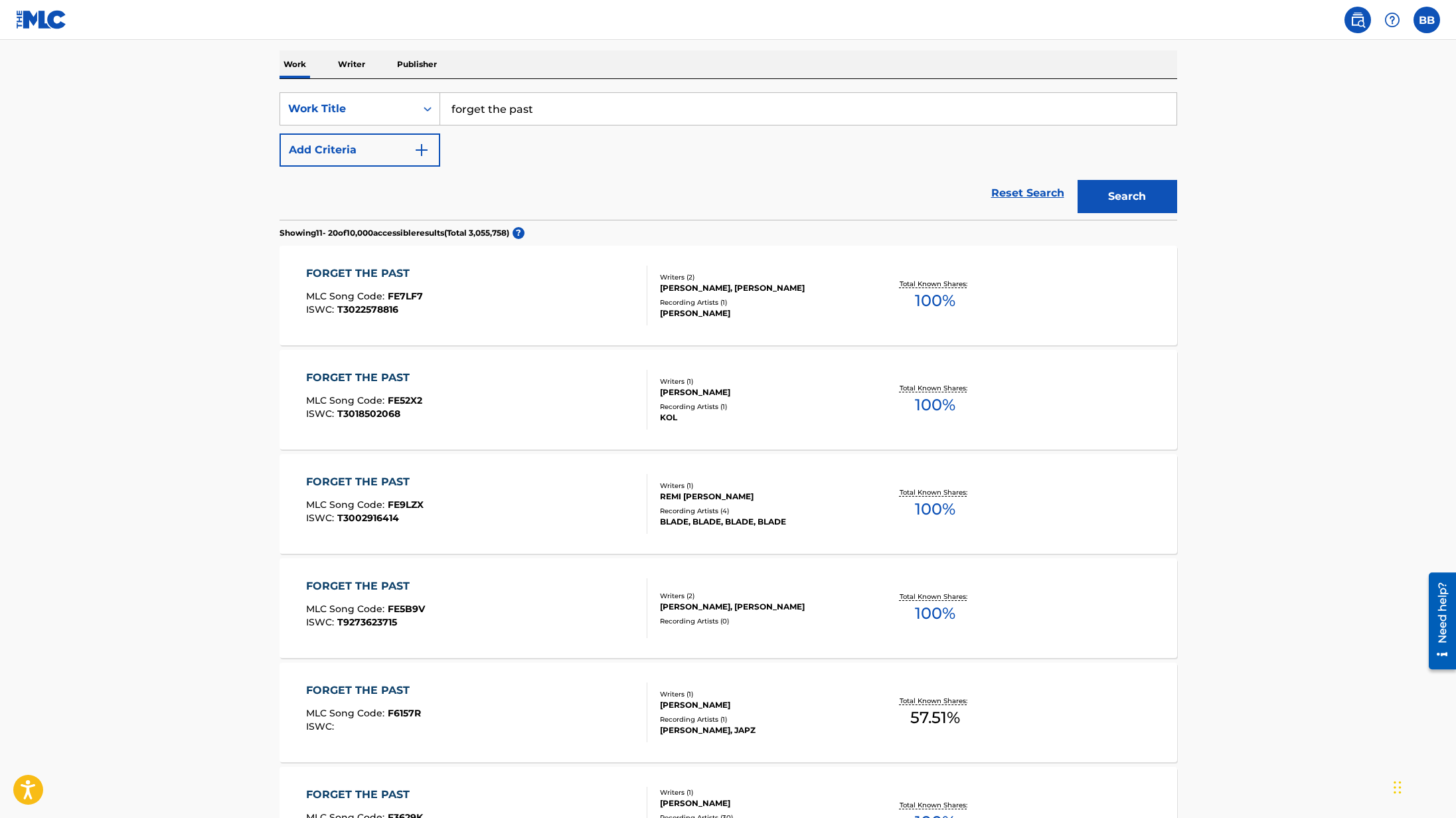
scroll to position [0, 0]
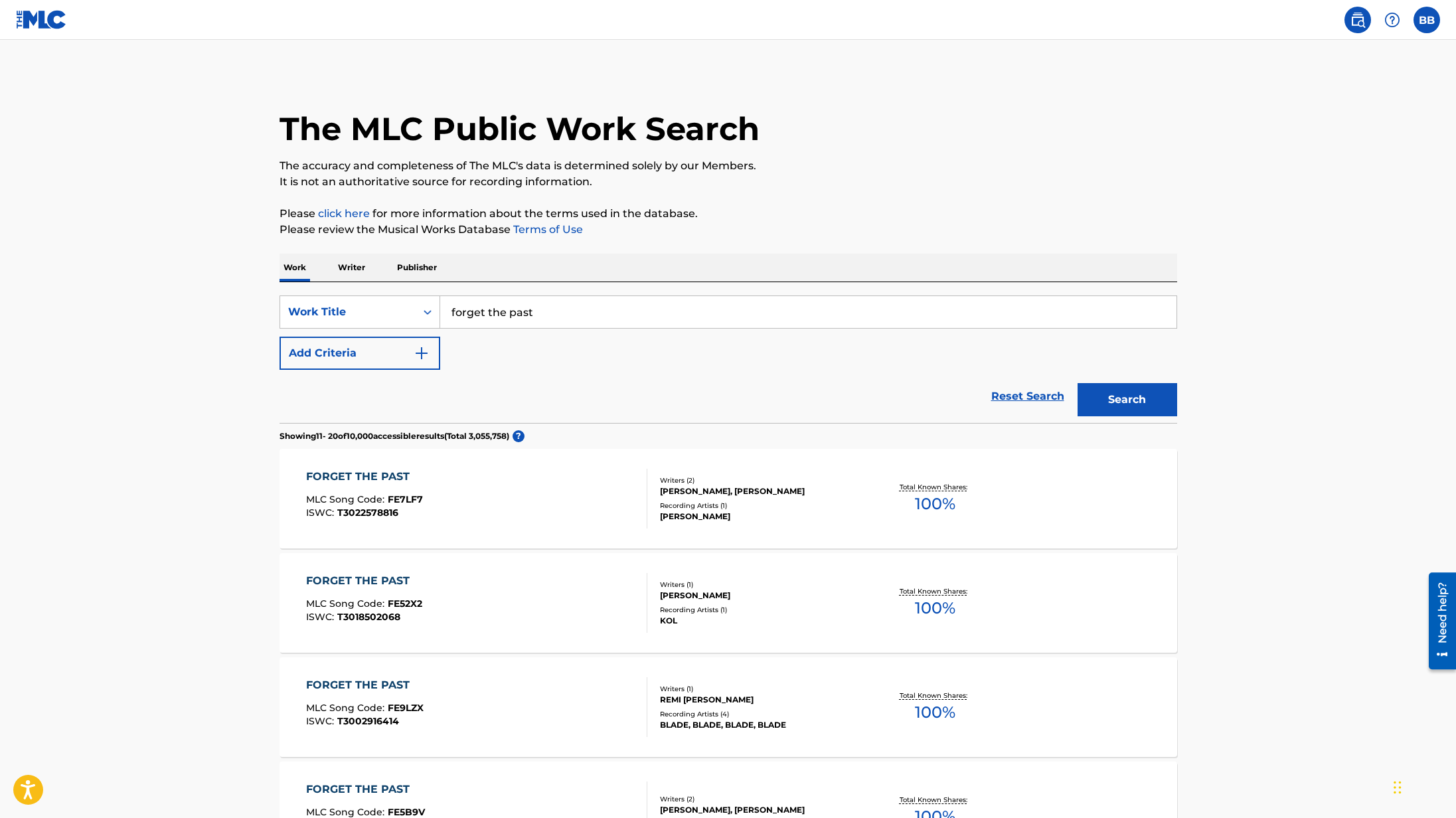
click at [349, 268] on p "Writer" at bounding box center [351, 267] width 35 height 28
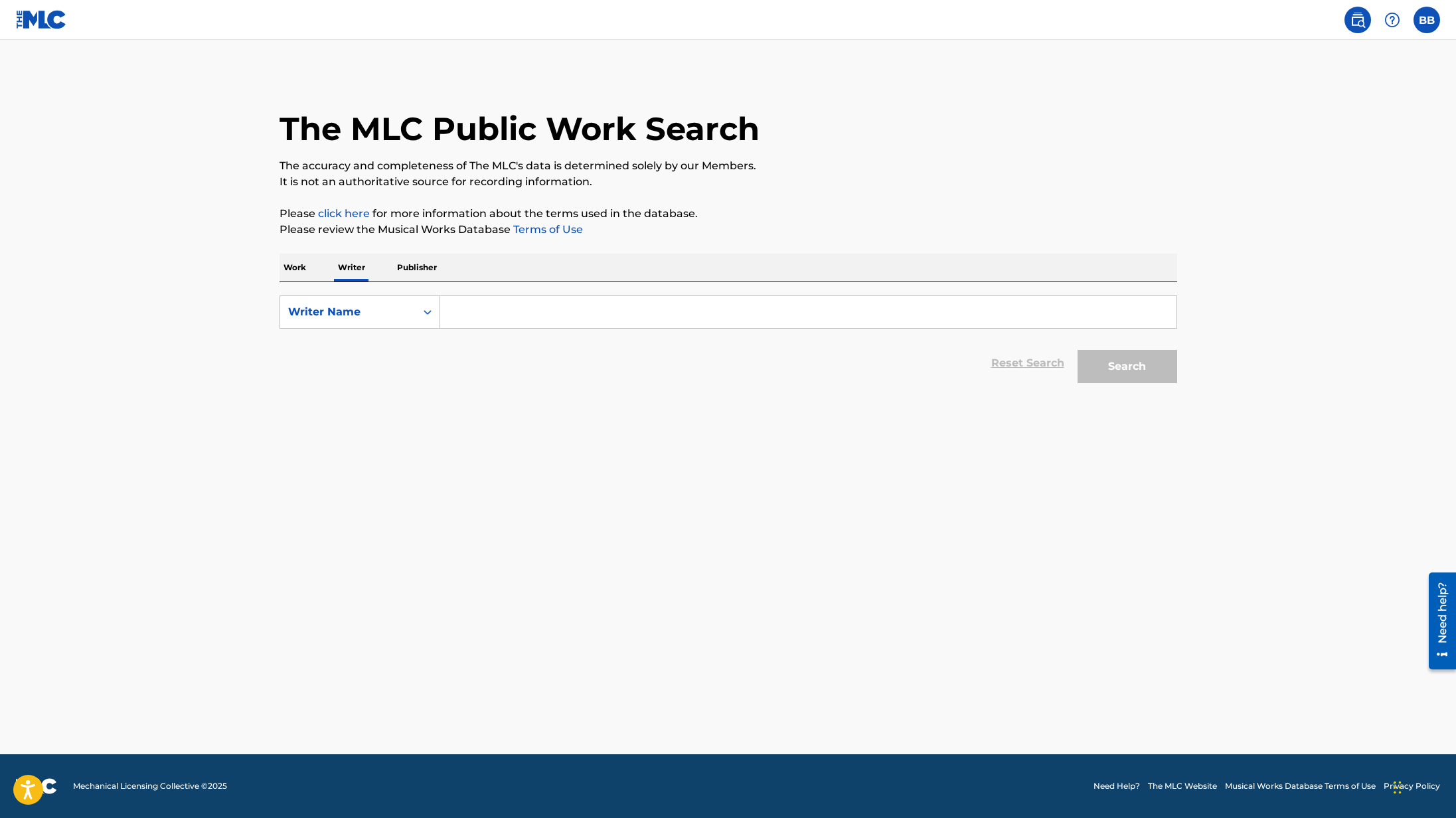
click at [496, 316] on input "Search Form" at bounding box center [808, 312] width 737 height 32
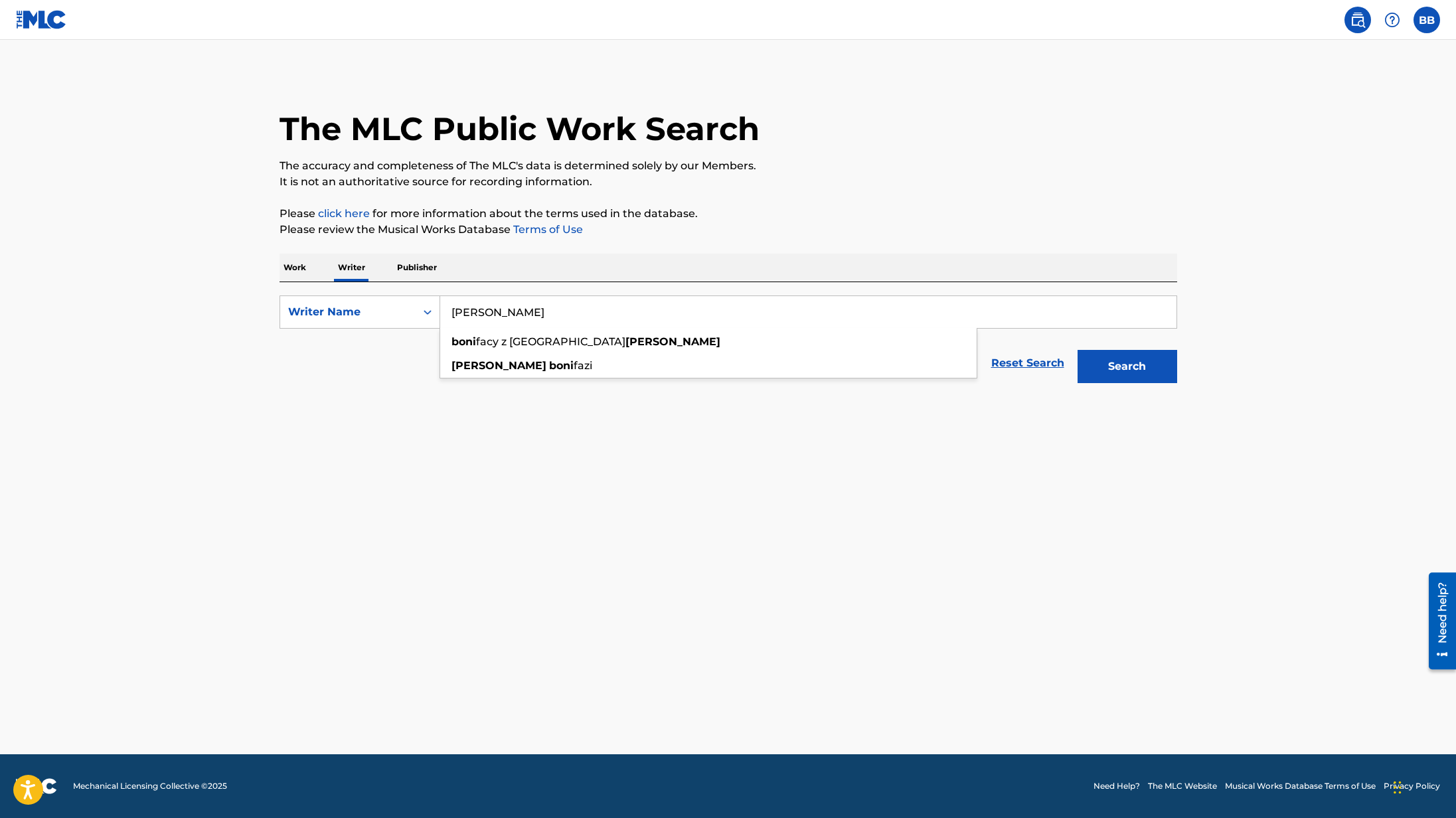
type input "[PERSON_NAME]"
click at [1130, 364] on button "Search" at bounding box center [1127, 366] width 99 height 33
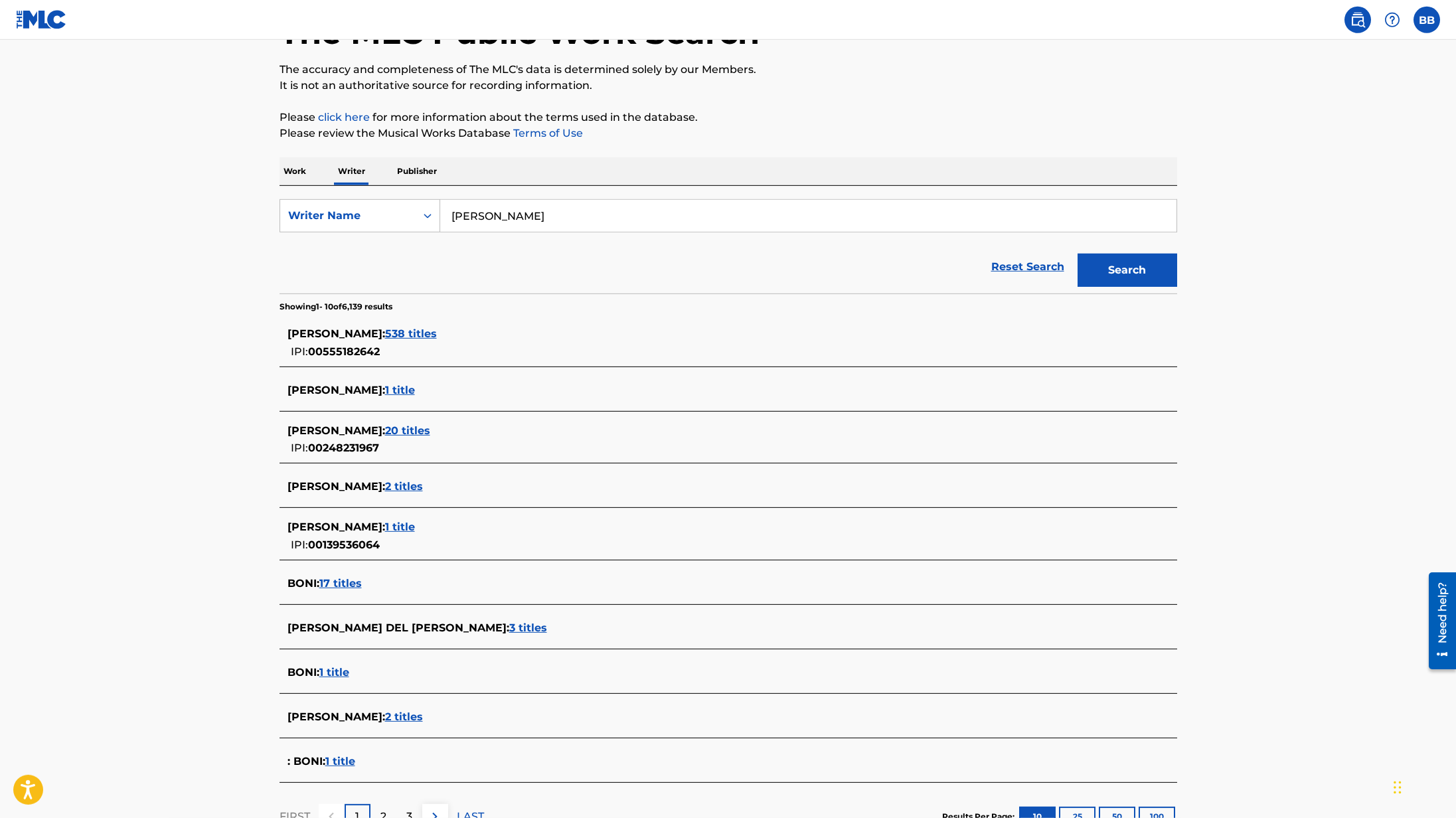
scroll to position [68, 0]
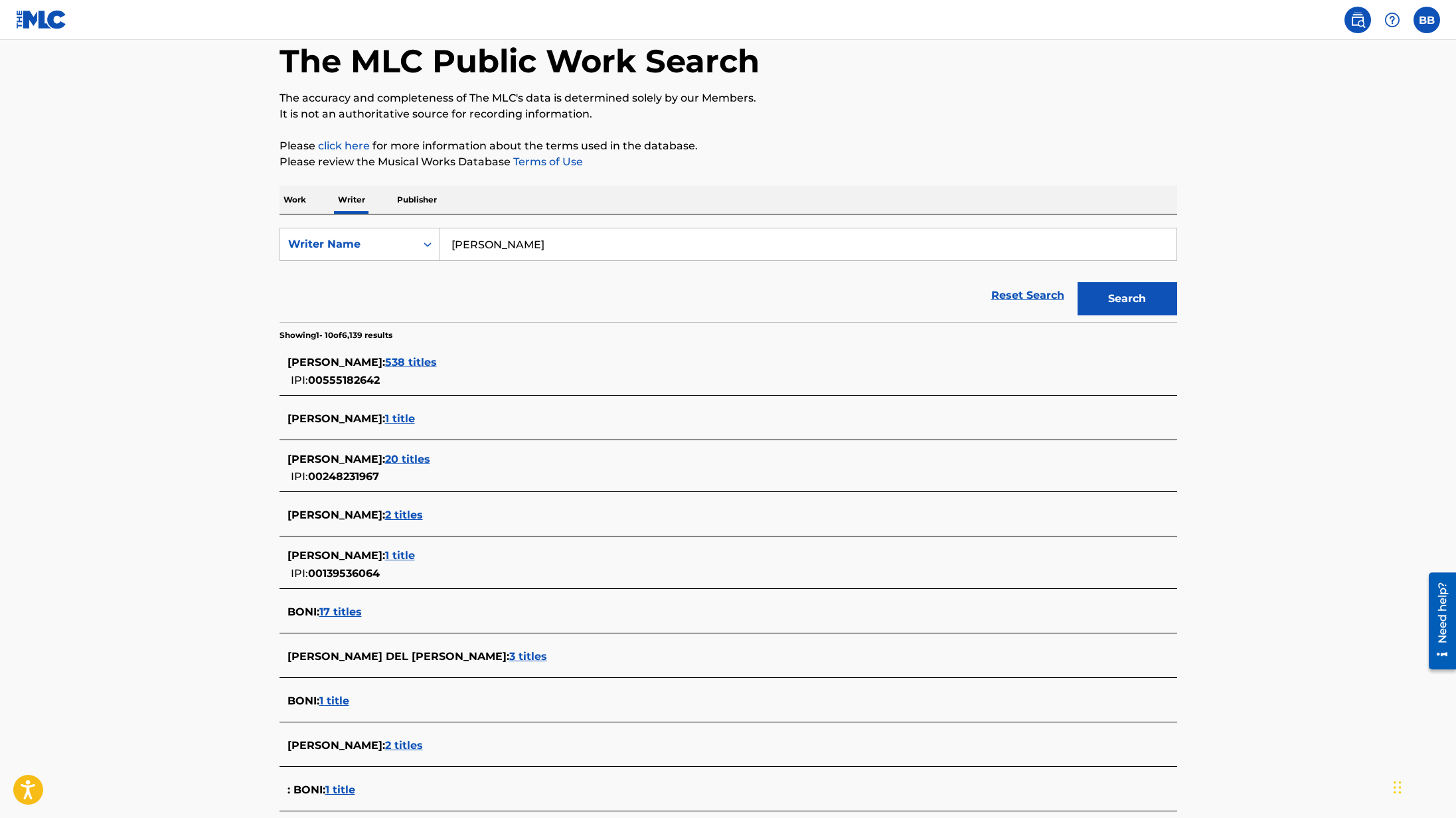
click at [1391, 20] on img at bounding box center [1392, 20] width 16 height 16
click at [1416, 21] on label at bounding box center [1426, 20] width 27 height 27
click at [1426, 20] on input "BB [PERSON_NAME] [PERSON_NAME][EMAIL_ADDRESS][DOMAIN_NAME] Notification Prefere…" at bounding box center [1426, 20] width 0 height 0
click at [1305, 141] on link "Notification Preferences" at bounding box center [1331, 142] width 98 height 12
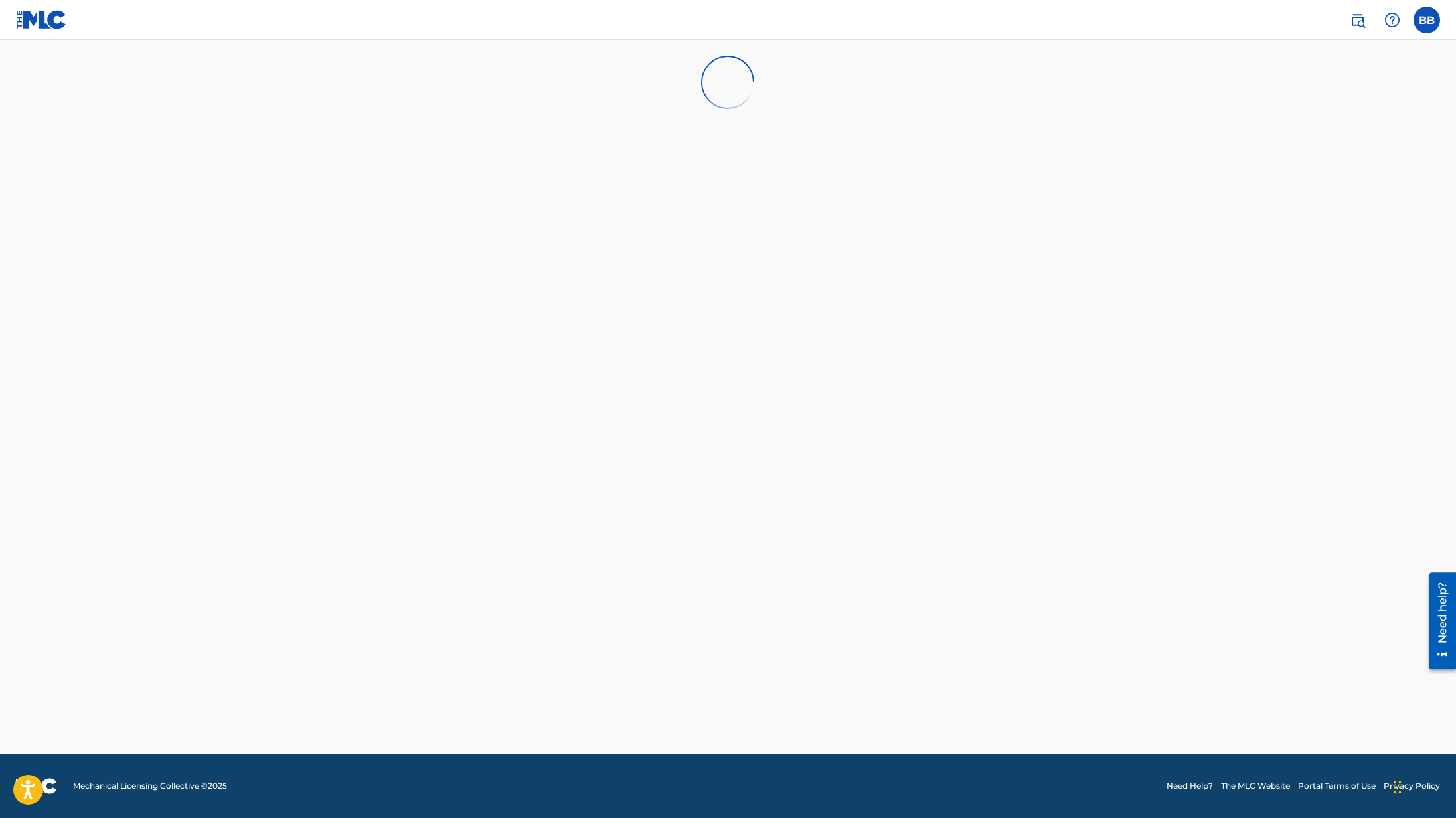
click at [1433, 20] on label at bounding box center [1426, 20] width 27 height 27
click at [1426, 20] on input "BB [PERSON_NAME] [PERSON_NAME][EMAIL_ADDRESS][DOMAIN_NAME] Notification Prefere…" at bounding box center [1426, 20] width 0 height 0
click at [1296, 168] on link "Profile" at bounding box center [1296, 165] width 27 height 12
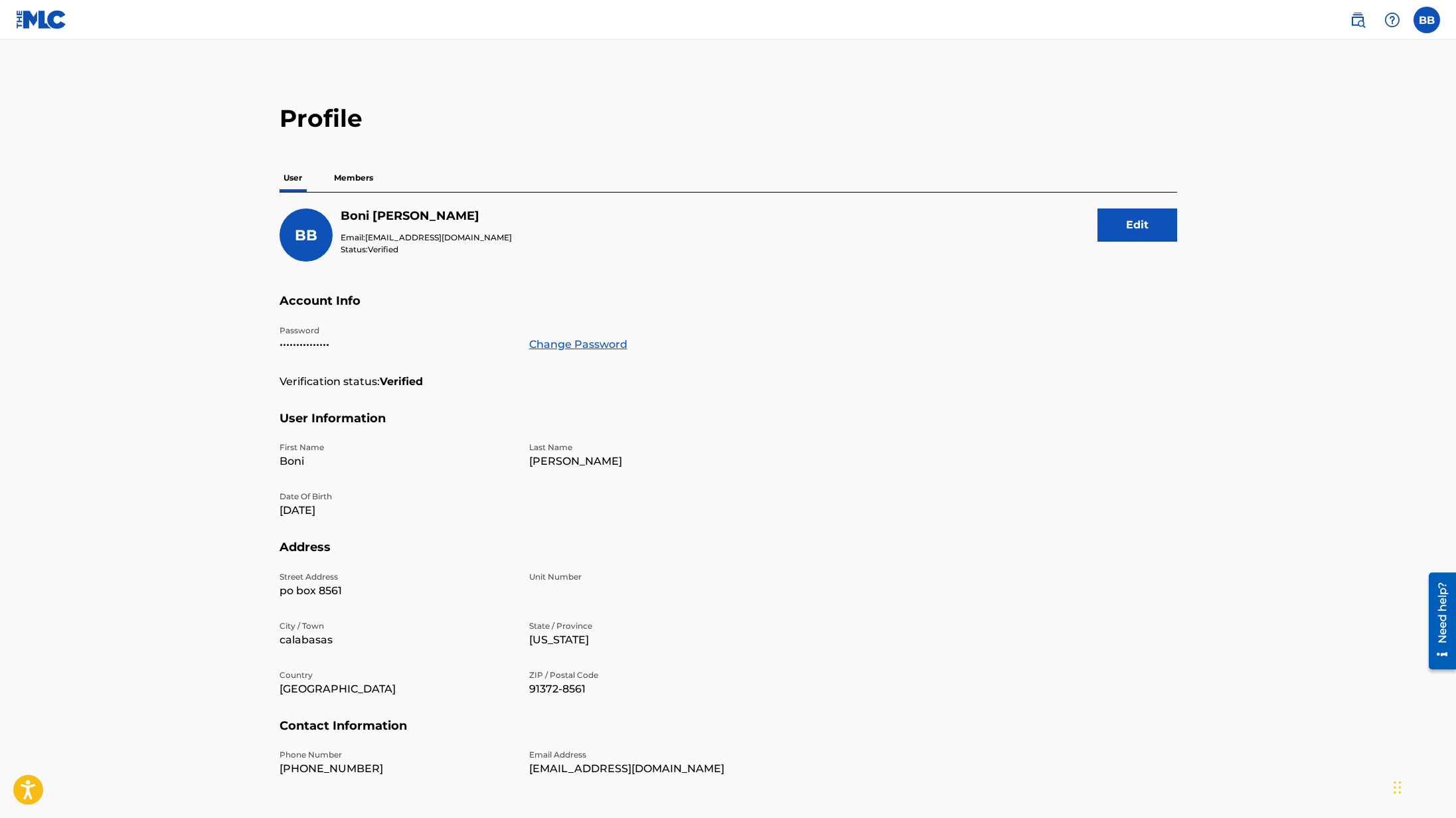
click at [351, 178] on p "Members" at bounding box center [353, 177] width 47 height 28
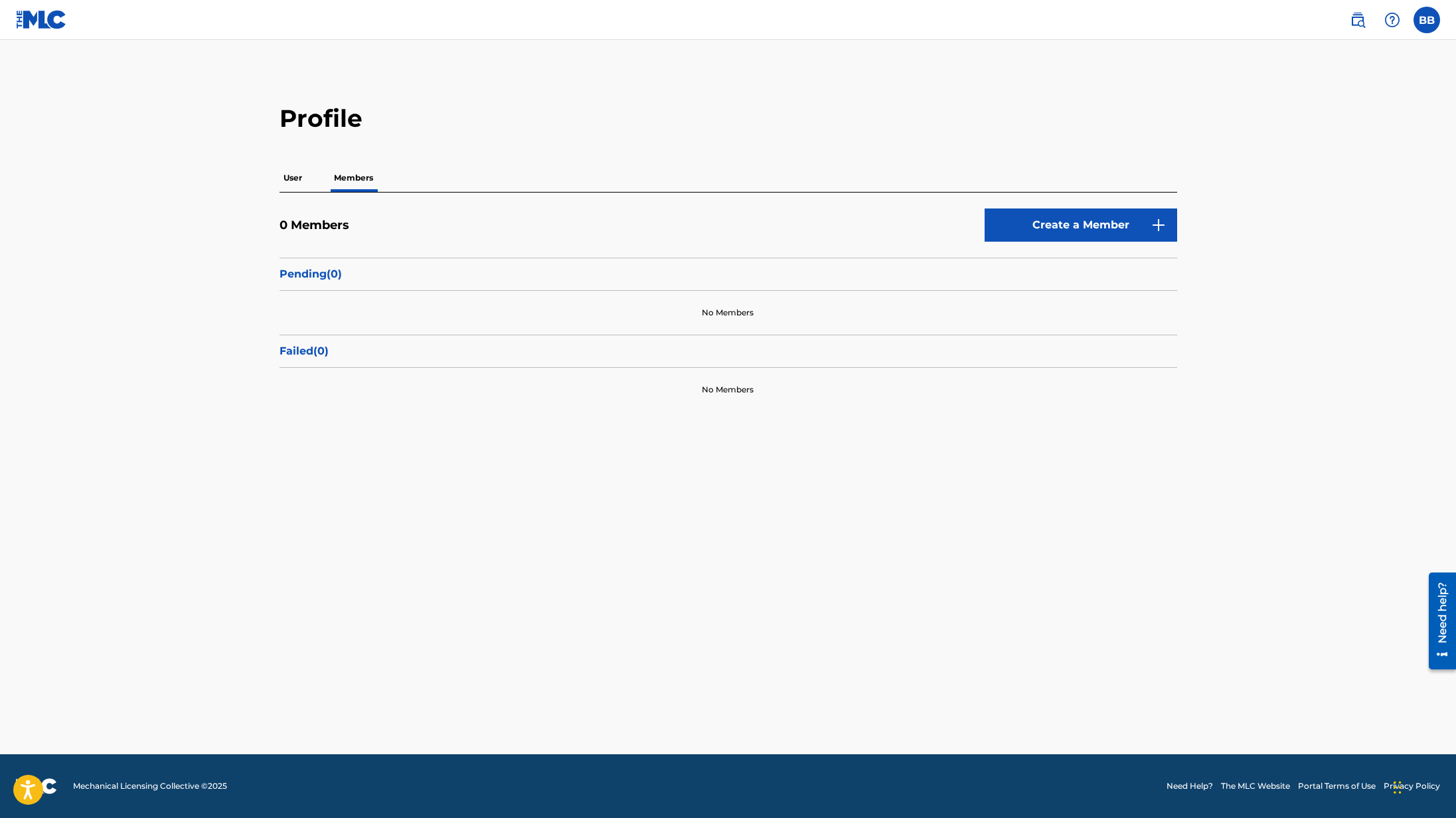
click at [1092, 230] on link "Create a Member" at bounding box center [1080, 225] width 192 height 33
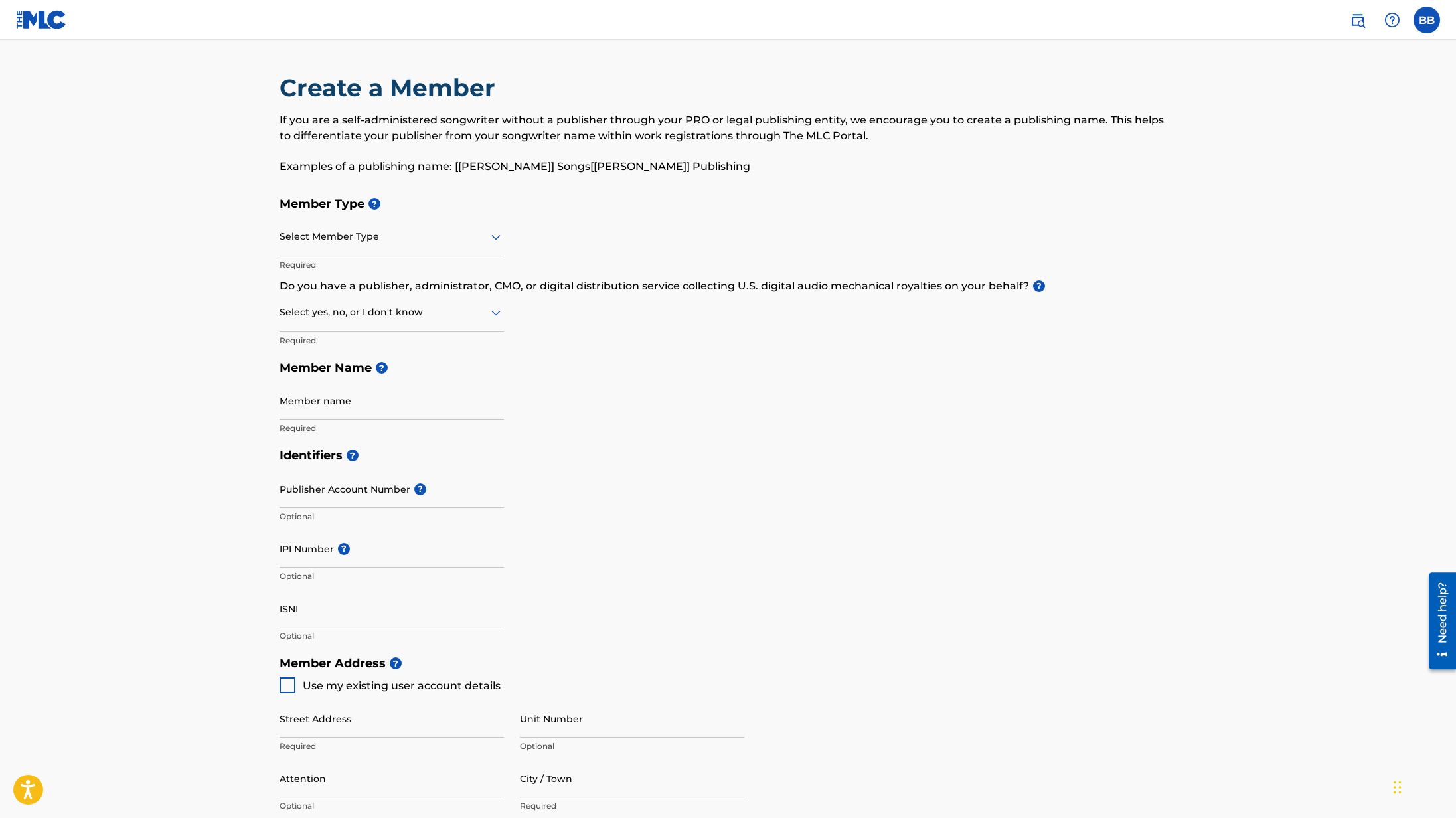
click at [493, 234] on icon at bounding box center [496, 237] width 16 height 16
click at [290, 269] on div "Self-Administered Songwriter" at bounding box center [391, 270] width 223 height 30
click at [455, 320] on div at bounding box center [391, 312] width 225 height 17
click at [444, 379] on div "No" at bounding box center [391, 376] width 223 height 30
click at [459, 407] on input "Member name" at bounding box center [391, 401] width 225 height 38
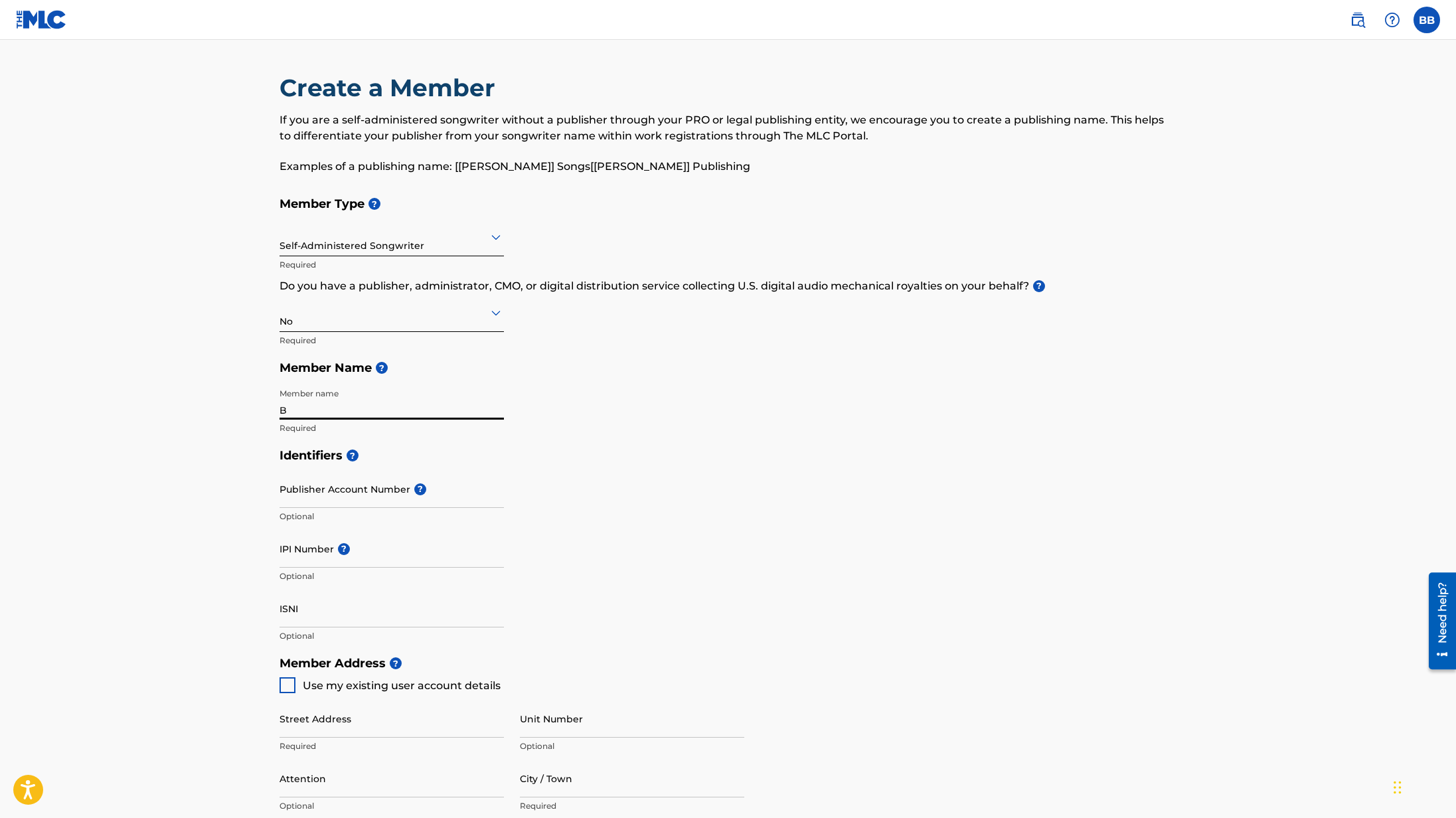
type input "[PERSON_NAME]"
type input "po box 8561"
type input "calabasas"
type input "US"
type input "CA"
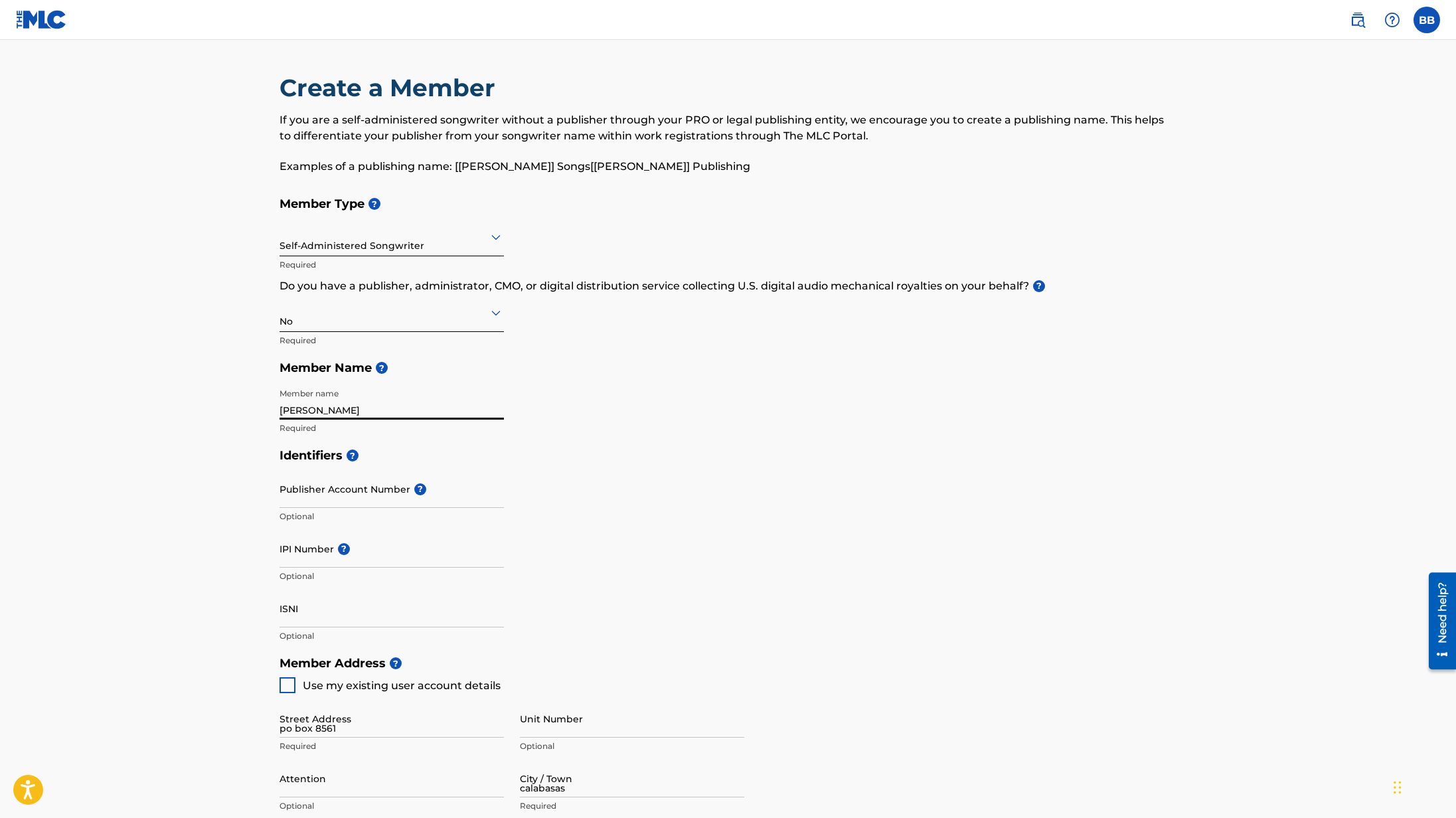
type input "91372-8561"
type input "[EMAIL_ADDRESS][DOMAIN_NAME]"
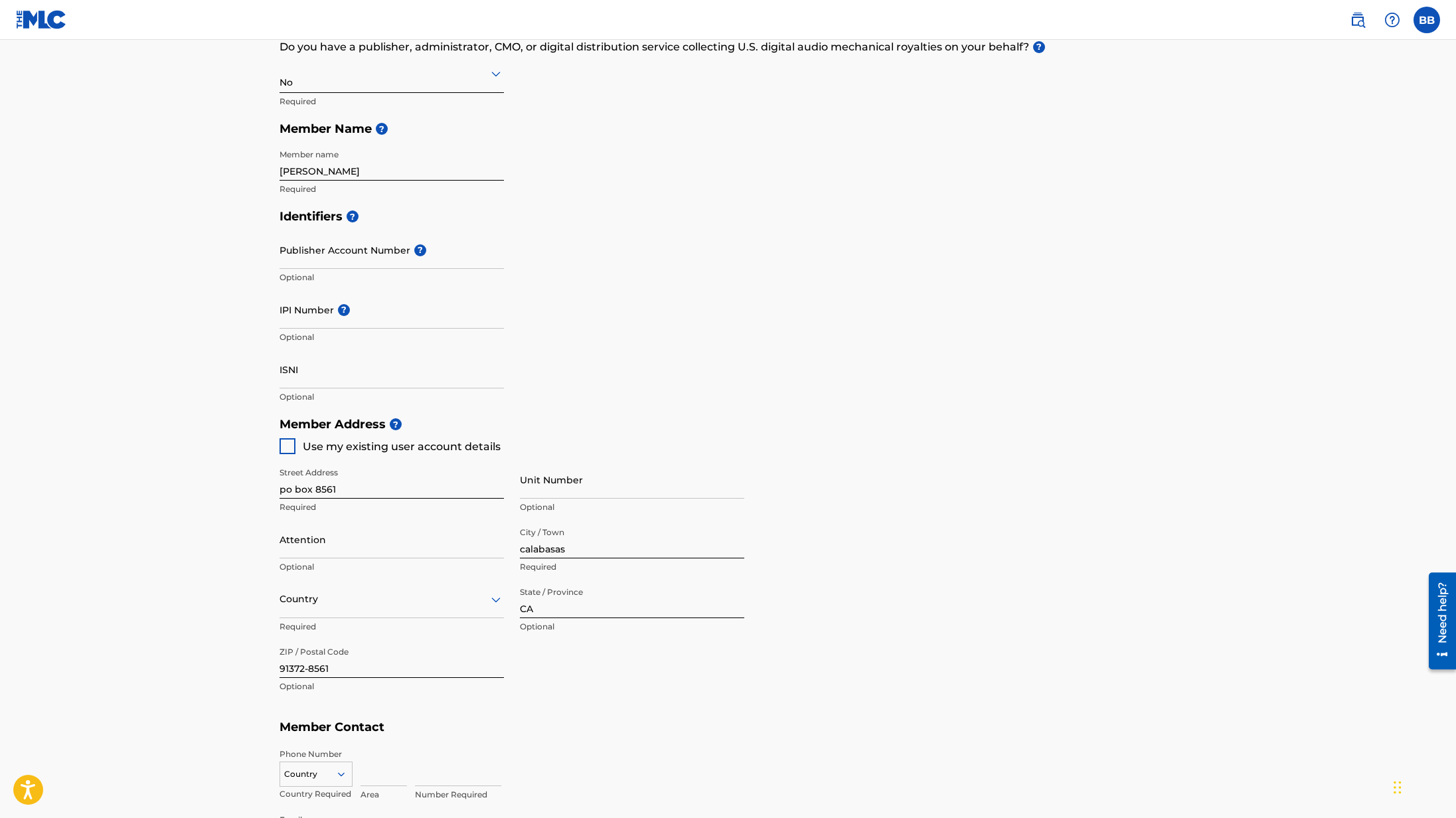
type input "US"
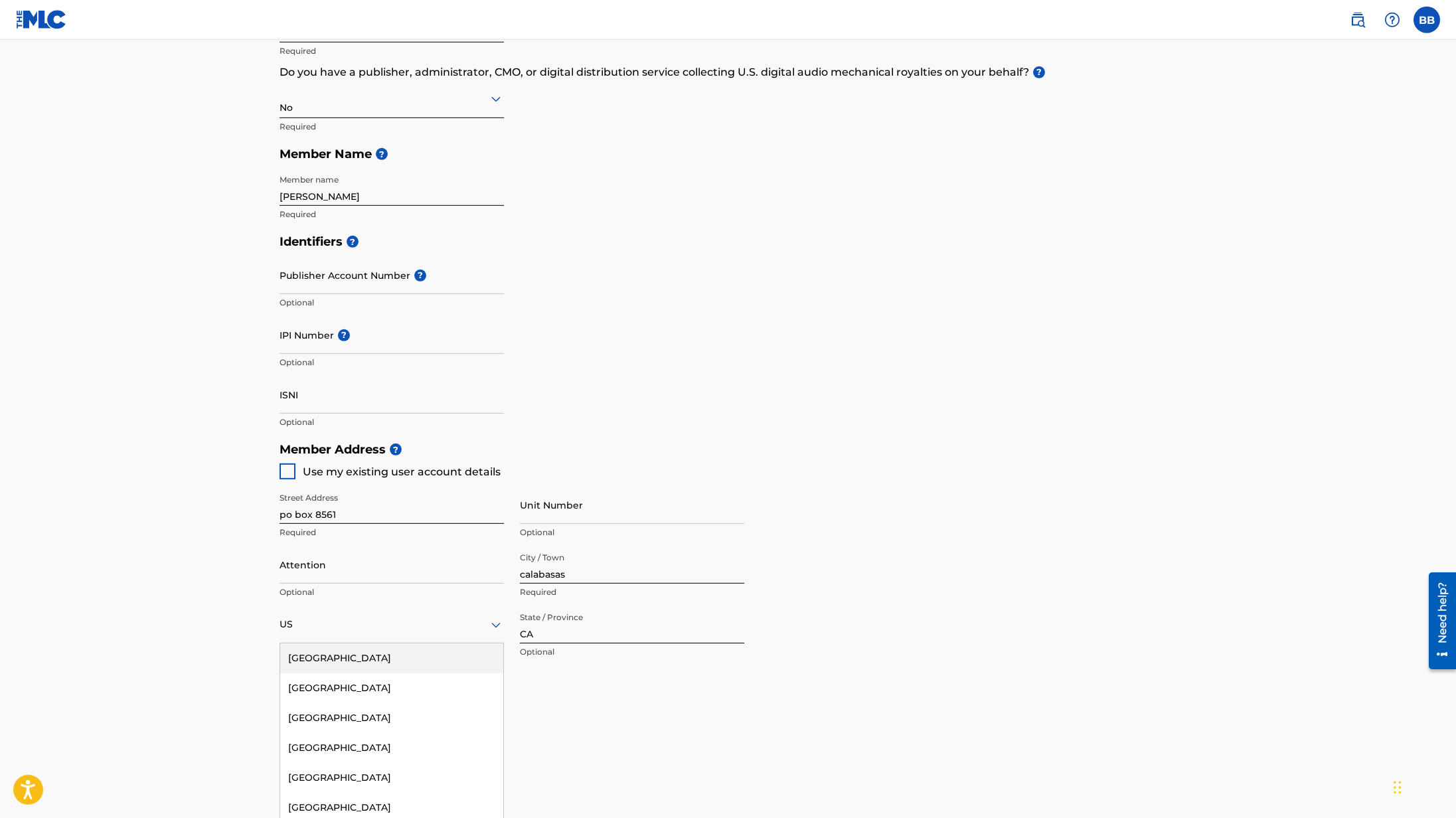
scroll to position [203, 0]
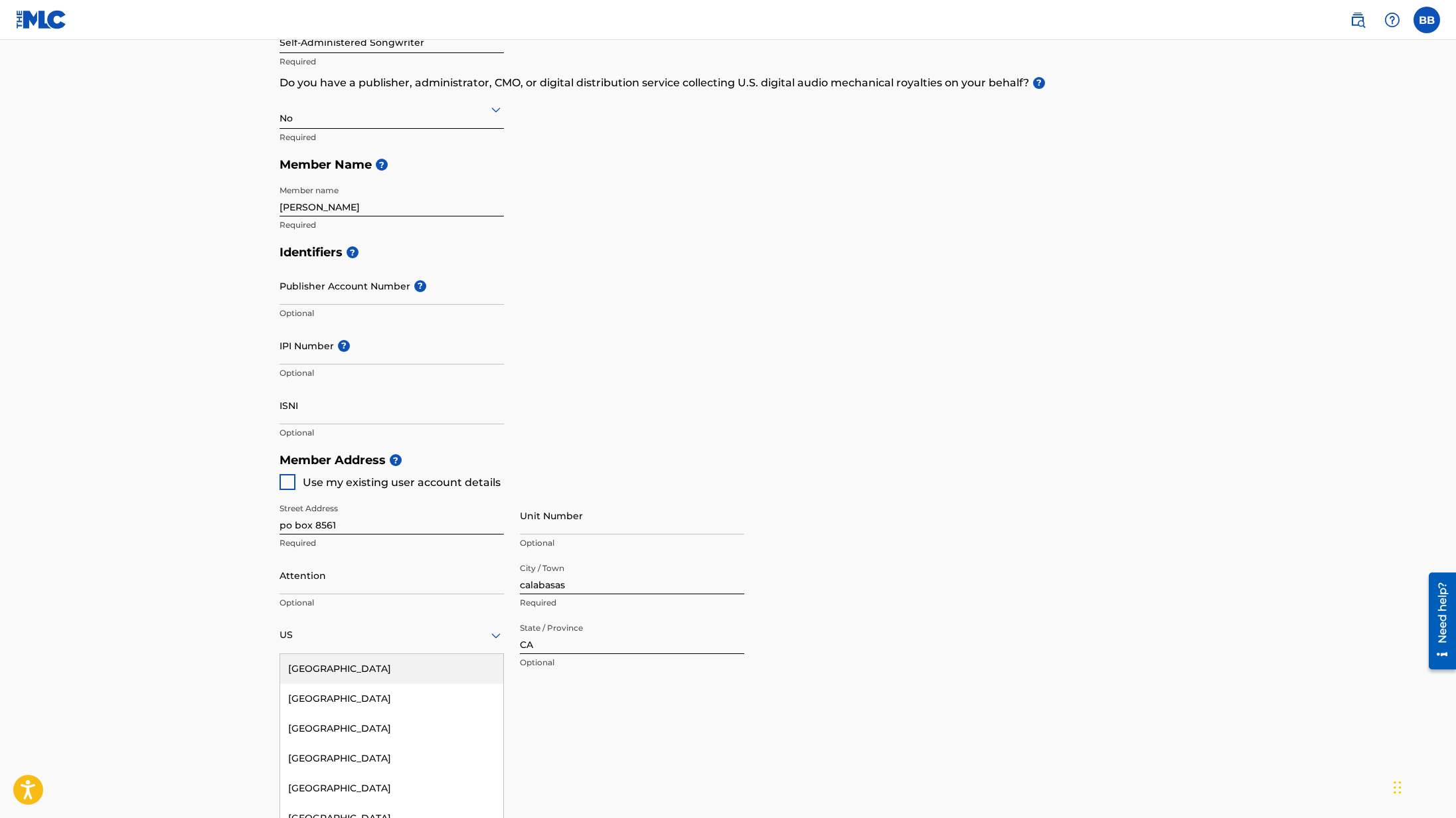
click at [403, 284] on input "Publisher Account Number ?" at bounding box center [391, 285] width 225 height 38
click at [366, 350] on input "IPI Number ?" at bounding box center [391, 345] width 225 height 38
click at [322, 356] on input "IPI Number ?" at bounding box center [391, 345] width 225 height 38
paste input "1308759039"
type input "1308759039"
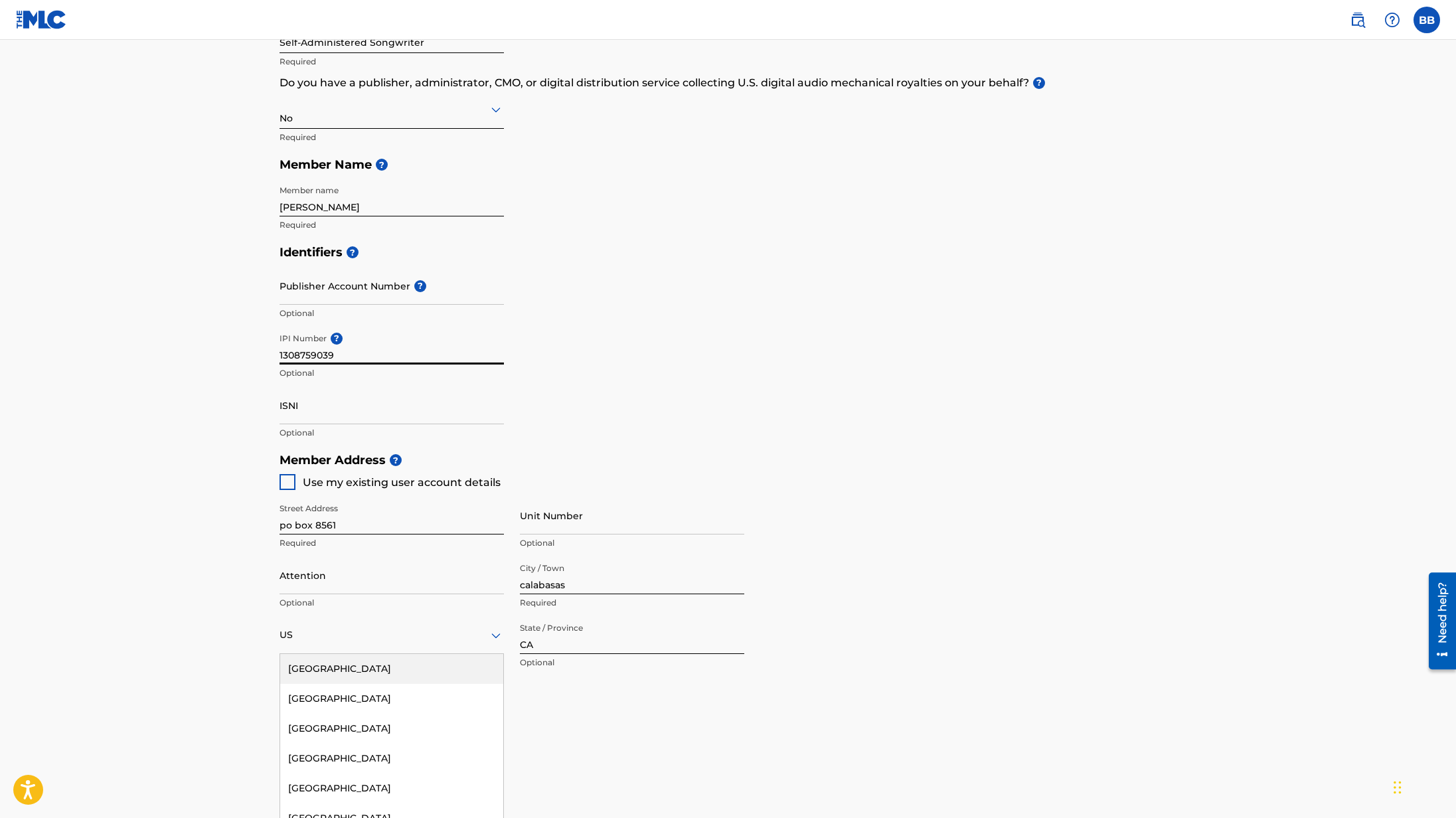
click at [332, 410] on input "ISNI" at bounding box center [391, 405] width 225 height 38
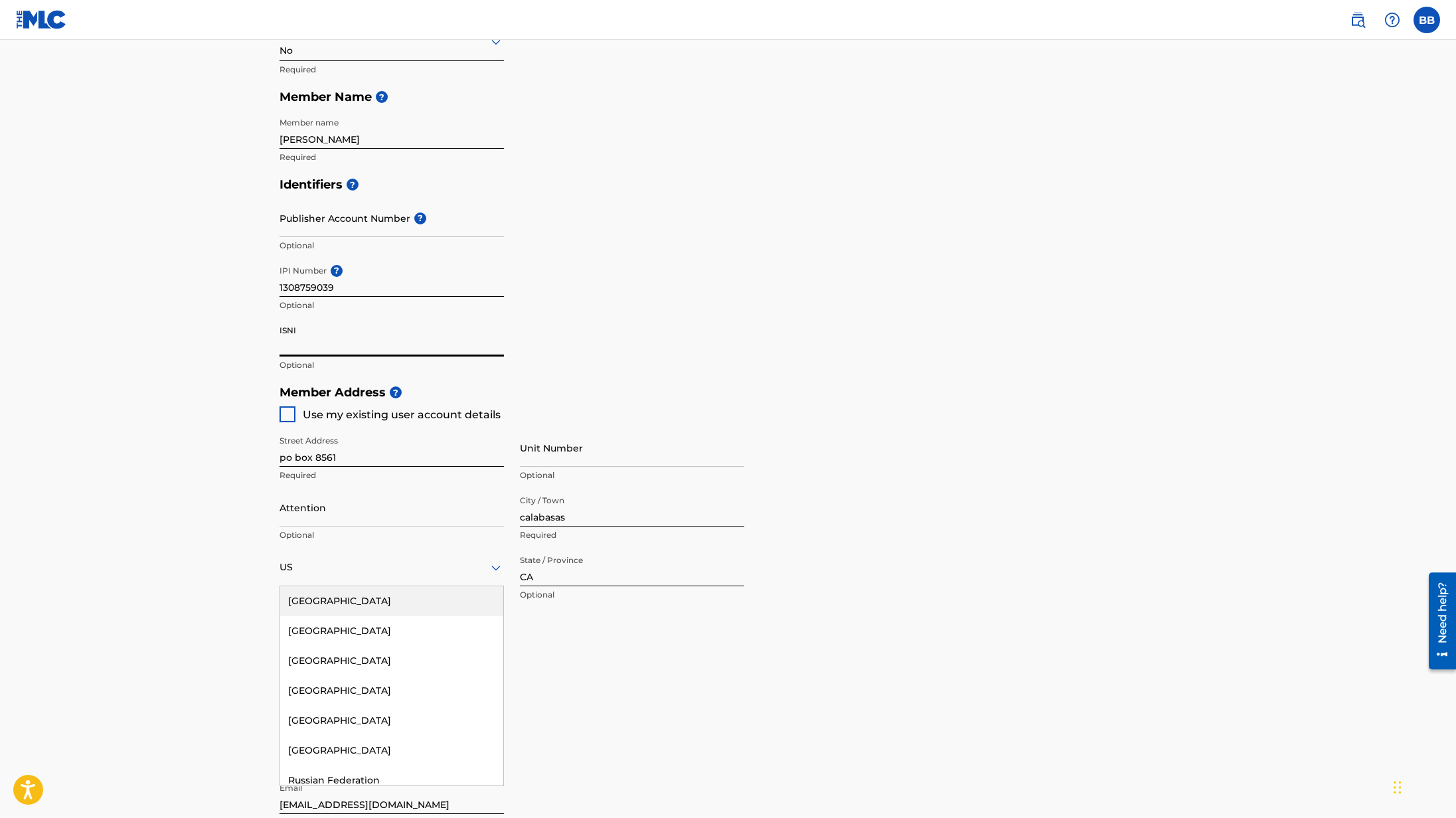
click at [289, 416] on div at bounding box center [287, 414] width 16 height 16
type input "818"
type input "3502664"
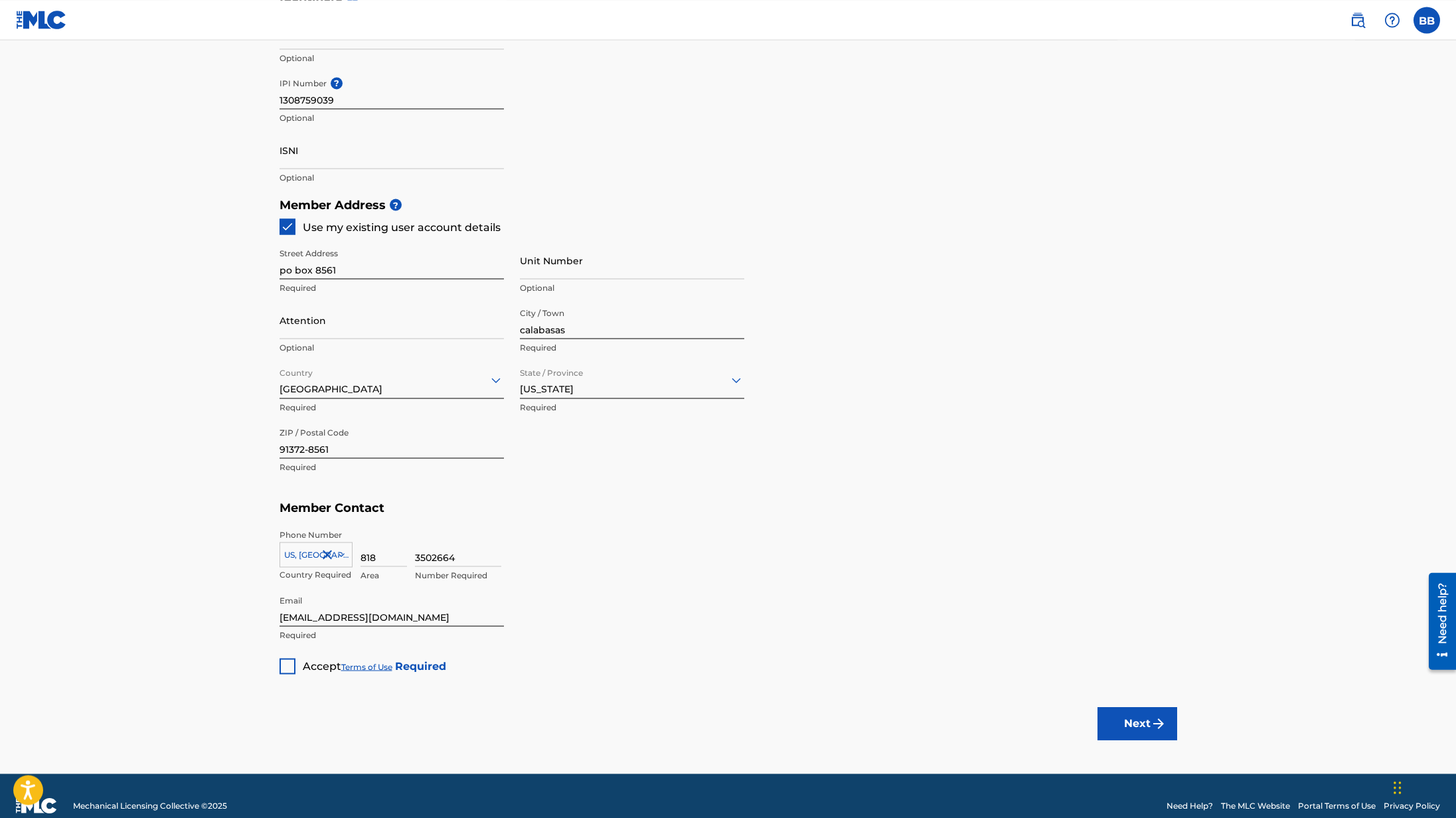
scroll to position [478, 0]
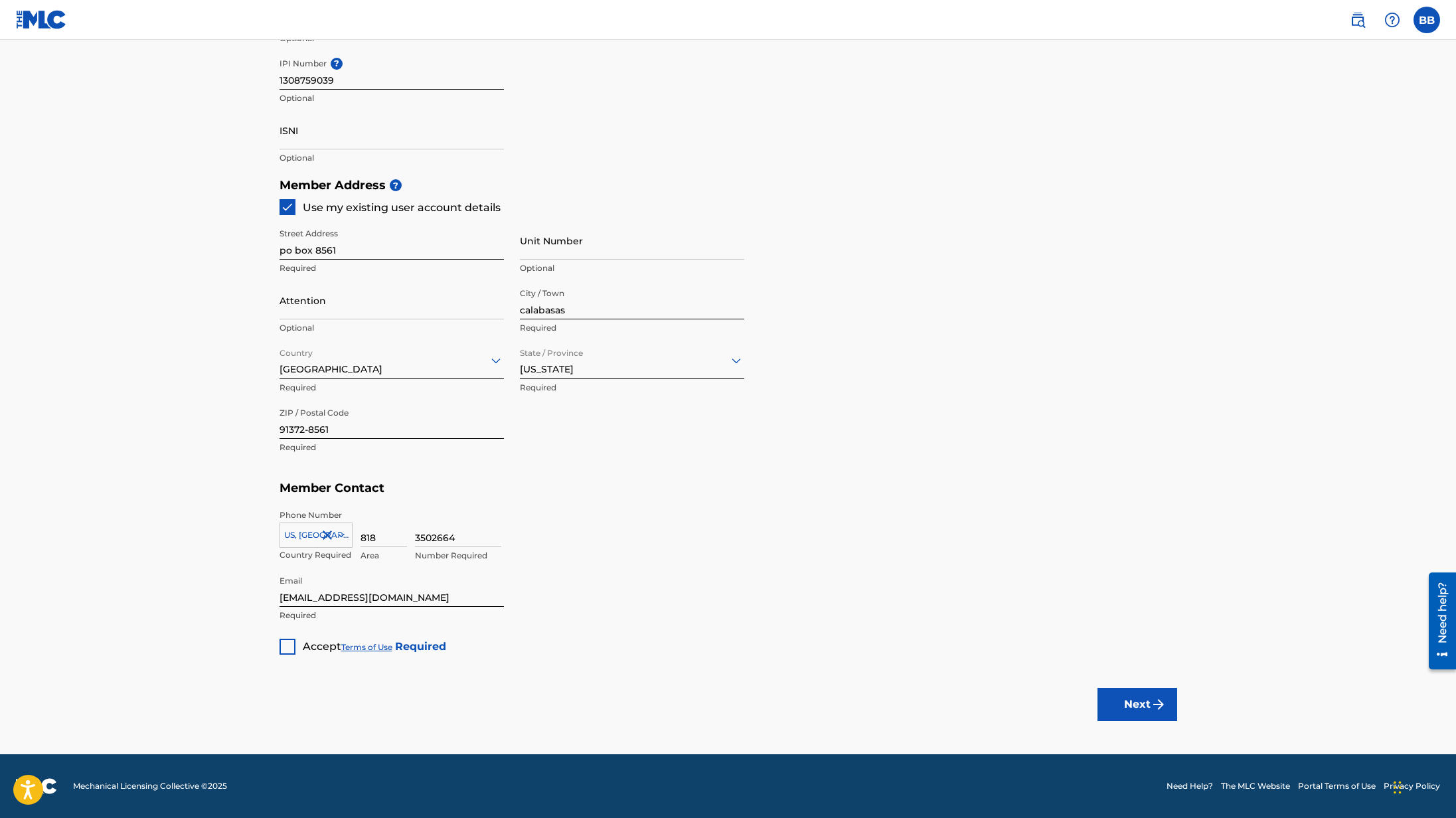
click at [286, 646] on div at bounding box center [287, 647] width 16 height 16
click at [1127, 709] on button "Next" at bounding box center [1137, 704] width 80 height 33
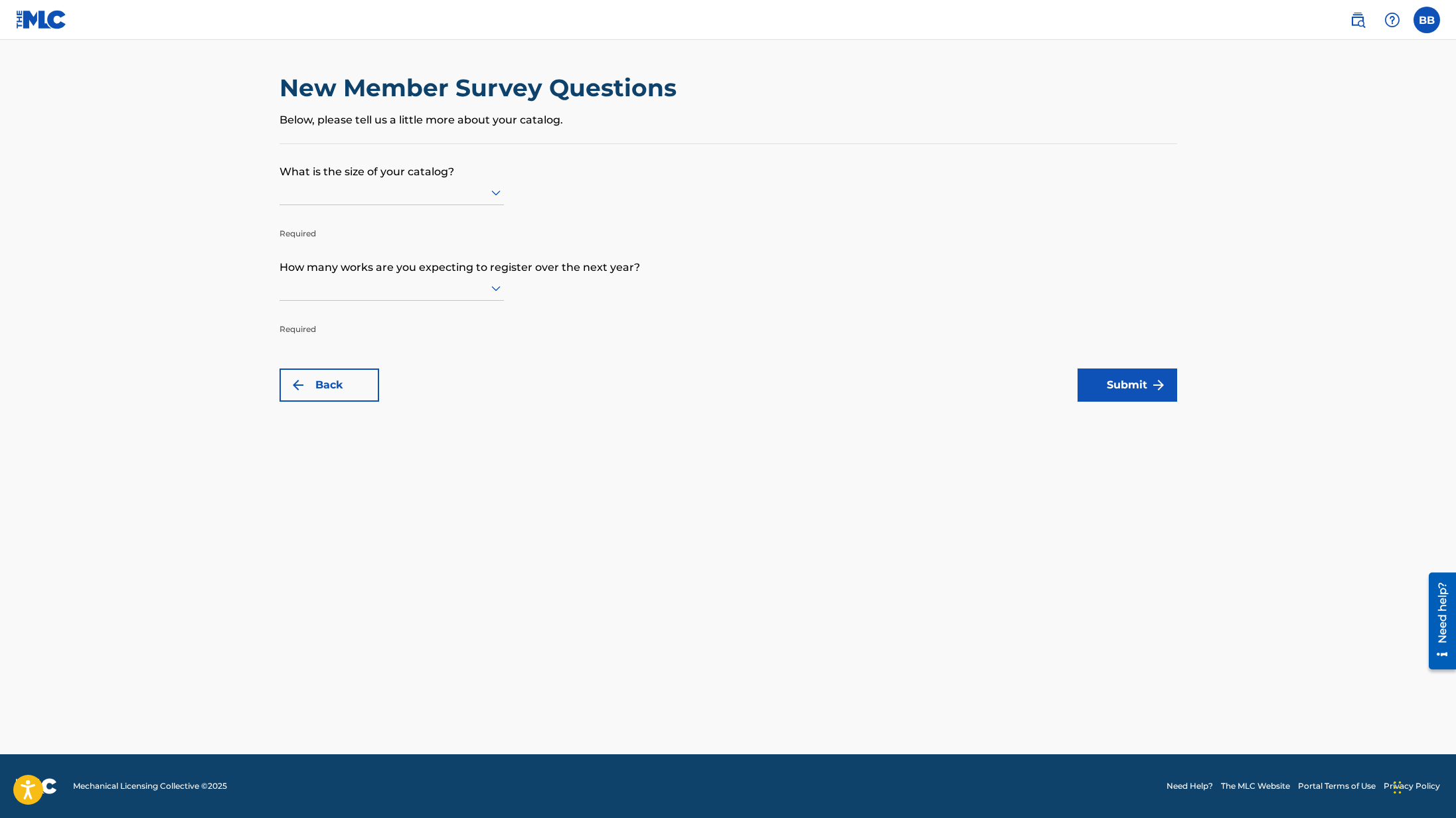
click at [498, 199] on icon at bounding box center [496, 192] width 16 height 16
click at [384, 225] on div "Up to 100" at bounding box center [391, 219] width 223 height 30
click at [494, 292] on icon at bounding box center [496, 288] width 16 height 16
click at [405, 318] on div "Up to 100" at bounding box center [391, 315] width 223 height 30
click at [1120, 379] on button "Submit" at bounding box center [1127, 385] width 99 height 33
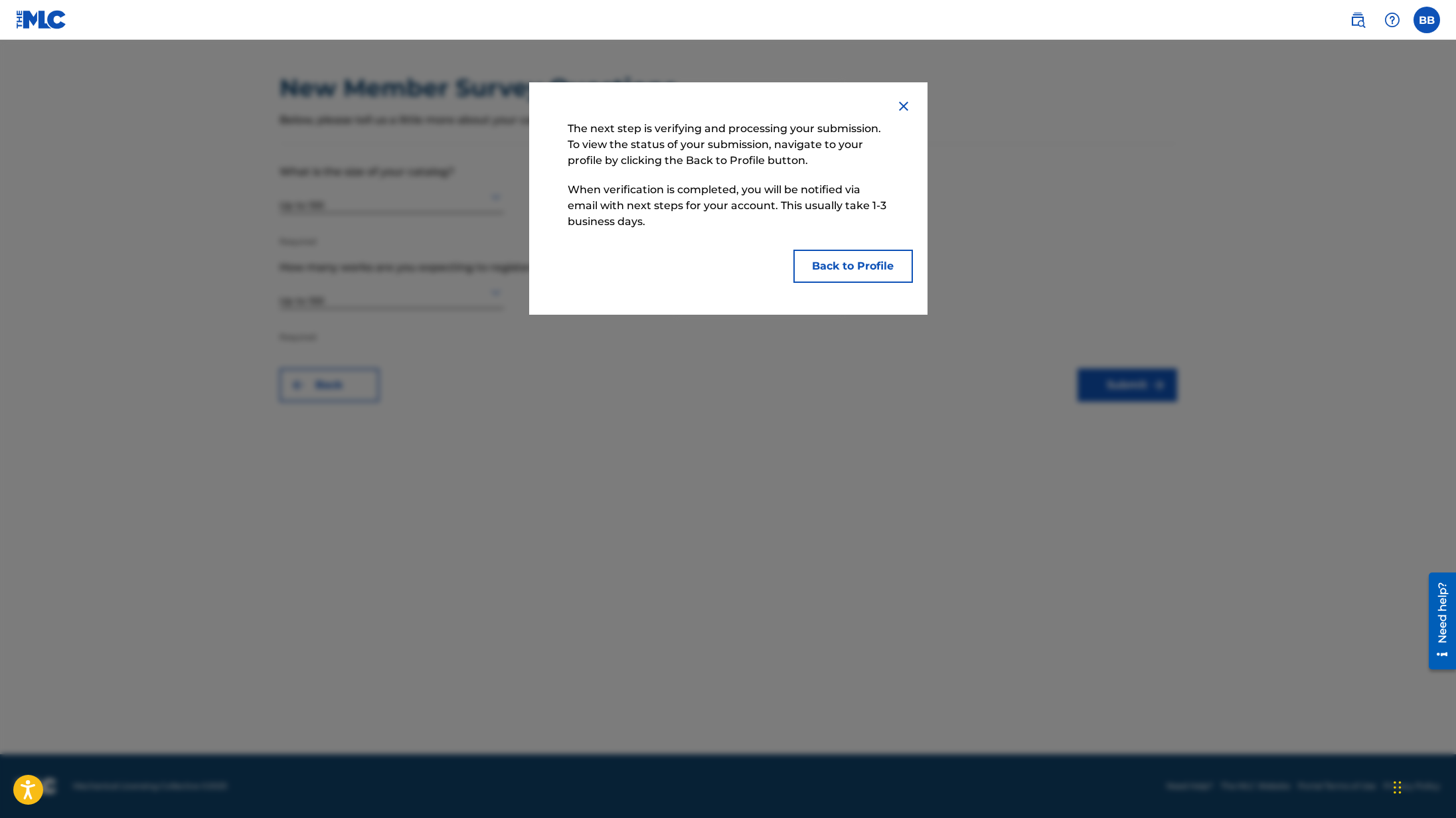
click at [847, 273] on button "Back to Profile" at bounding box center [854, 266] width 120 height 33
